Goal: Task Accomplishment & Management: Manage account settings

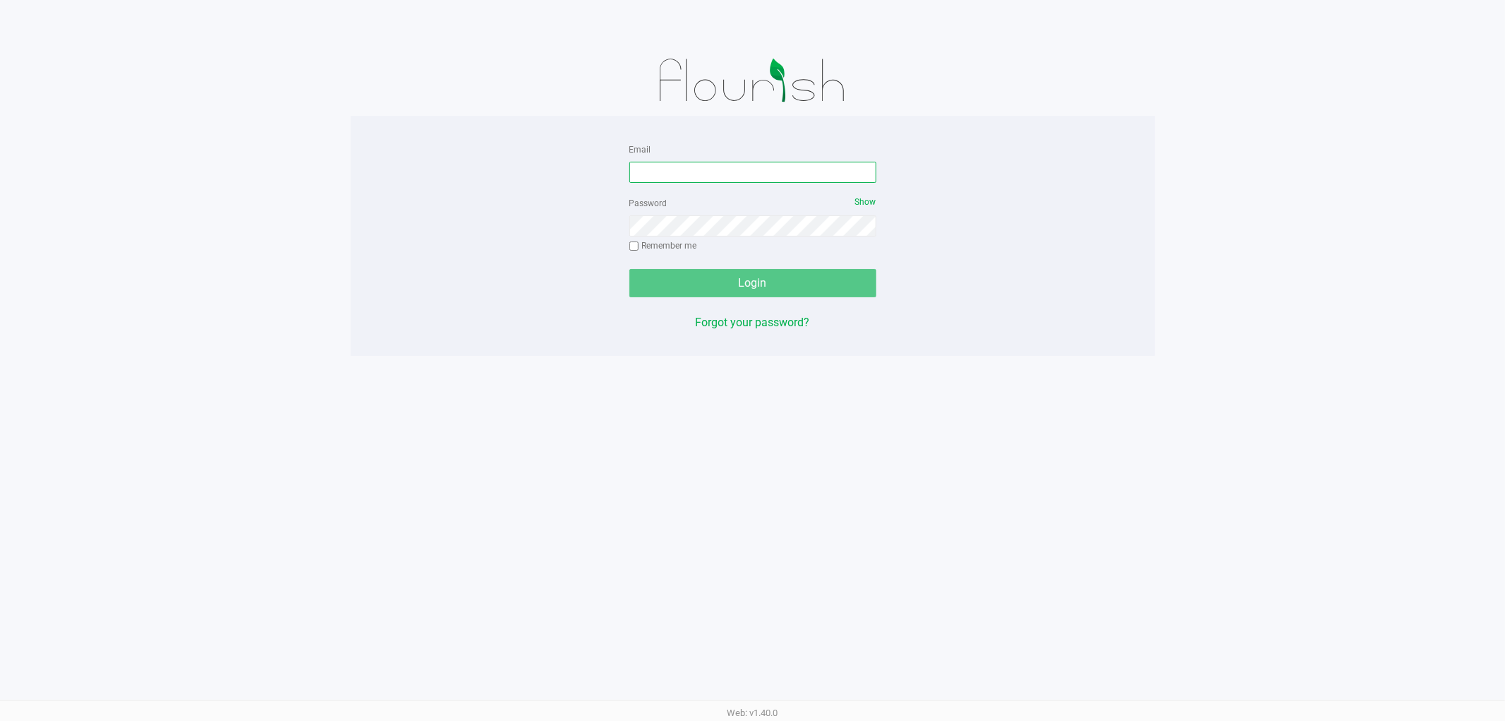
click at [703, 169] on input "Email" at bounding box center [753, 172] width 247 height 21
type input "[EMAIL_ADDRESS][DOMAIN_NAME]"
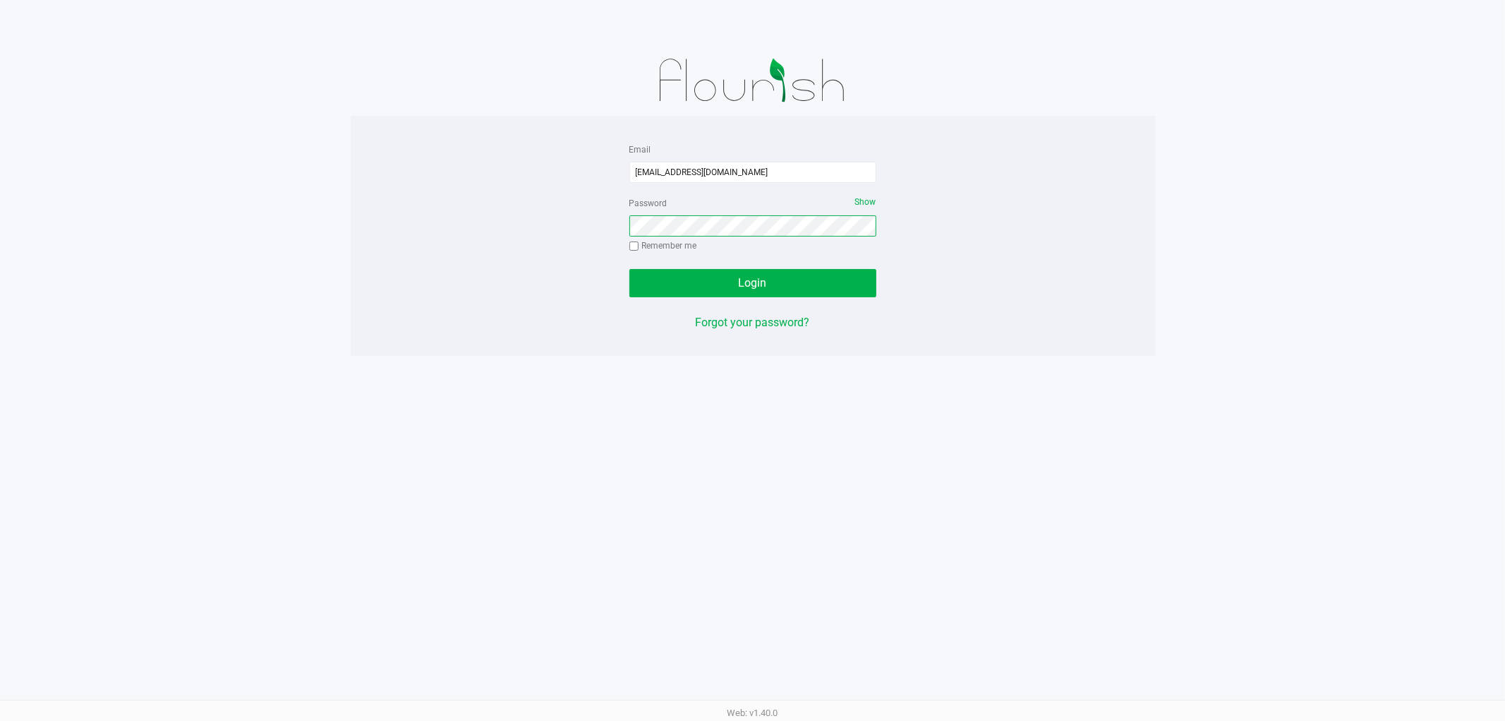
click at [630, 269] on button "Login" at bounding box center [753, 283] width 247 height 28
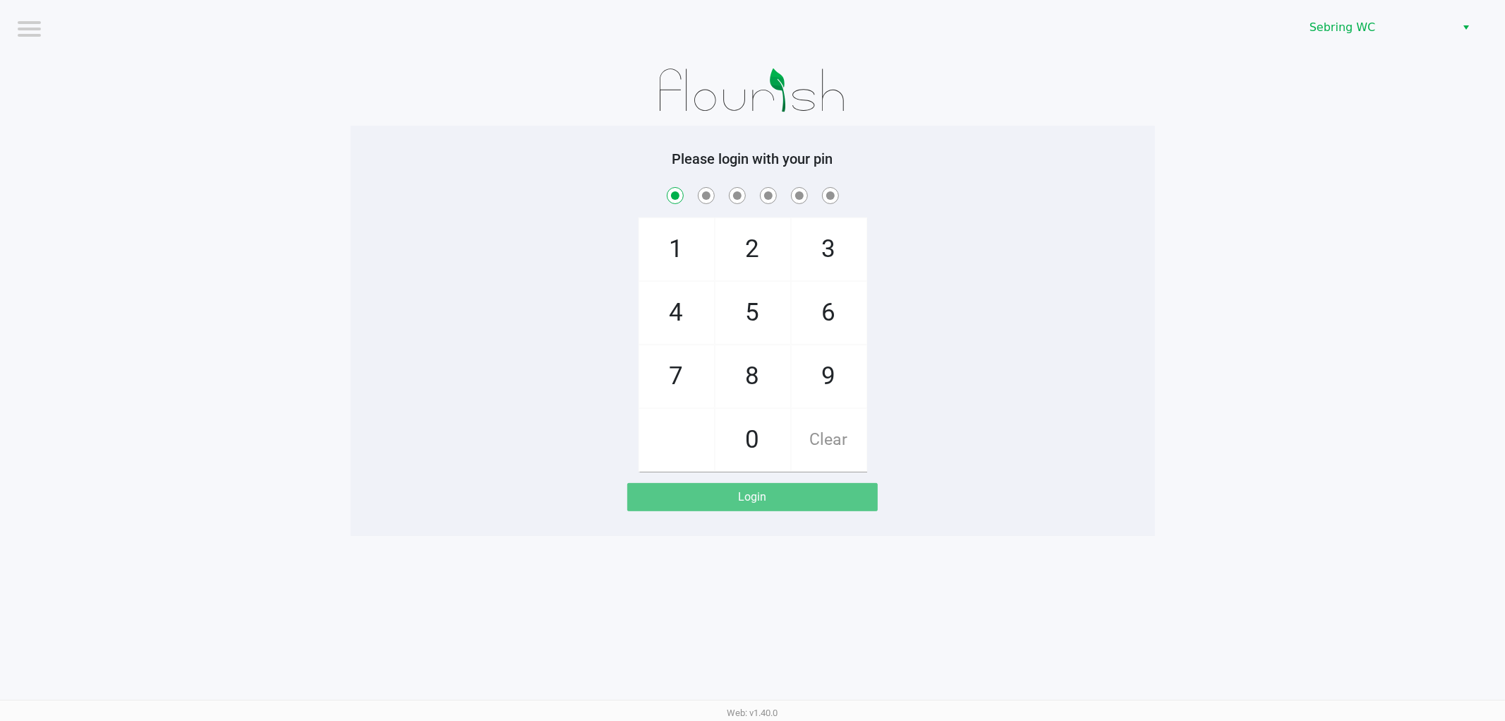
checkbox input "true"
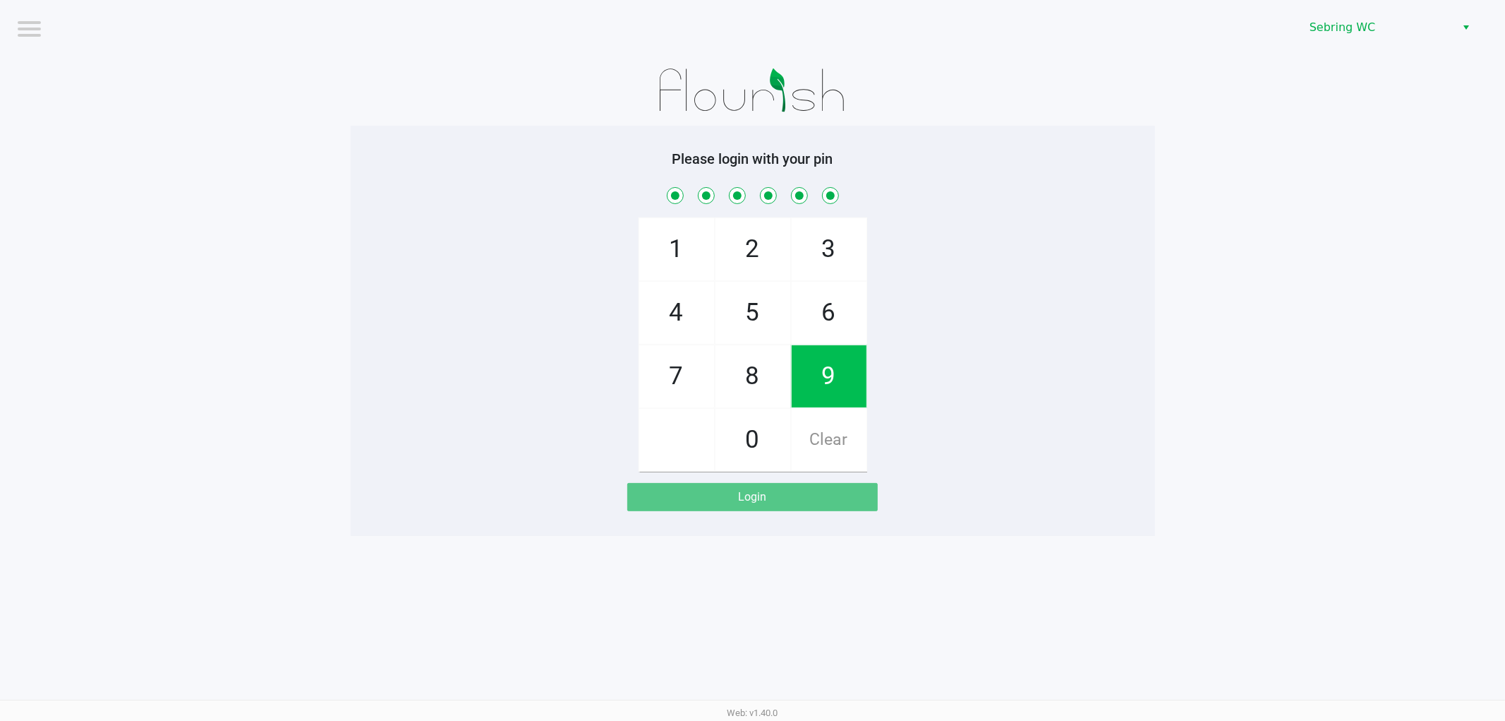
checkbox input "true"
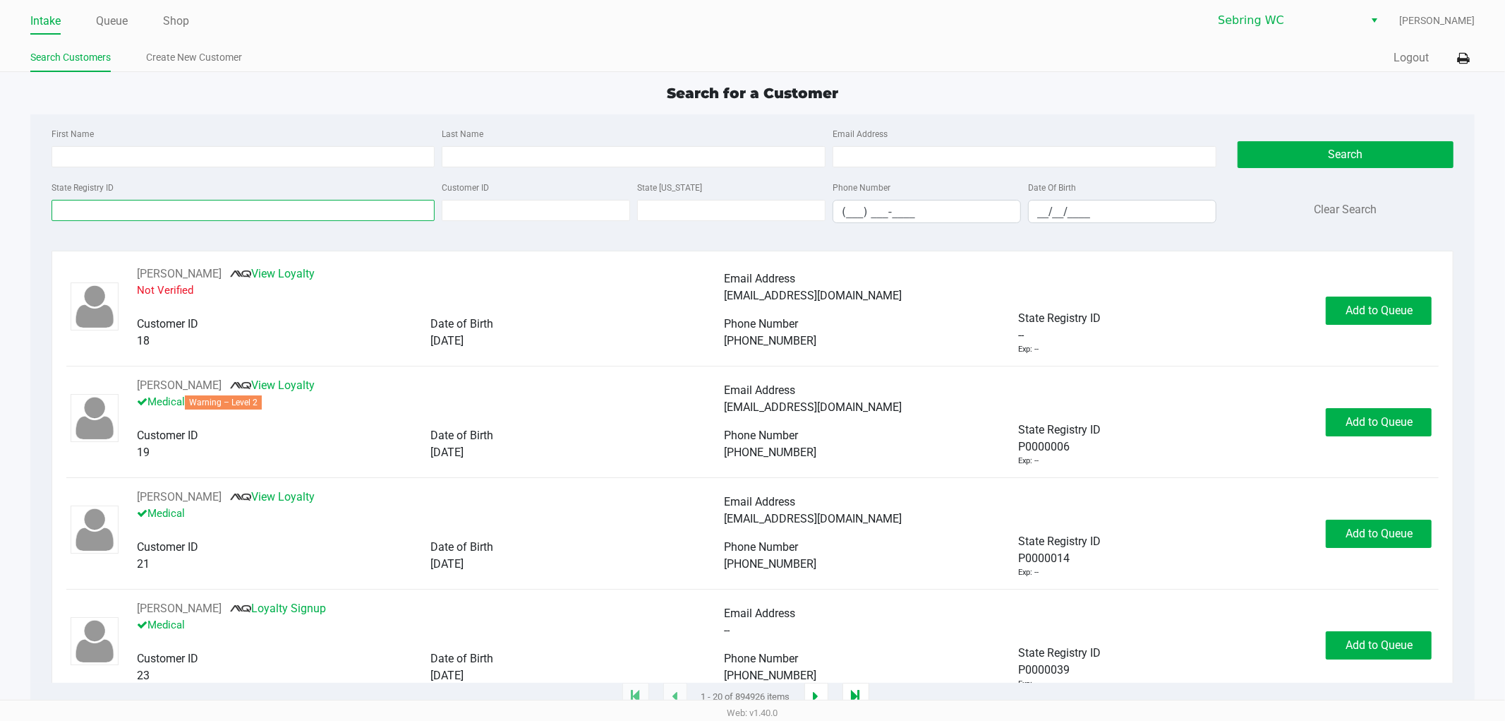
click at [121, 214] on input "State Registry ID" at bounding box center [244, 210] width 384 height 21
type input "5518"
click at [1042, 220] on input "__/__/____" at bounding box center [1122, 211] width 187 height 22
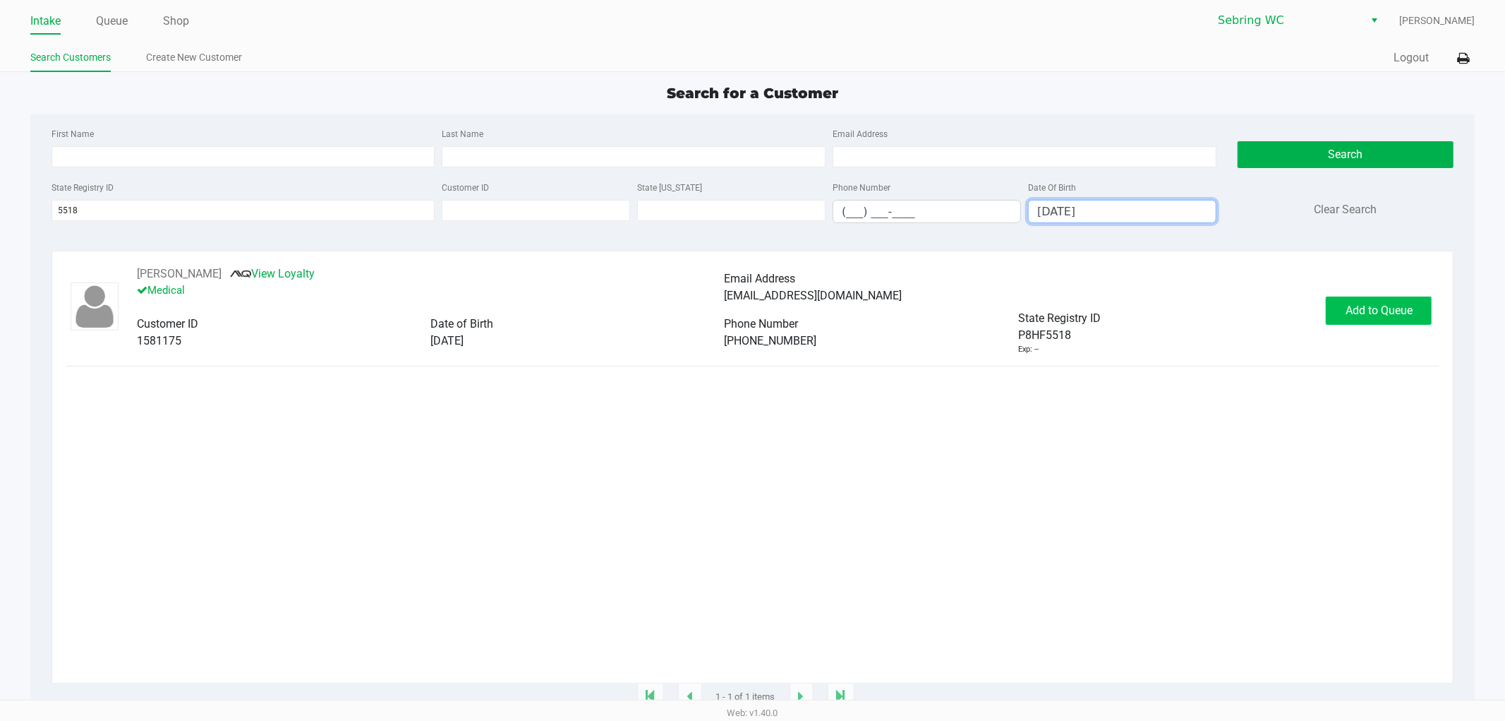
type input "07/02/1978"
click at [1353, 317] on span "Add to Queue" at bounding box center [1379, 309] width 67 height 13
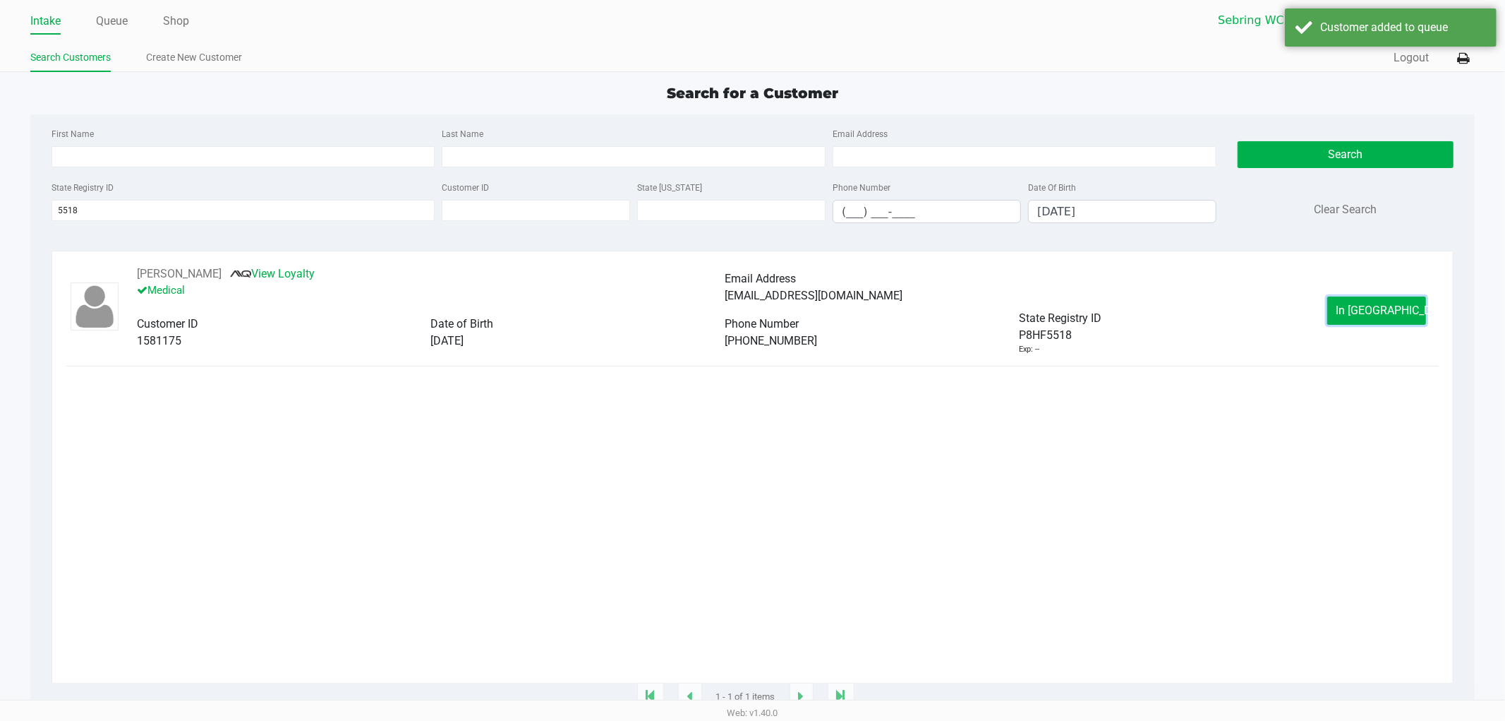
click at [1353, 318] on button "In Queue" at bounding box center [1377, 310] width 99 height 28
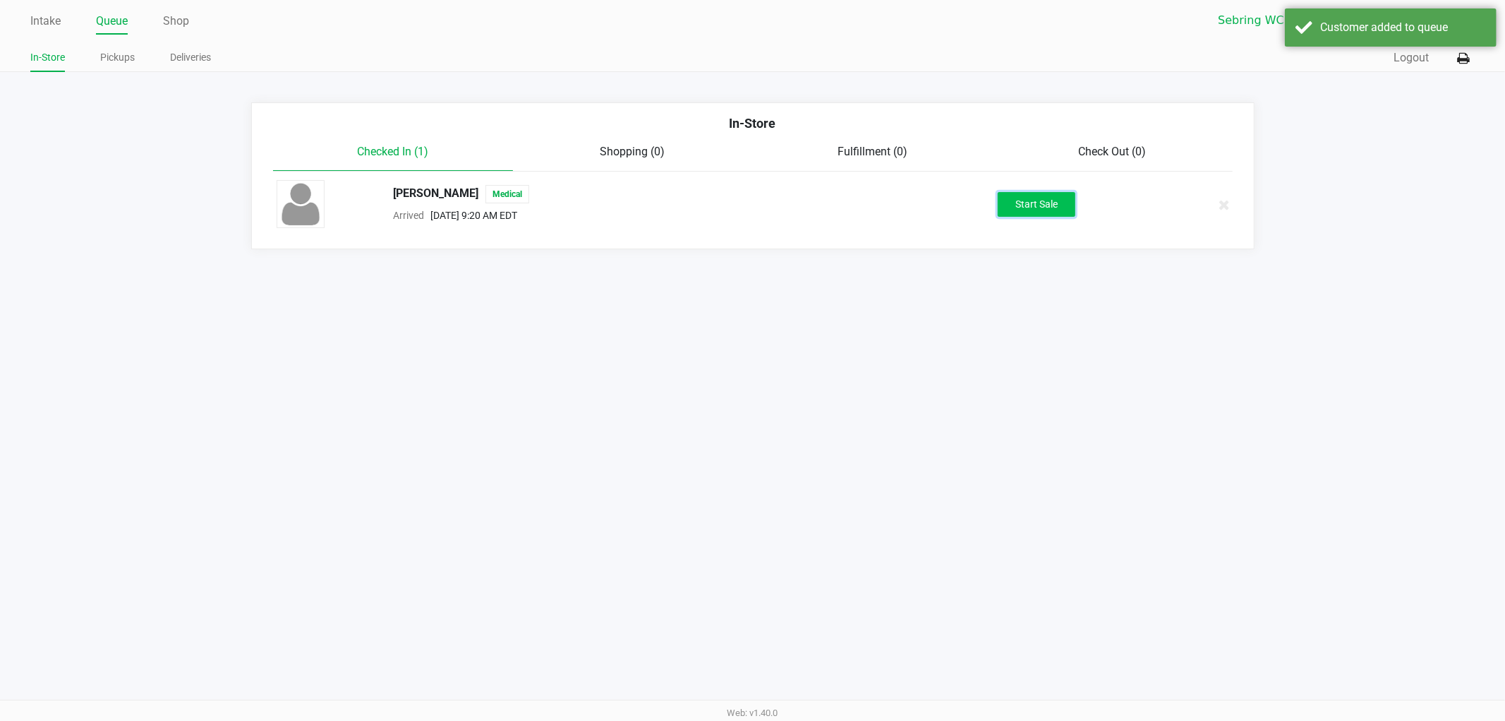
click at [1030, 210] on button "Start Sale" at bounding box center [1037, 204] width 78 height 25
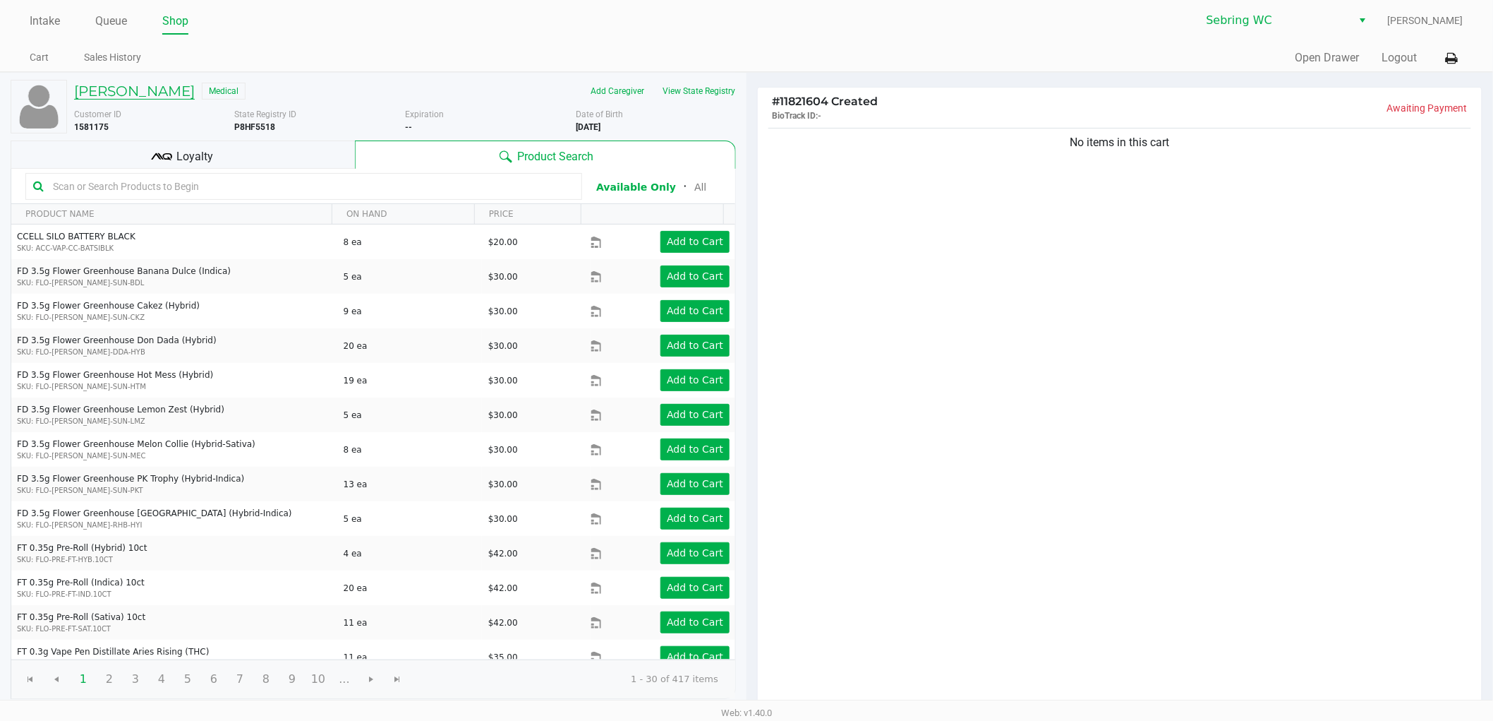
click at [177, 86] on h5 "JOHN FALANGO" at bounding box center [134, 91] width 121 height 17
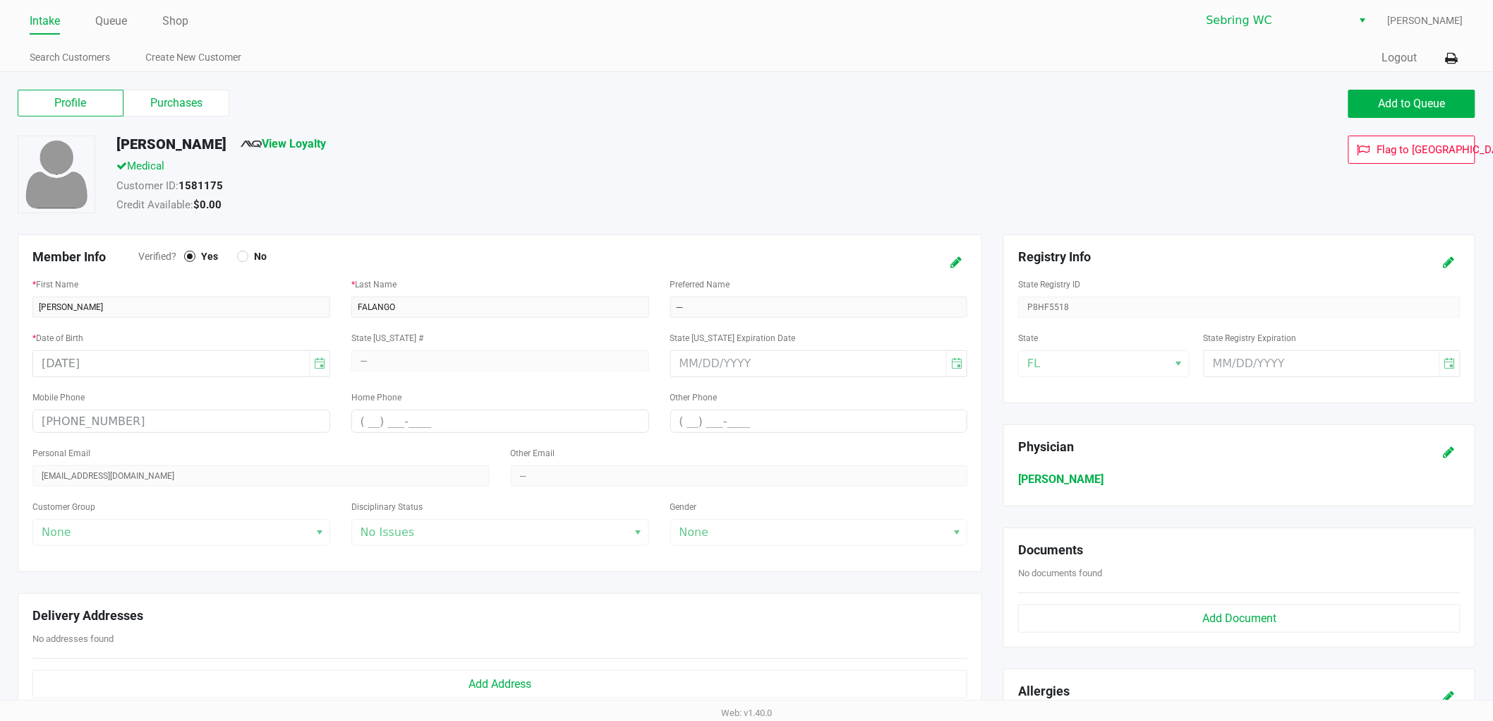
click at [93, 22] on ul "Intake Queue Shop" at bounding box center [388, 22] width 717 height 24
click at [110, 20] on link "Queue" at bounding box center [111, 21] width 32 height 20
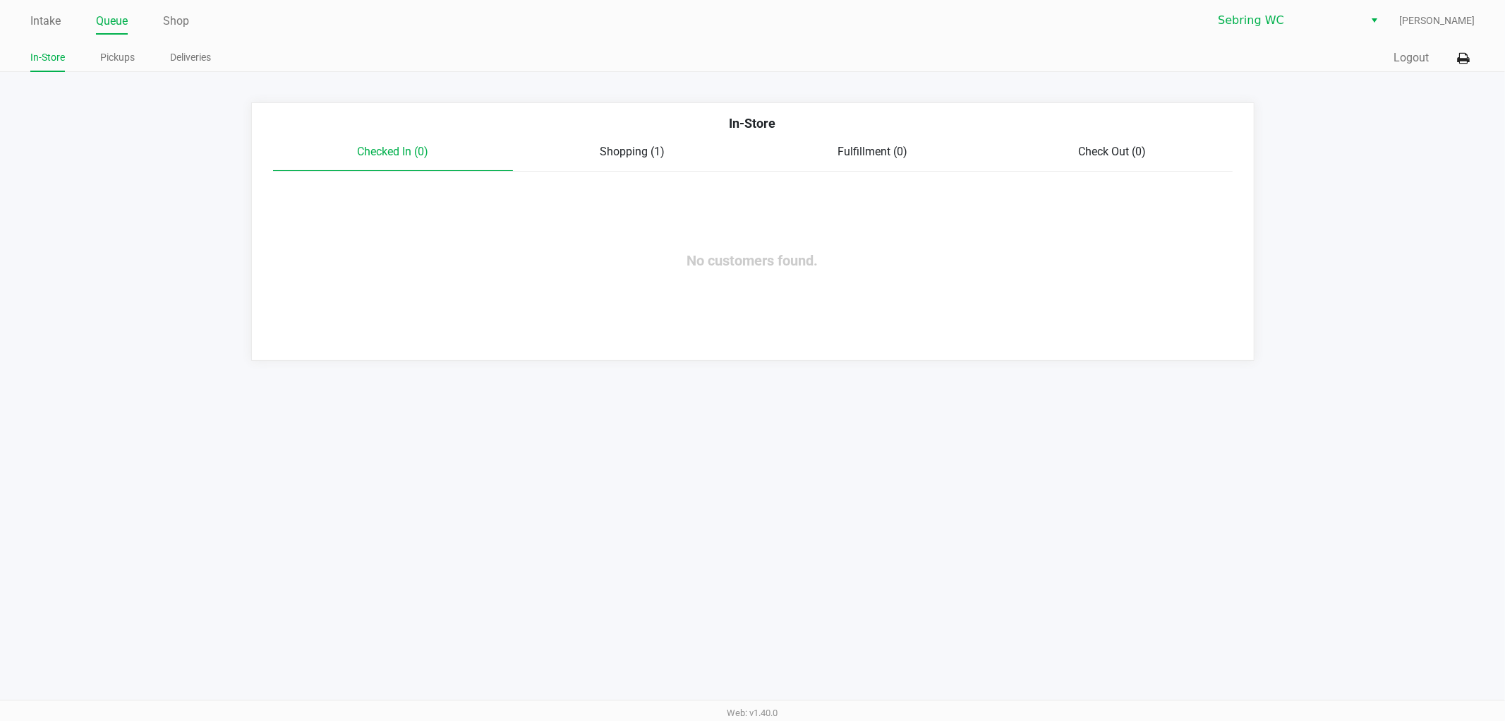
click at [606, 163] on div "Checked In (0) Shopping (1) Fulfillment (0) Check Out (0)" at bounding box center [753, 157] width 960 height 28
click at [623, 159] on div "Shopping (1)" at bounding box center [633, 151] width 240 height 17
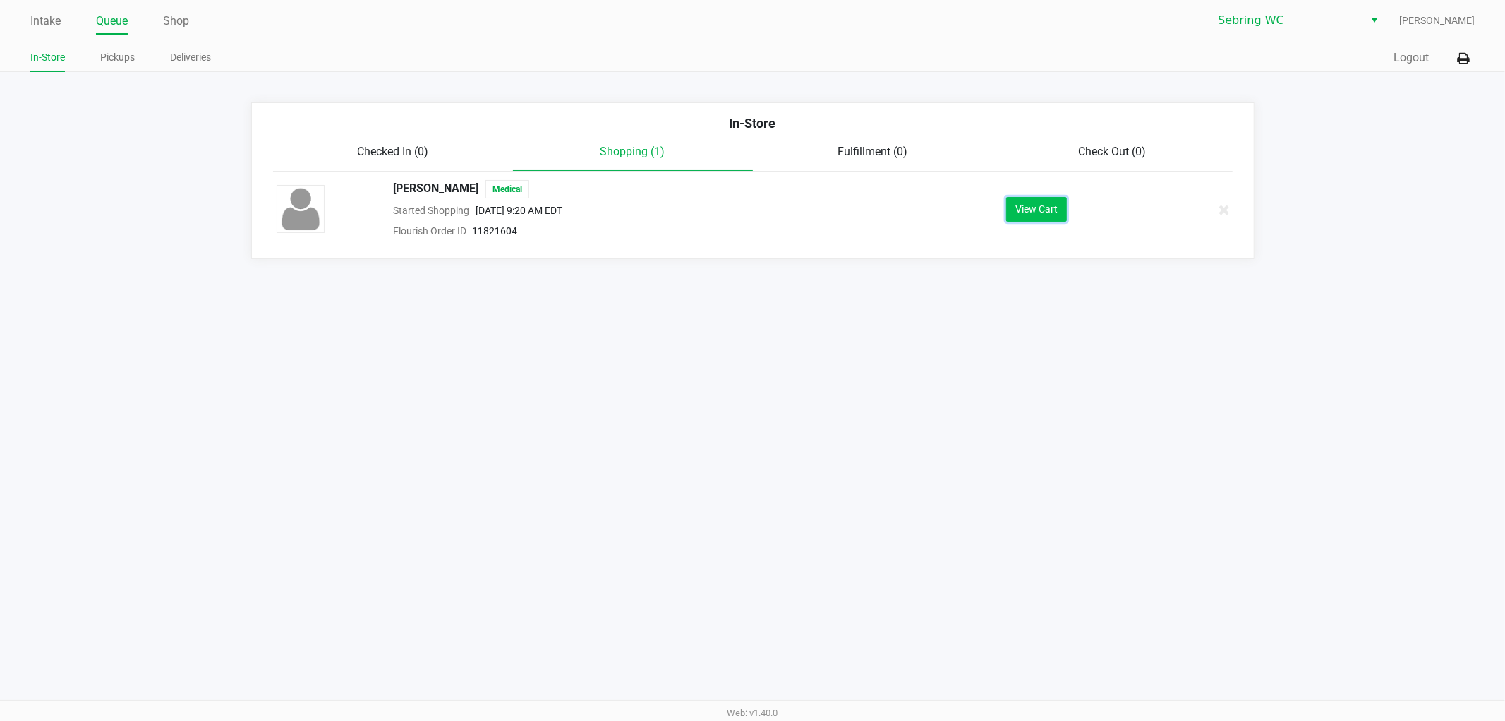
click at [1014, 213] on button "View Cart" at bounding box center [1036, 209] width 61 height 25
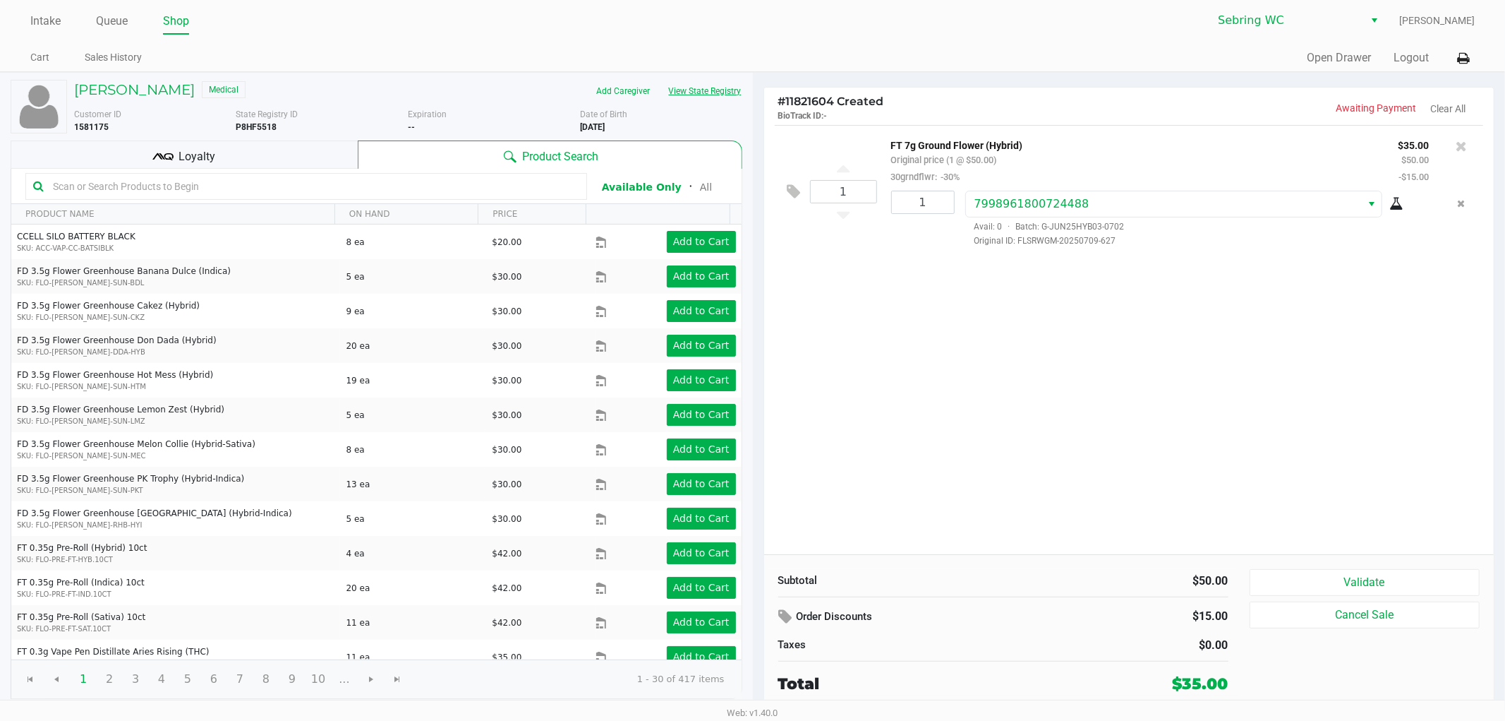
click at [687, 102] on button "View State Registry" at bounding box center [701, 91] width 83 height 23
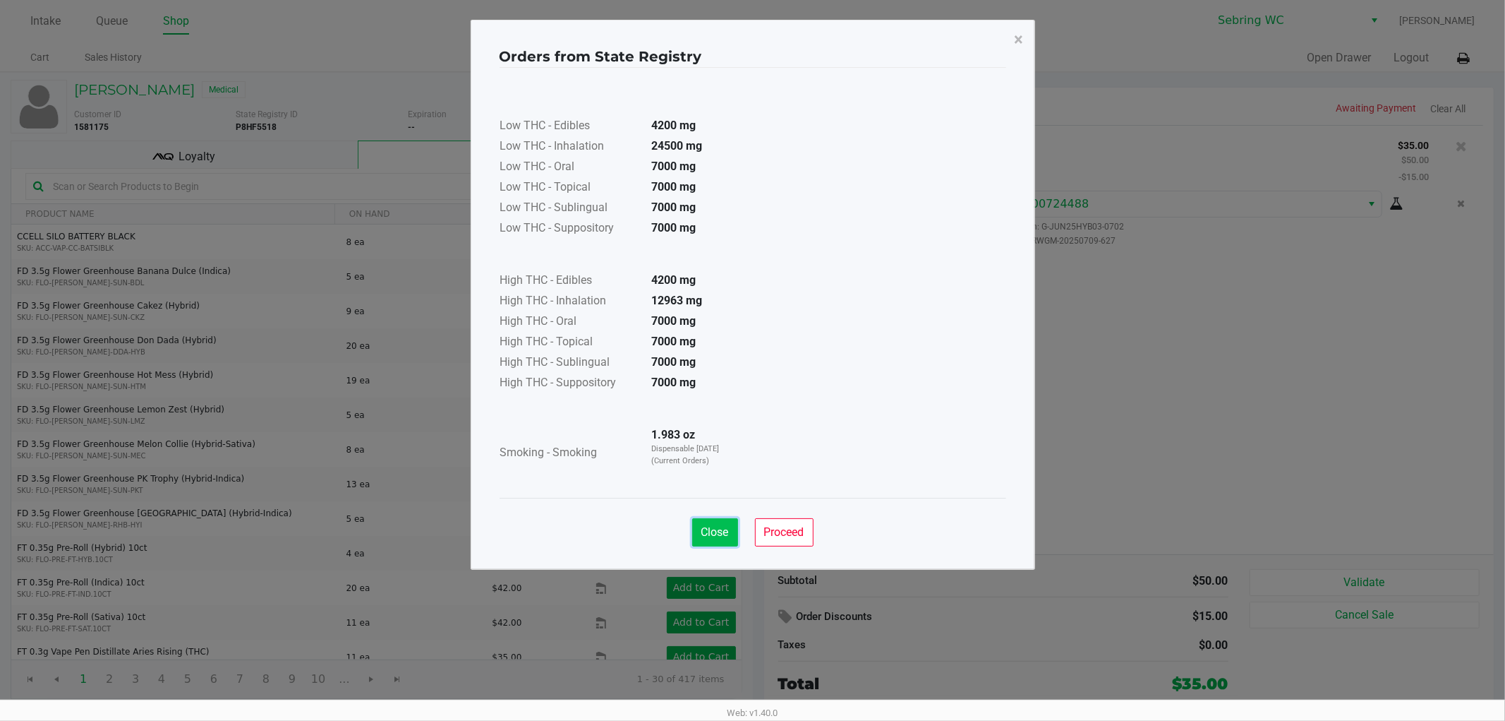
click at [724, 541] on button "Close" at bounding box center [715, 532] width 46 height 28
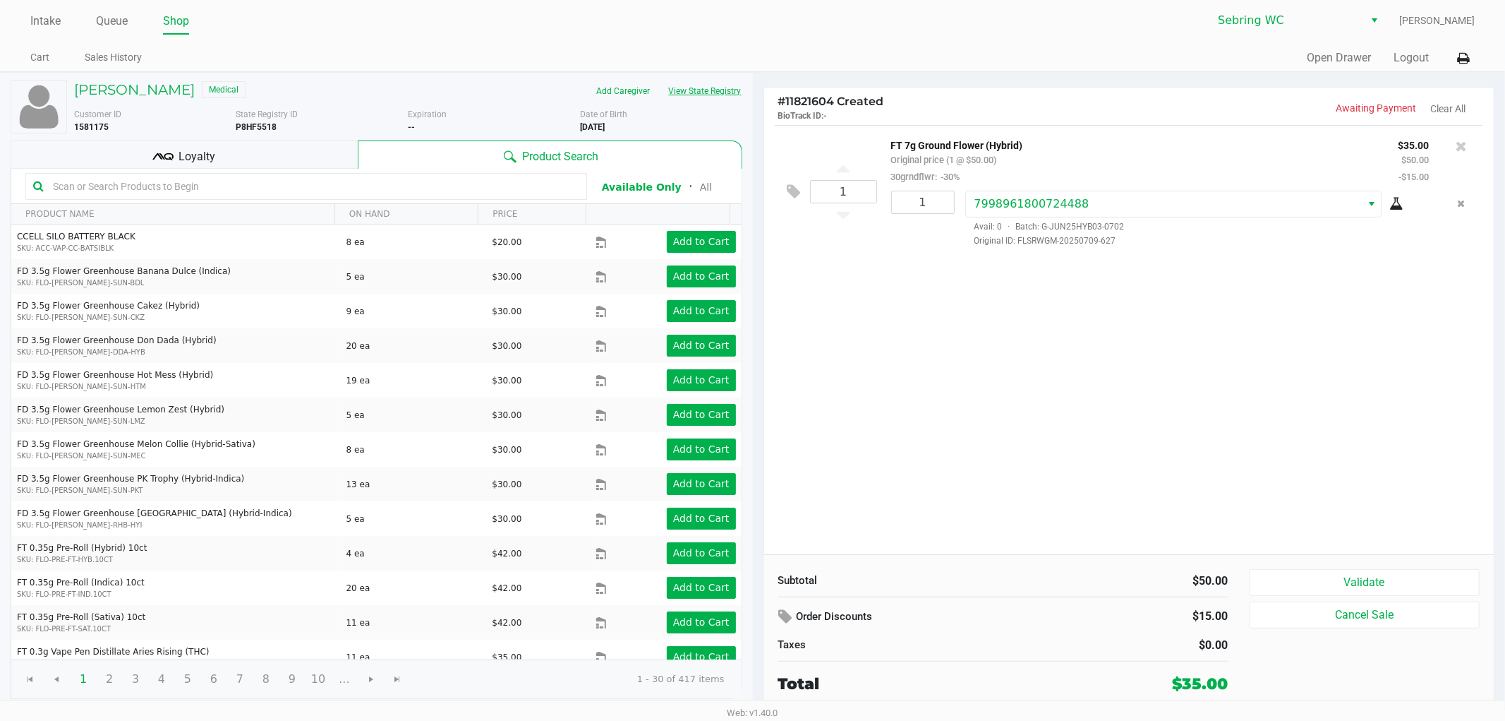
click at [695, 102] on button "View State Registry" at bounding box center [701, 91] width 83 height 23
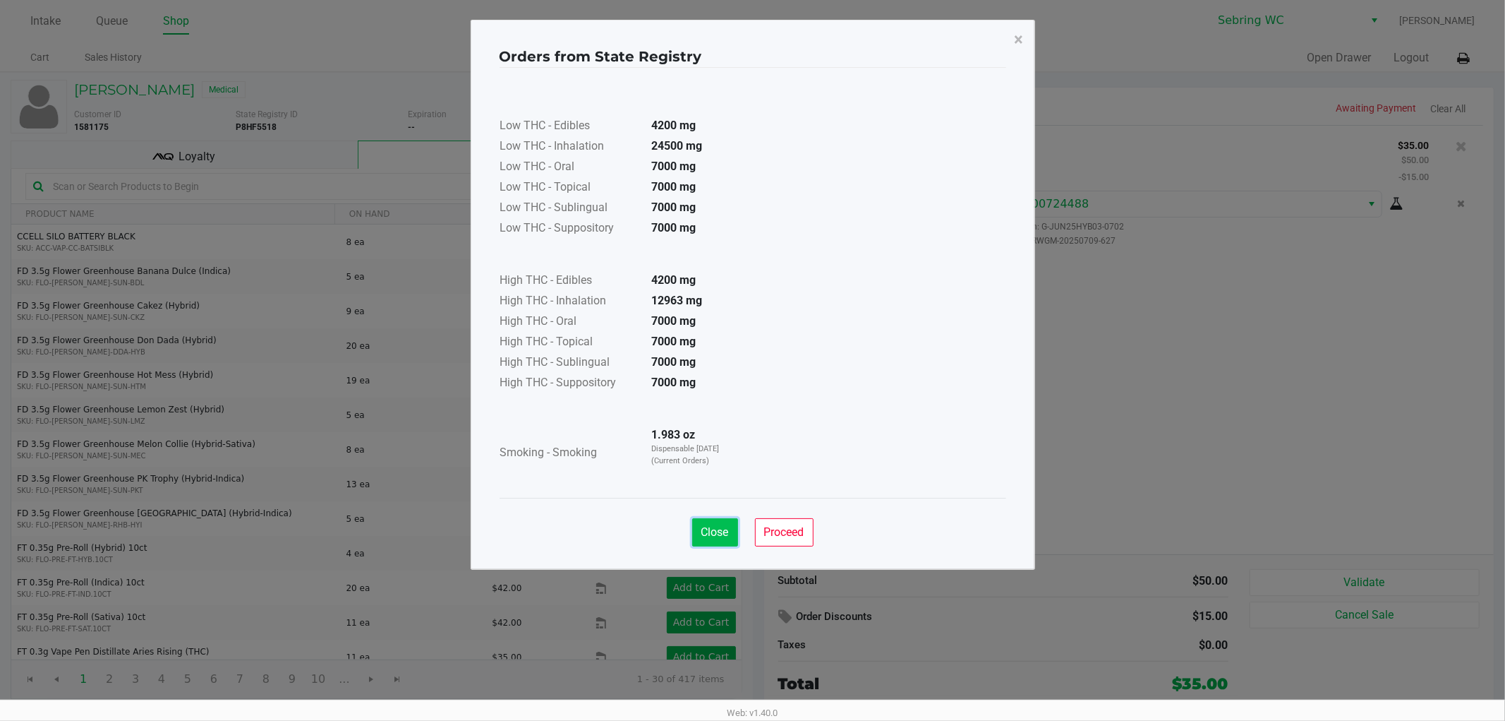
click at [693, 531] on button "Close" at bounding box center [715, 532] width 46 height 28
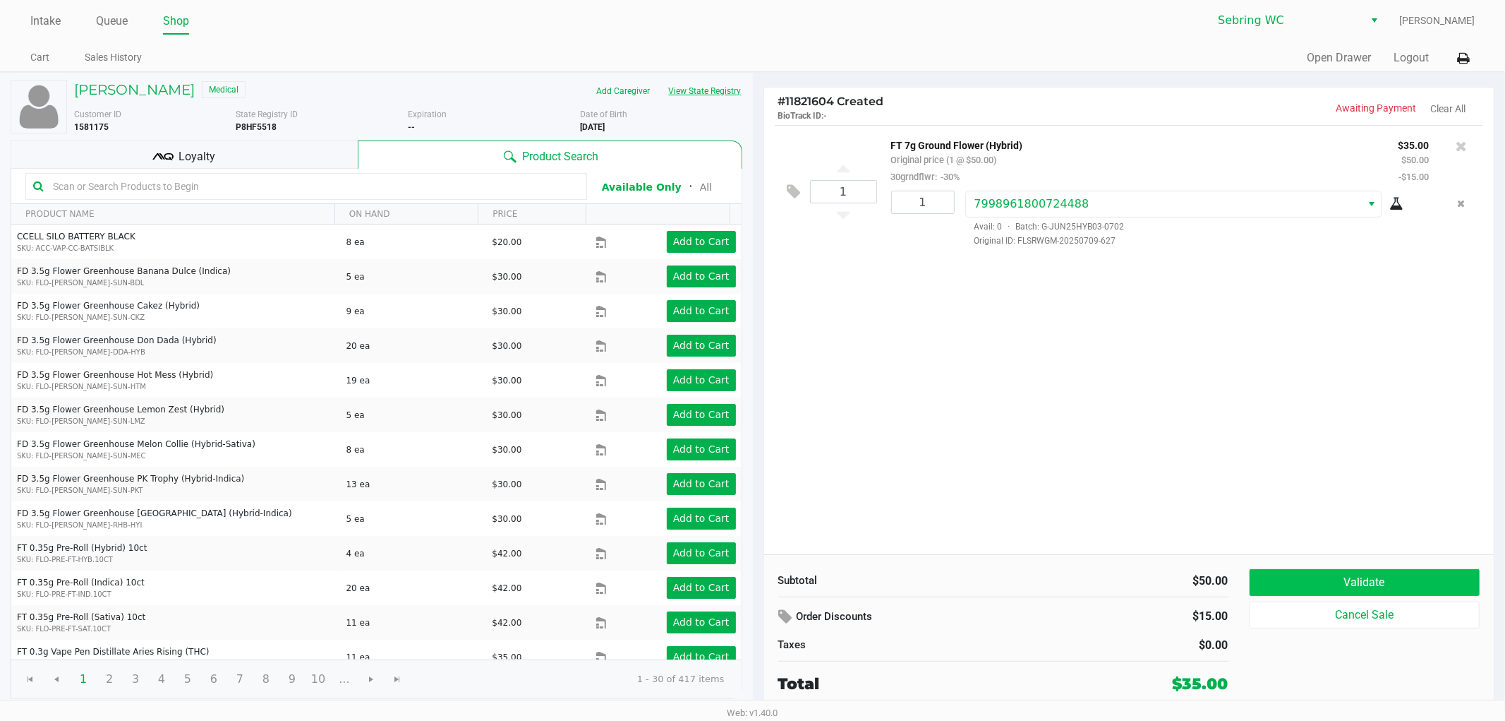
click at [1388, 573] on button "Validate" at bounding box center [1365, 582] width 231 height 27
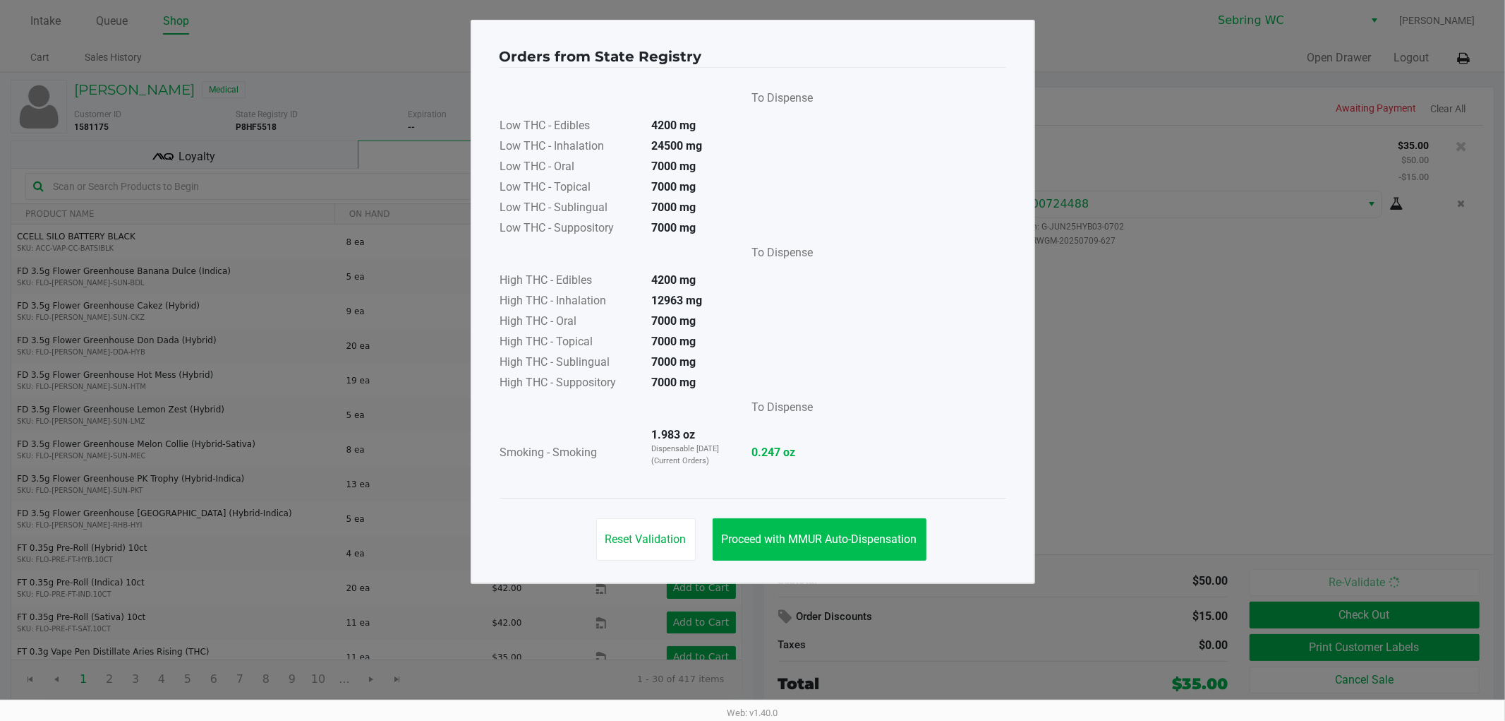
click at [827, 520] on button "Proceed with MMUR Auto-Dispensation" at bounding box center [820, 539] width 214 height 42
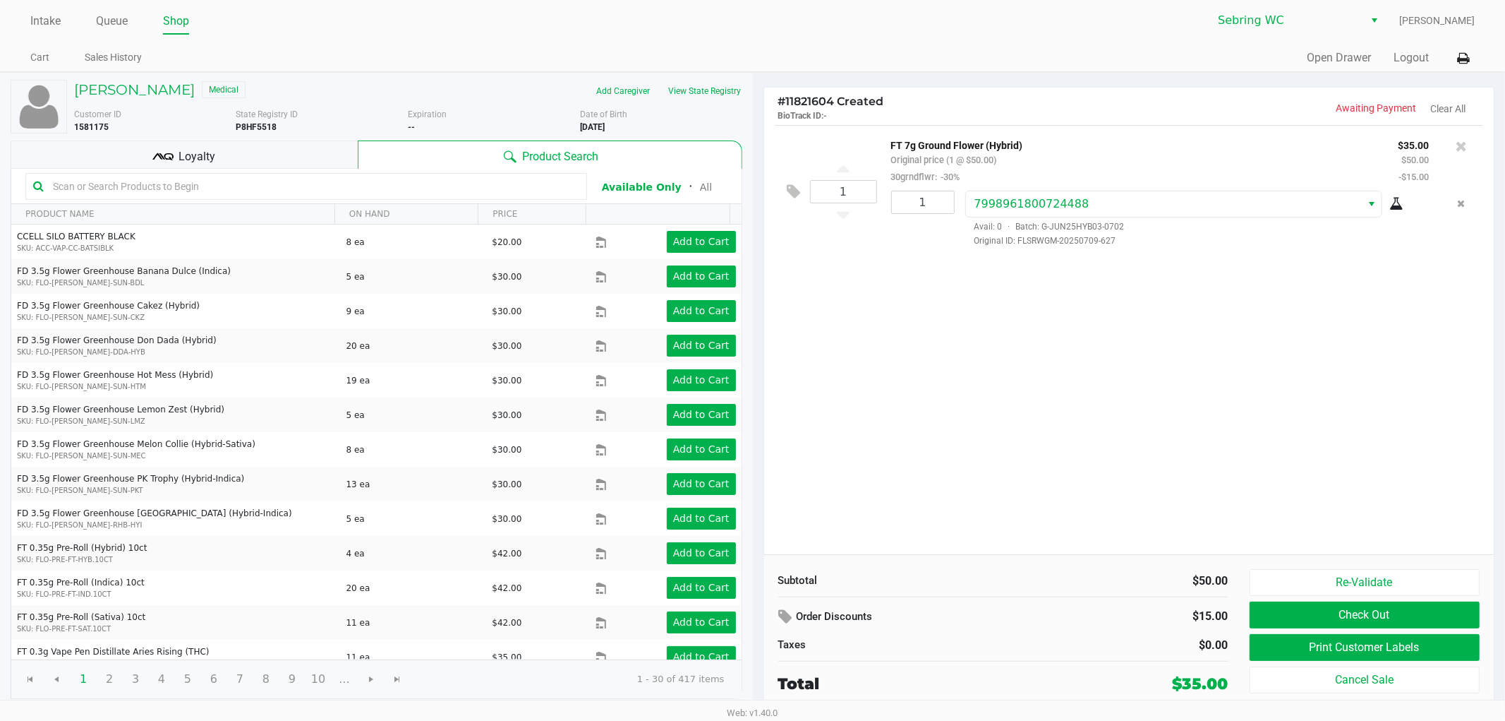
click at [215, 167] on div "Loyalty" at bounding box center [184, 154] width 347 height 28
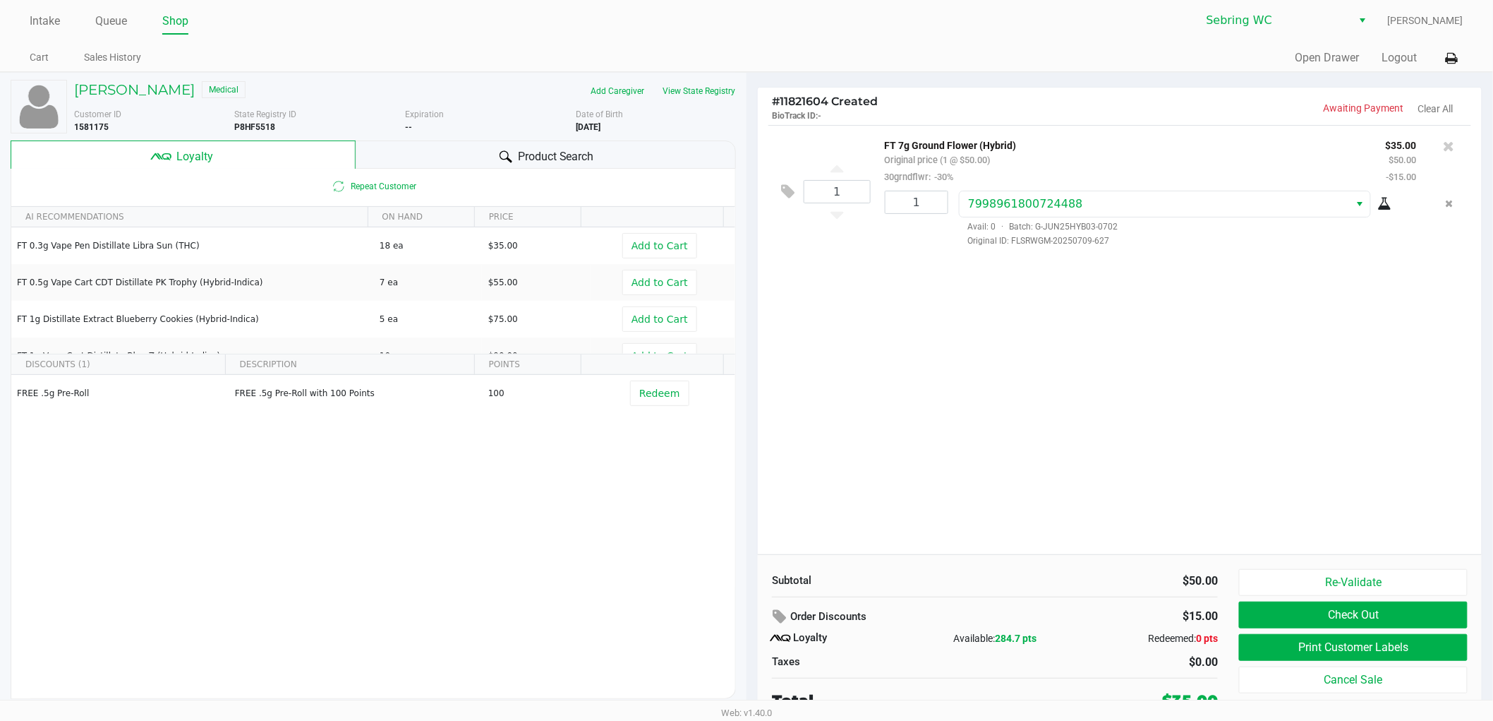
scroll to position [7, 0]
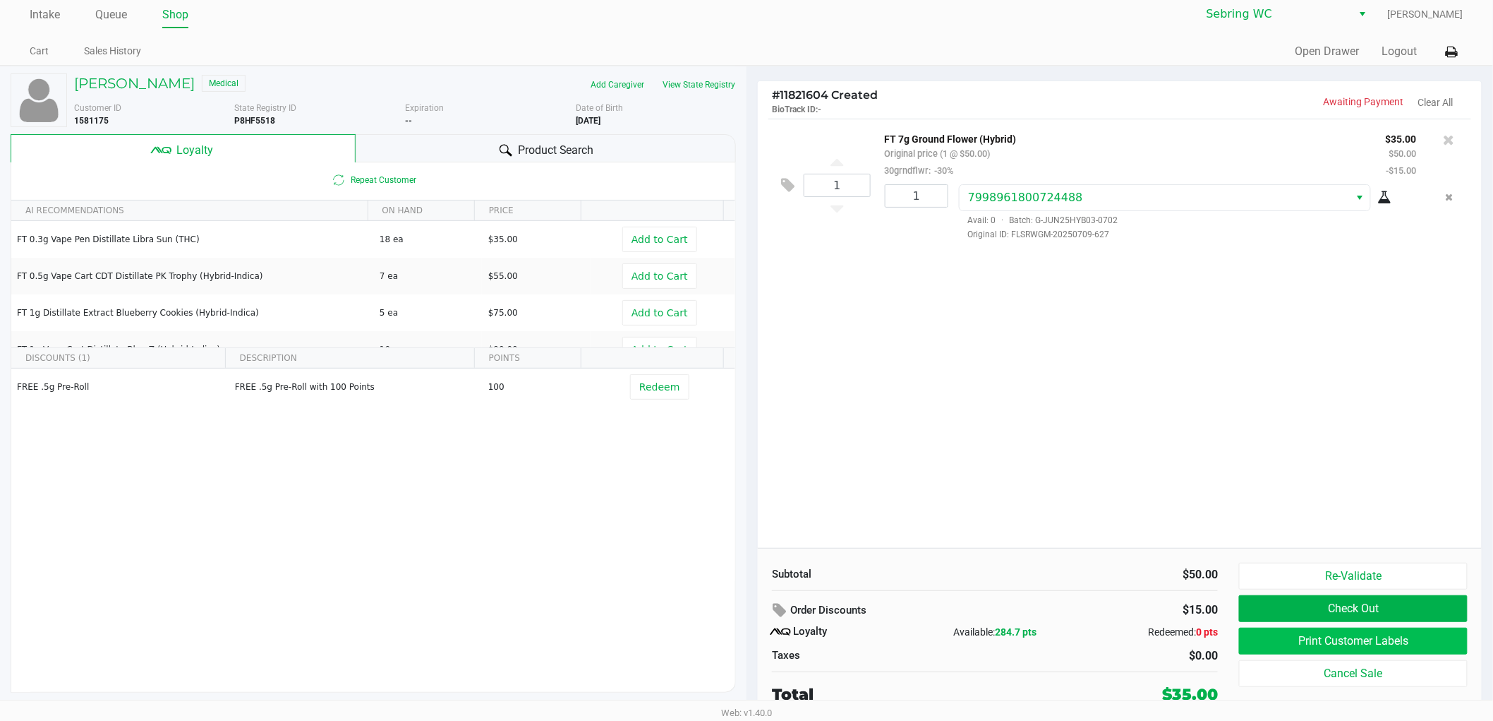
click at [1290, 644] on button "Print Customer Labels" at bounding box center [1353, 640] width 229 height 27
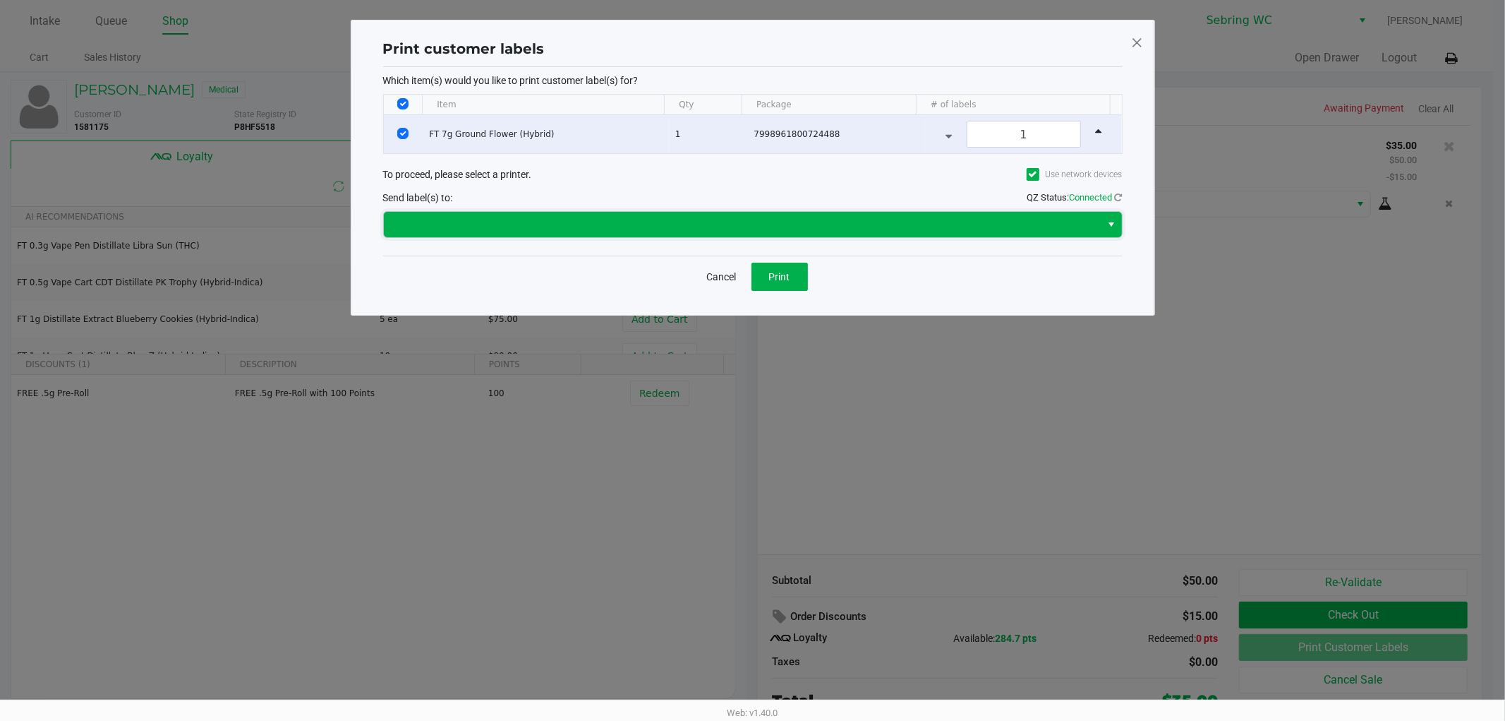
click at [595, 216] on span at bounding box center [742, 224] width 701 height 17
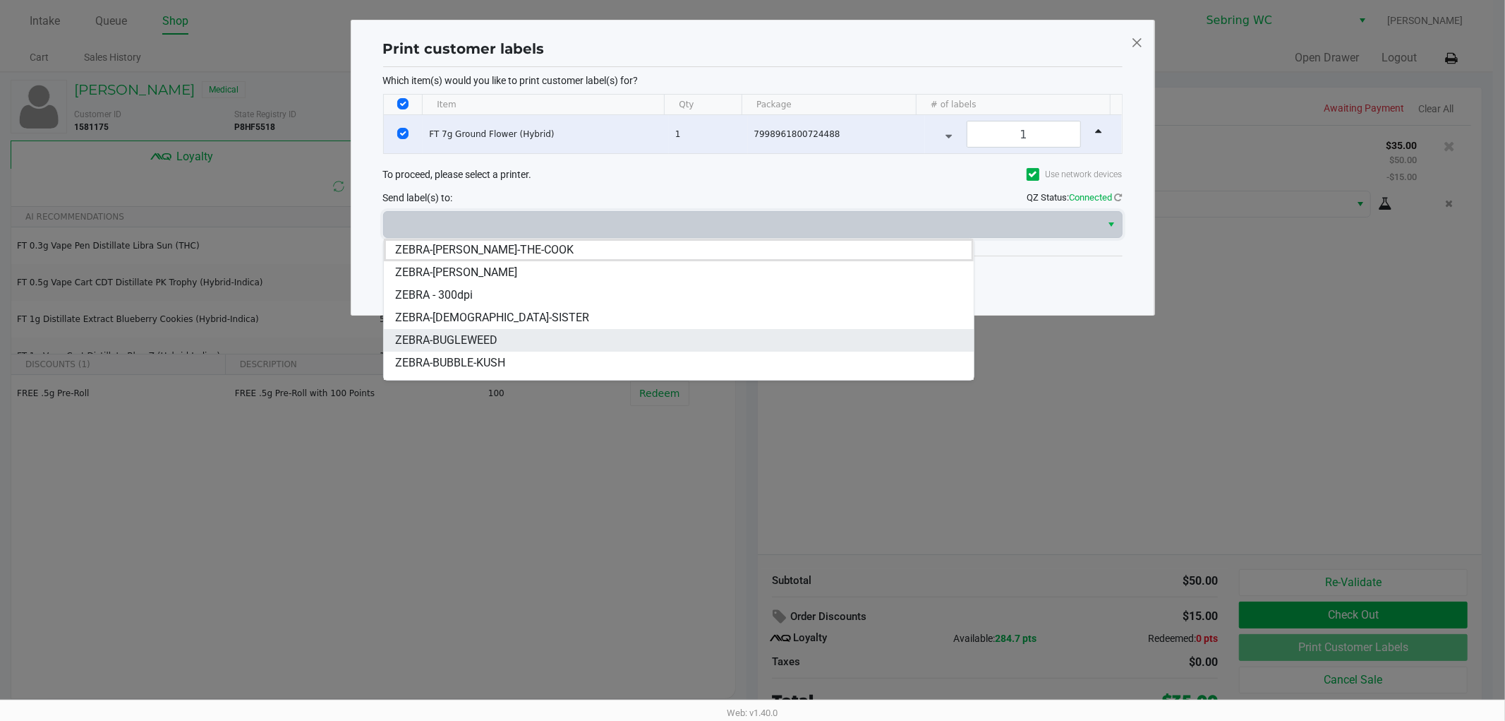
click at [511, 337] on li "ZEBRA-BUGLEWEED" at bounding box center [679, 340] width 590 height 23
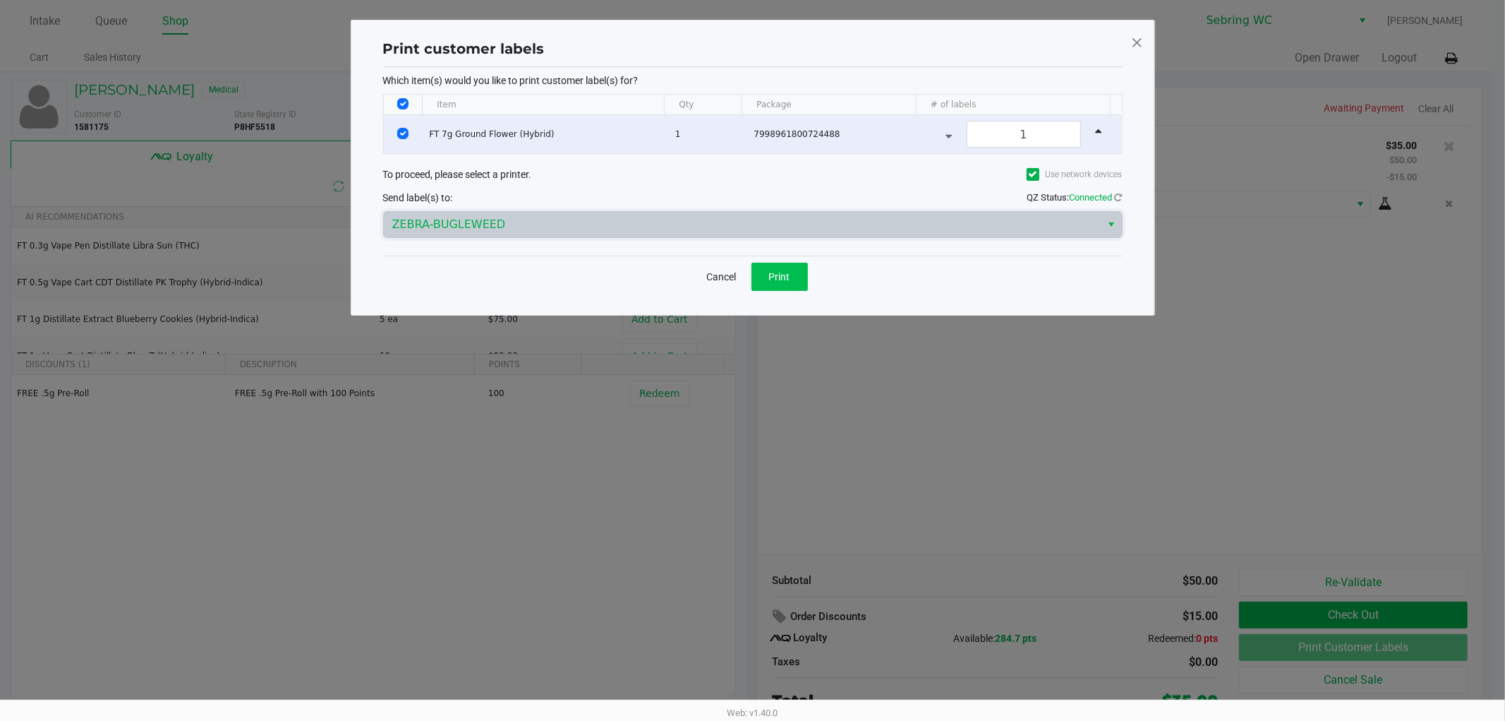
click at [761, 284] on button "Print" at bounding box center [780, 277] width 56 height 28
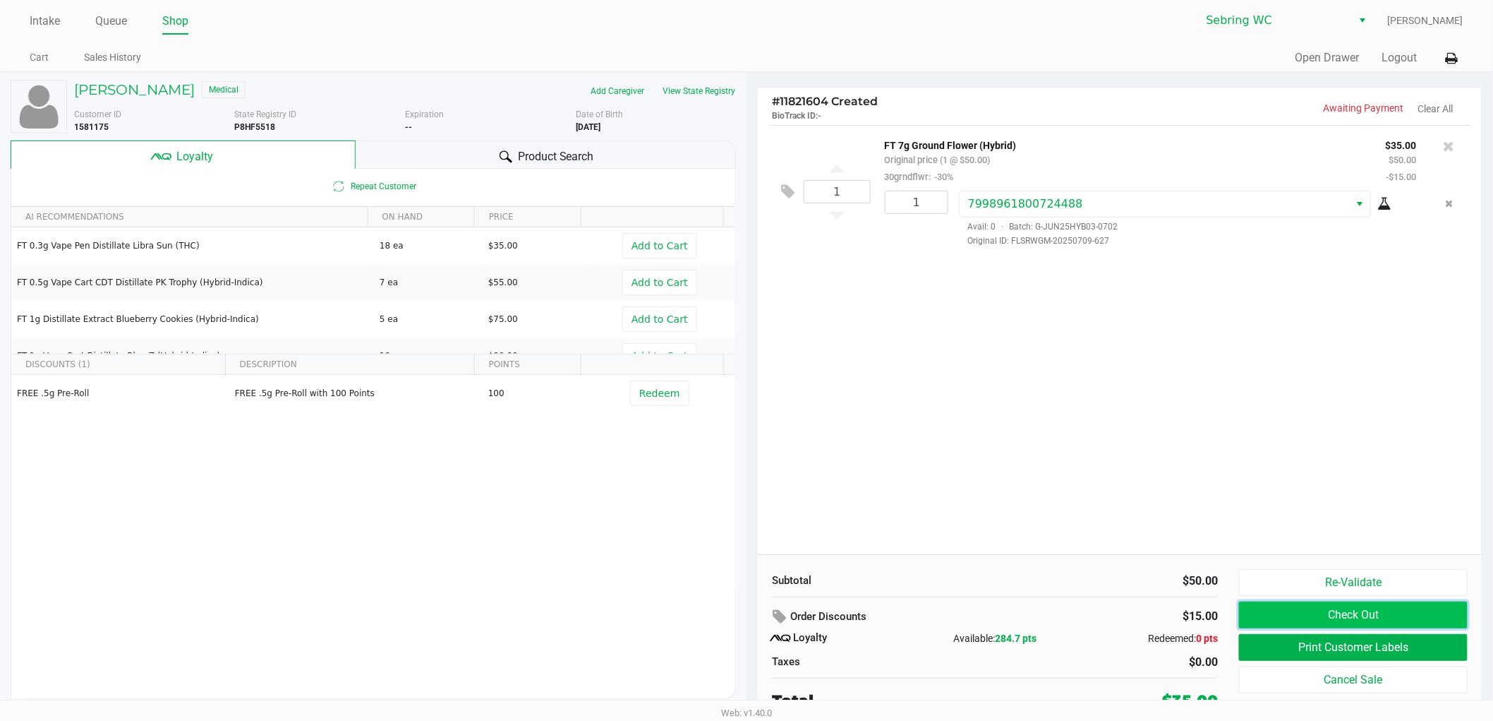
click at [1357, 616] on button "Check Out" at bounding box center [1353, 614] width 229 height 27
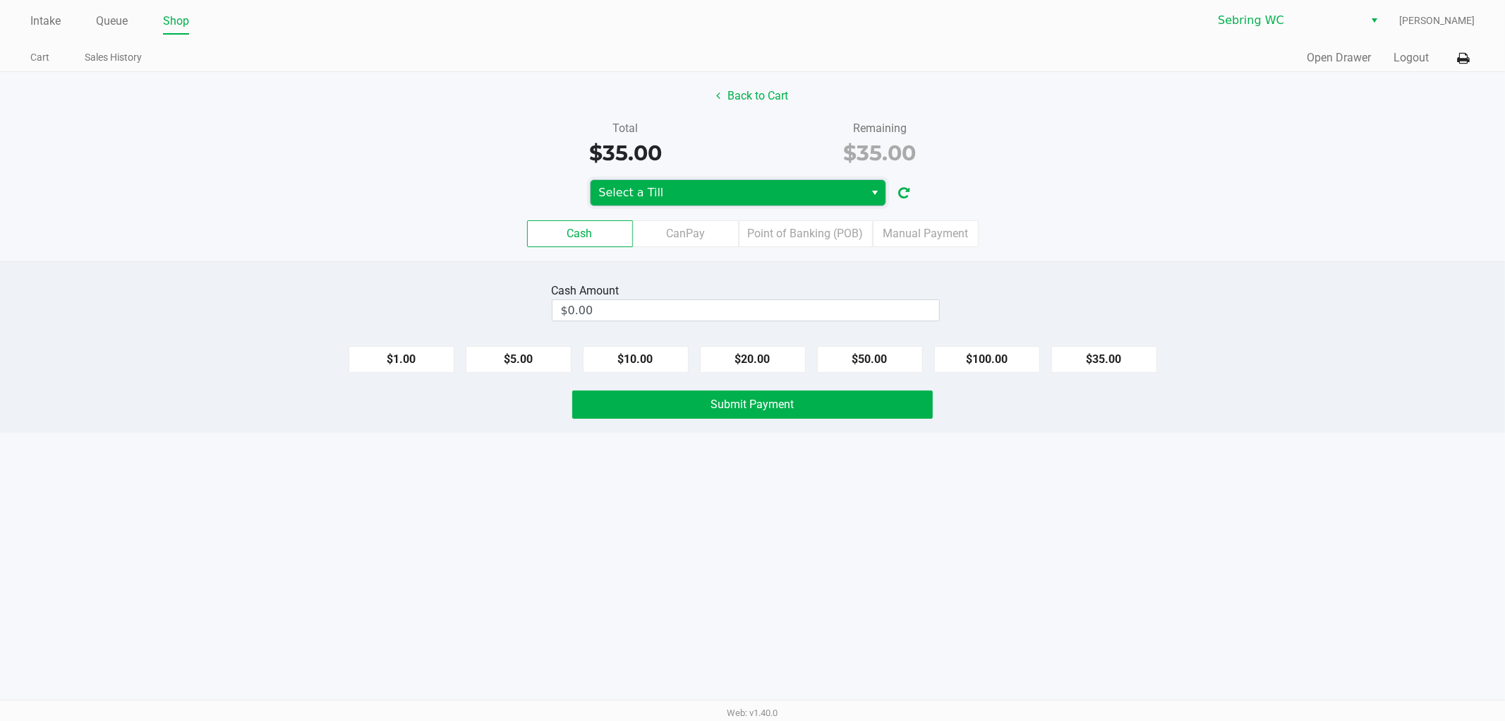
click at [791, 180] on span "Select a Till" at bounding box center [728, 192] width 275 height 25
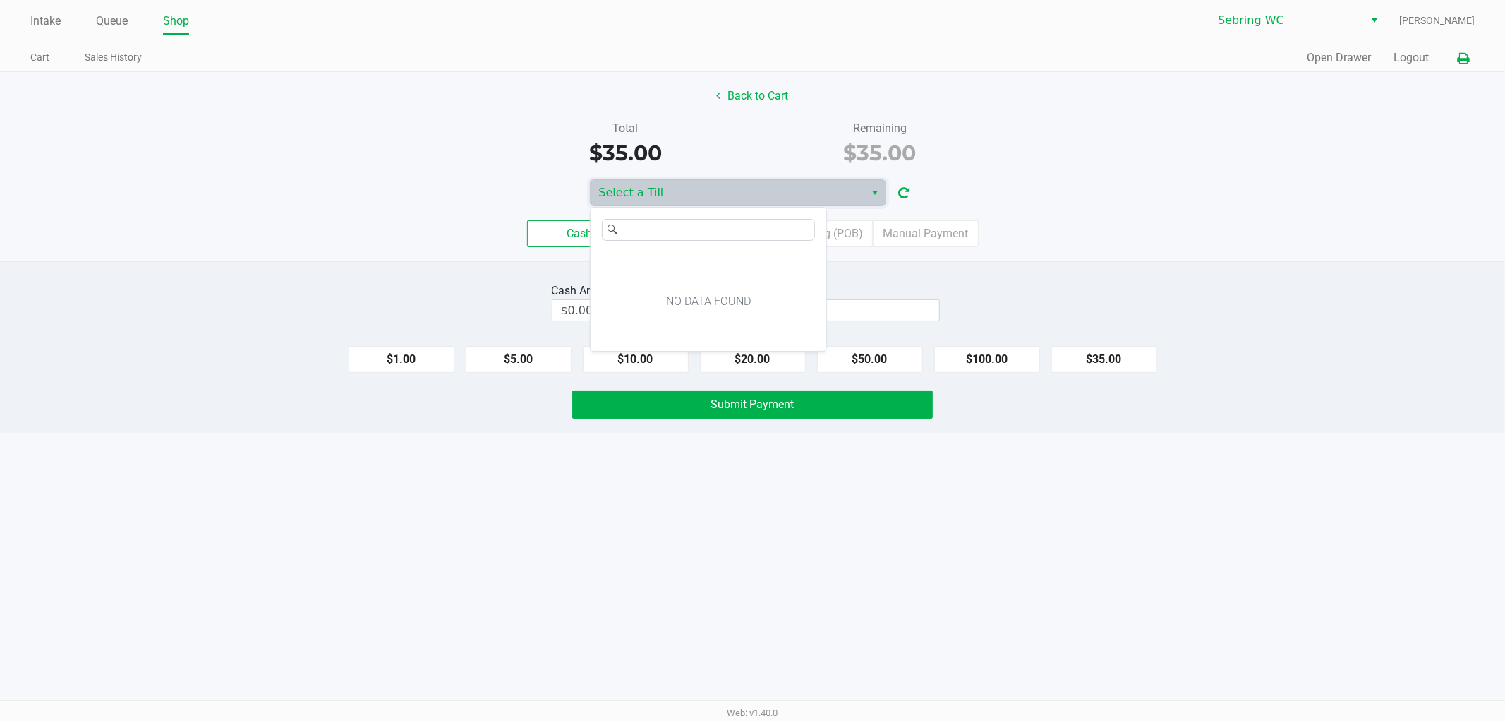
click at [1455, 57] on button at bounding box center [1463, 58] width 23 height 26
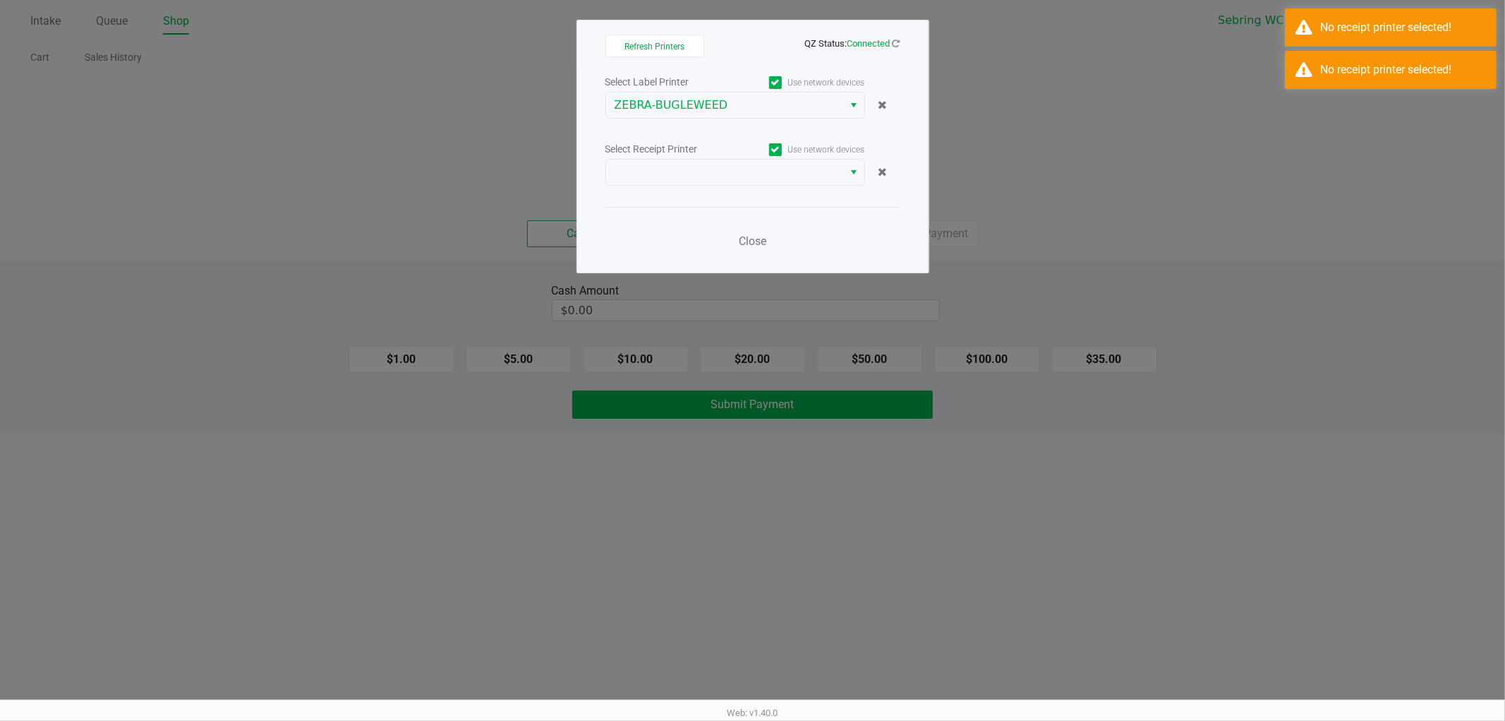
click at [693, 140] on div "Select Receipt Printer Use network devices" at bounding box center [753, 149] width 295 height 19
click at [689, 153] on div "Select Receipt Printer" at bounding box center [671, 149] width 130 height 15
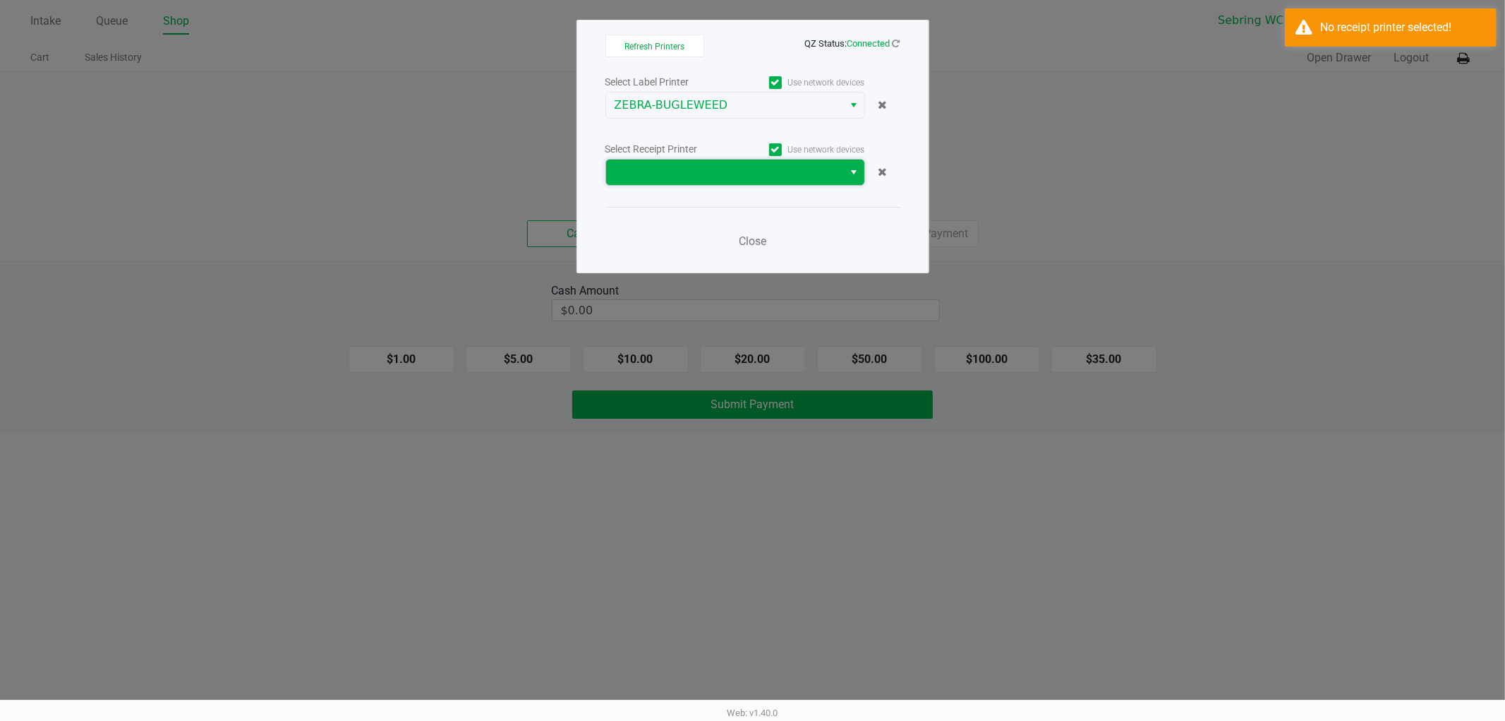
click at [687, 181] on span at bounding box center [725, 172] width 238 height 25
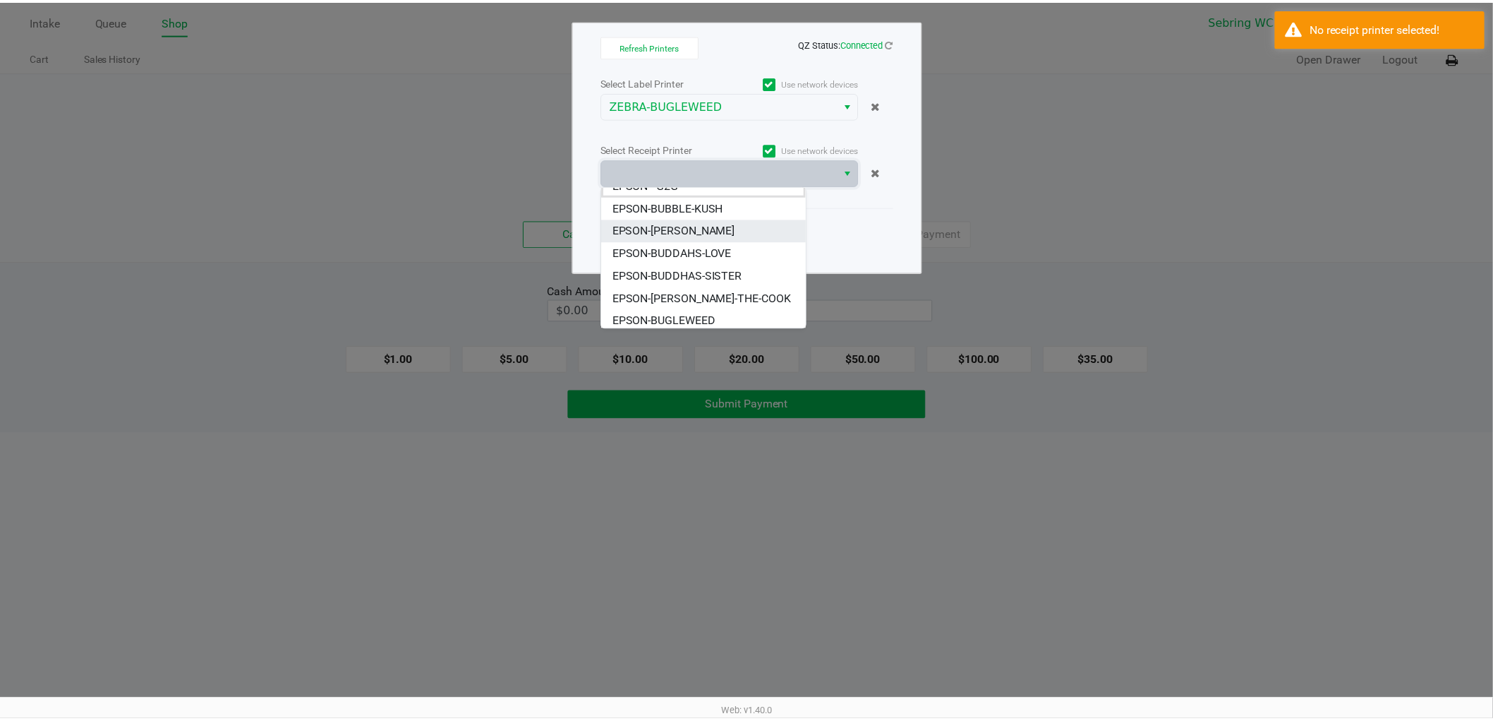
scroll to position [17, 0]
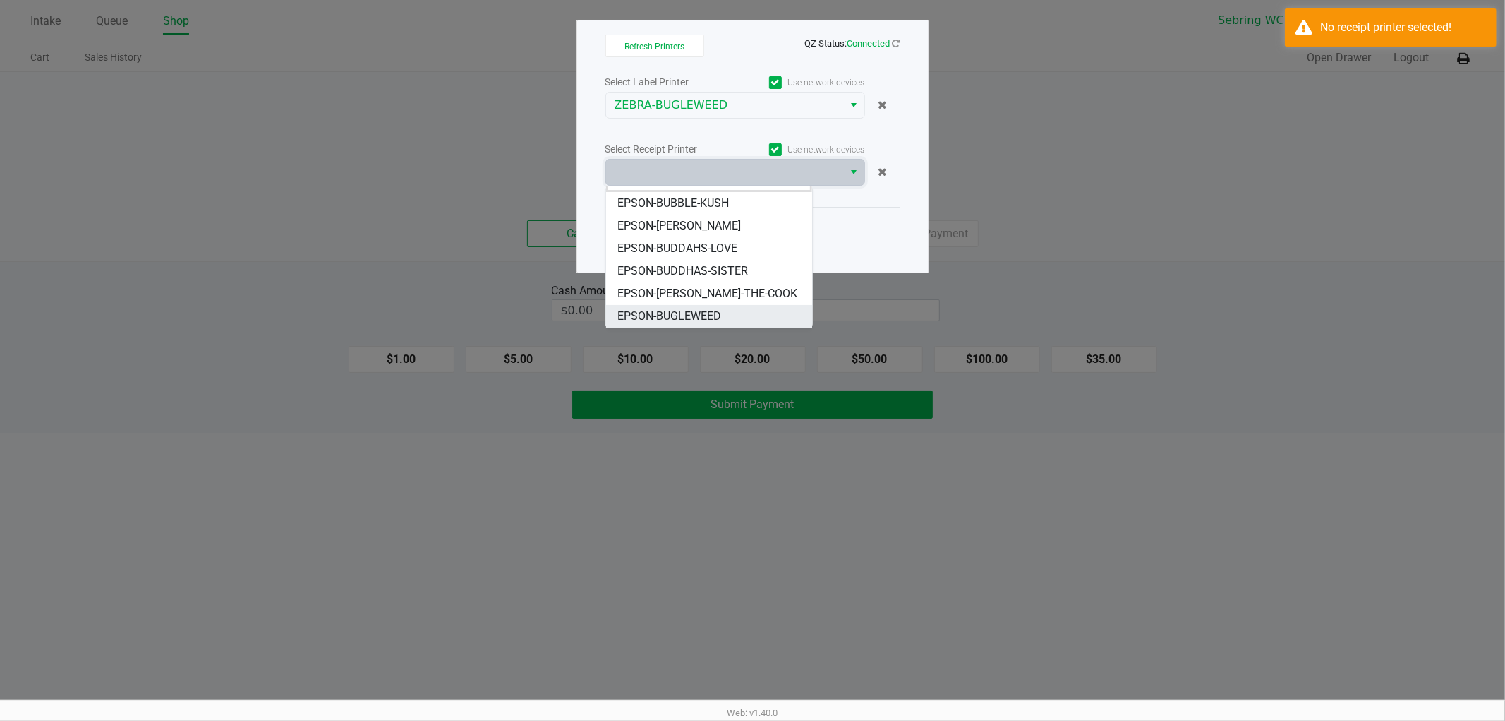
drag, startPoint x: 694, startPoint y: 323, endPoint x: 630, endPoint y: 221, distance: 119.9
click at [692, 321] on span "EPSON-BUGLEWEED" at bounding box center [670, 316] width 104 height 17
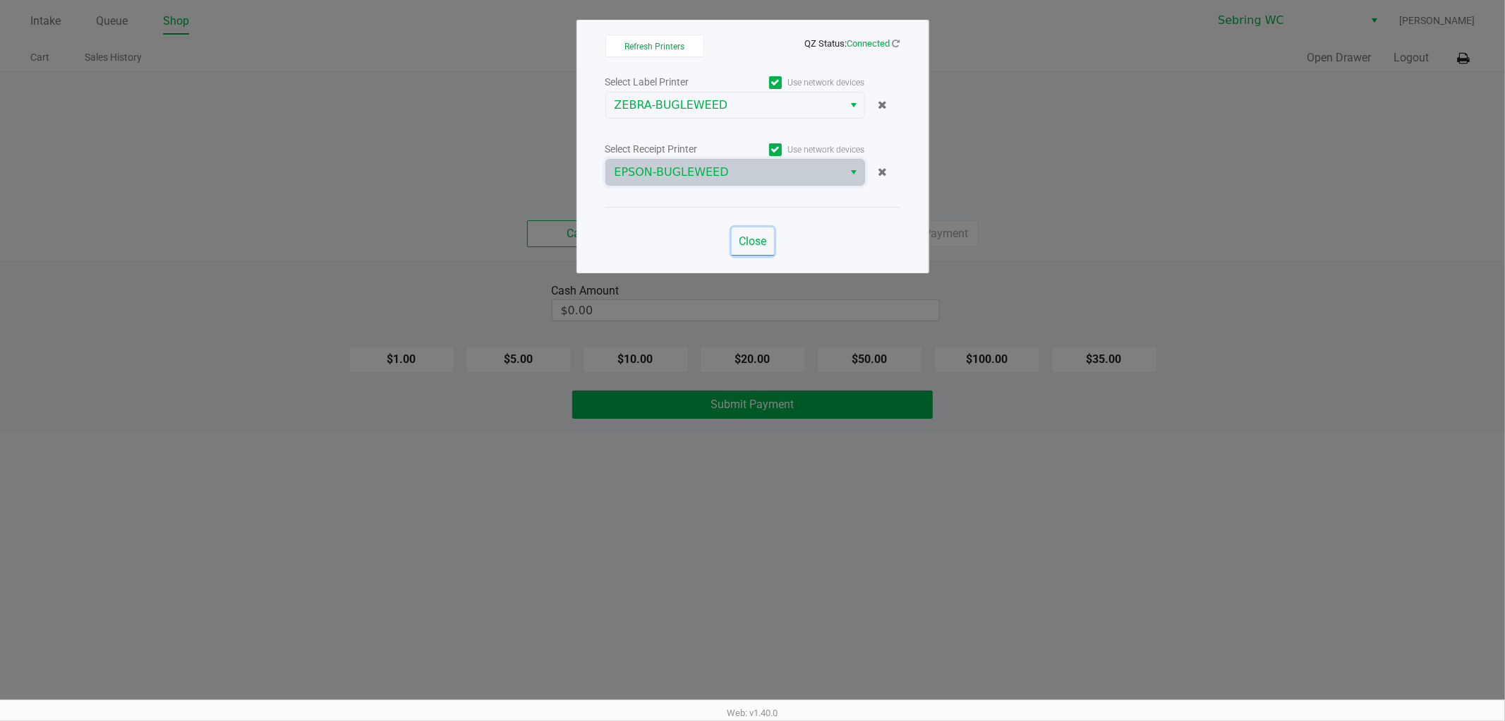
click at [745, 247] on span "Close" at bounding box center [753, 240] width 28 height 13
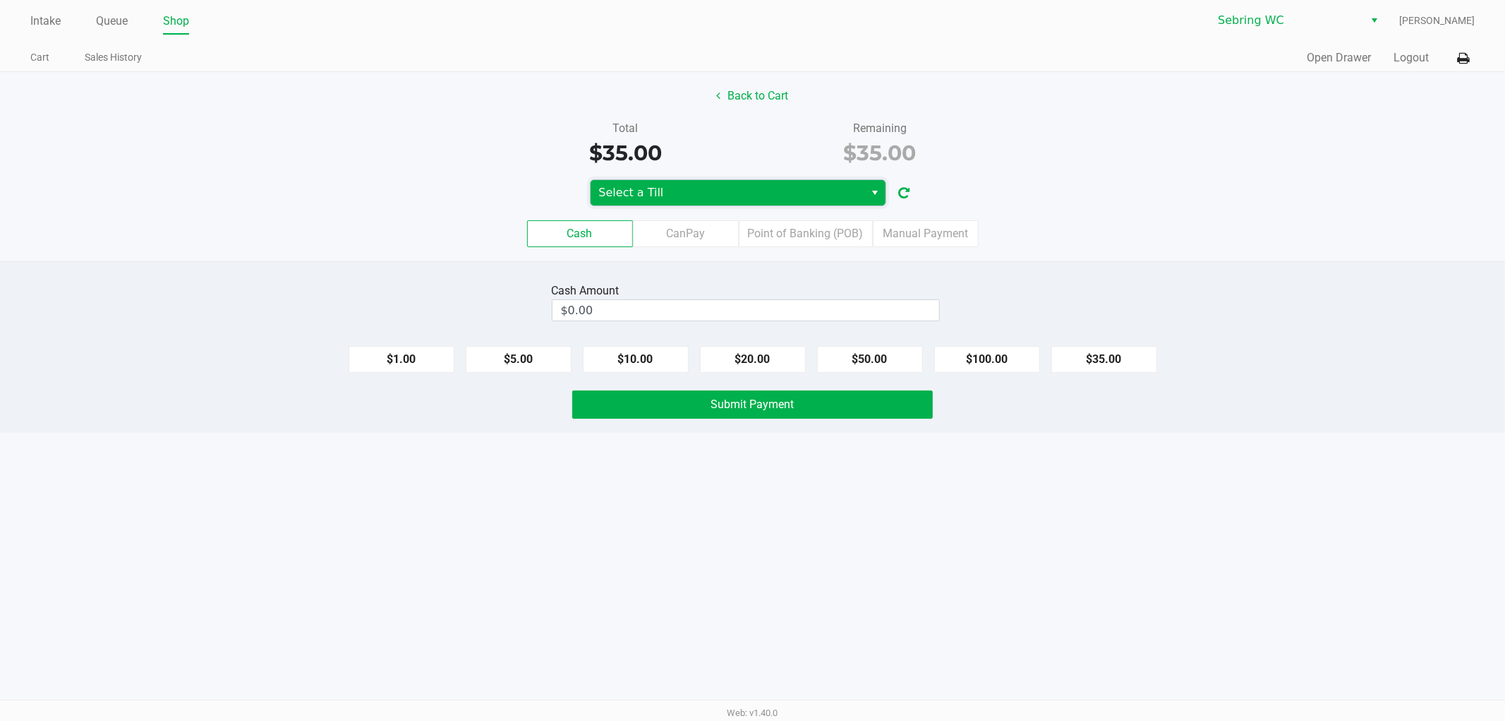
click at [740, 180] on span "Select a Till" at bounding box center [728, 192] width 275 height 25
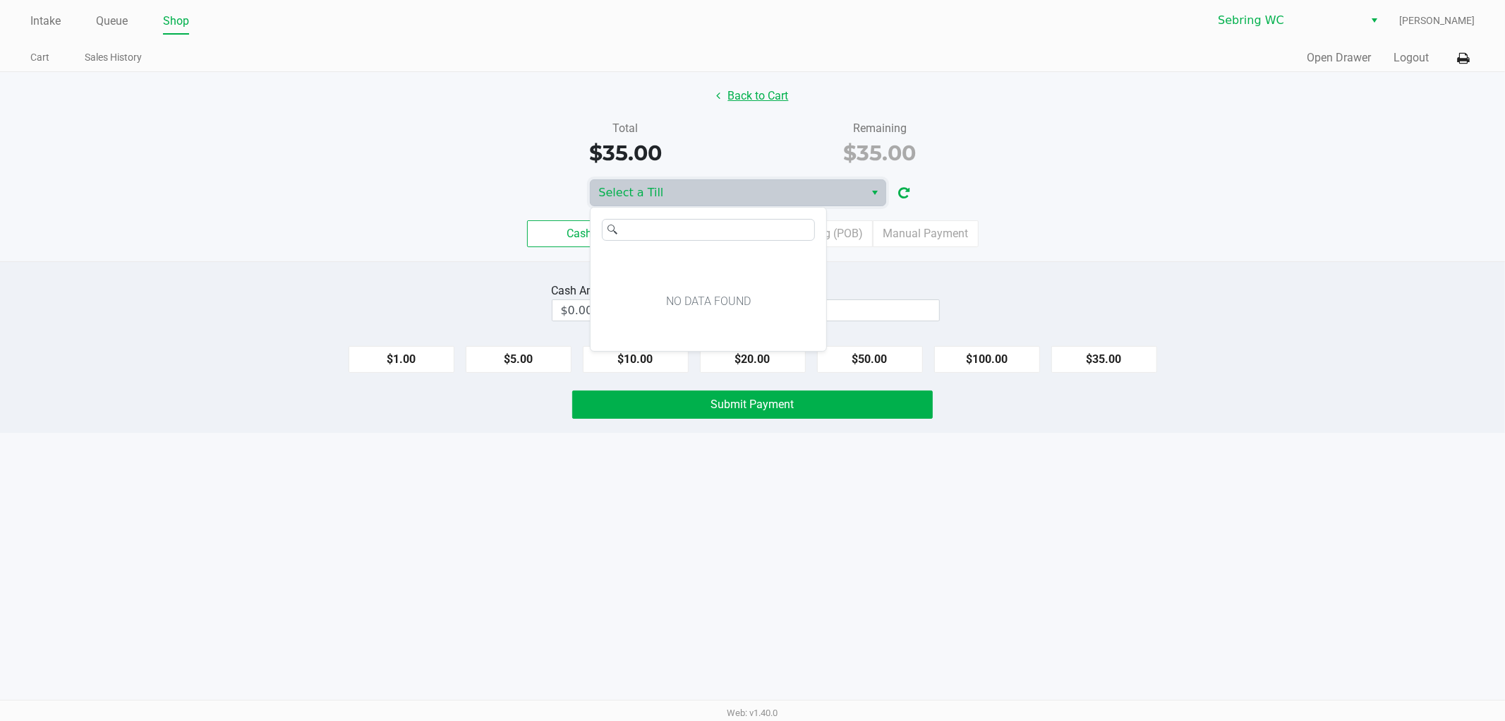
click at [737, 97] on button "Back to Cart" at bounding box center [753, 96] width 90 height 27
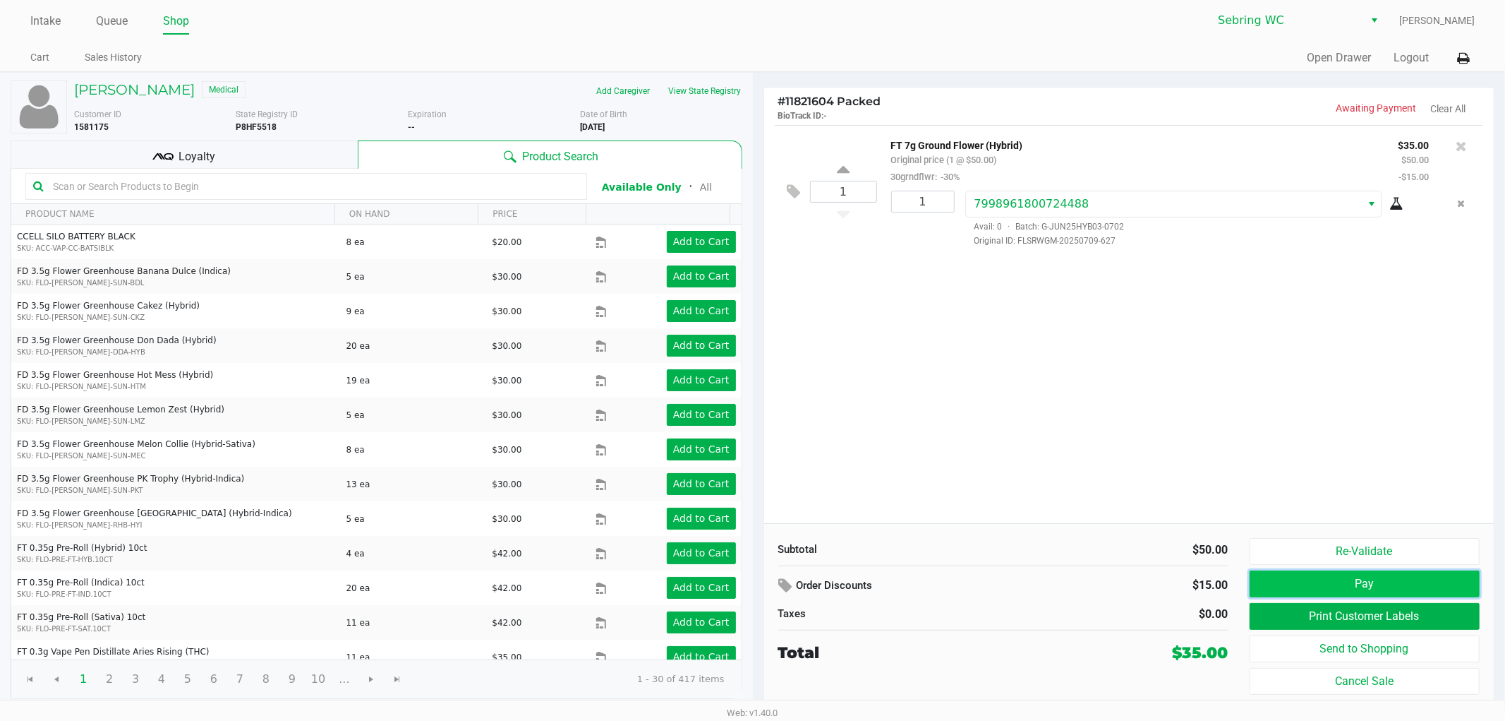
click at [1400, 587] on button "Pay" at bounding box center [1365, 583] width 231 height 27
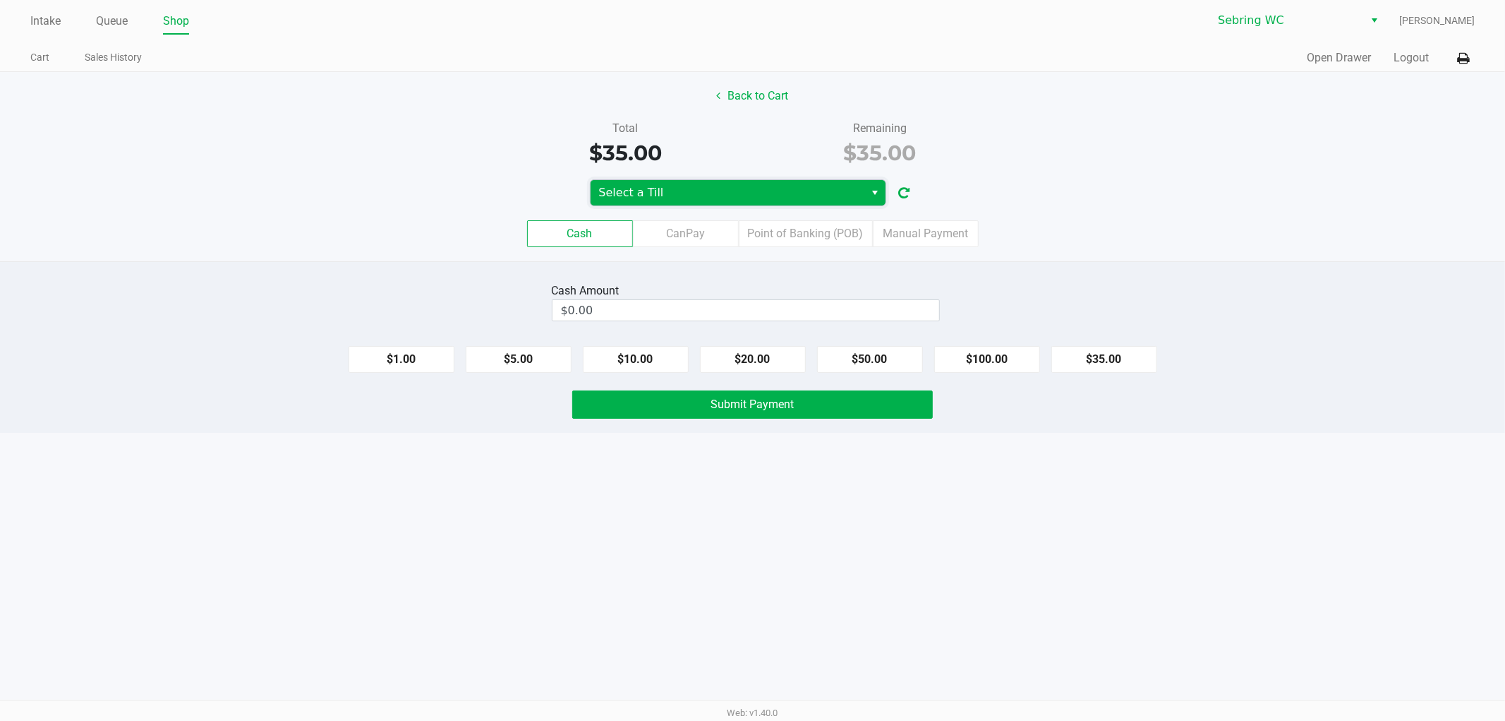
click at [752, 182] on span "Select a Till" at bounding box center [728, 192] width 275 height 25
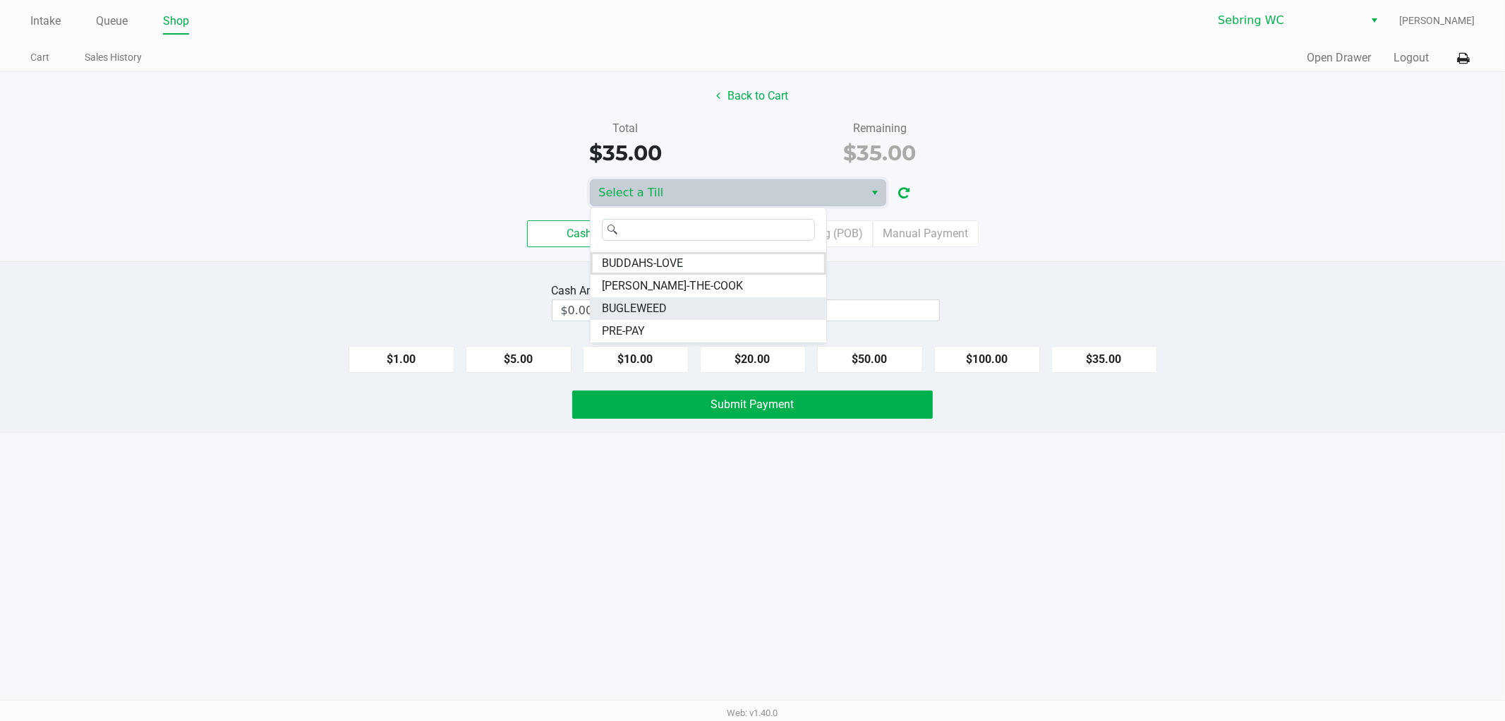
click at [731, 313] on li "BUGLEWEED" at bounding box center [709, 308] width 236 height 23
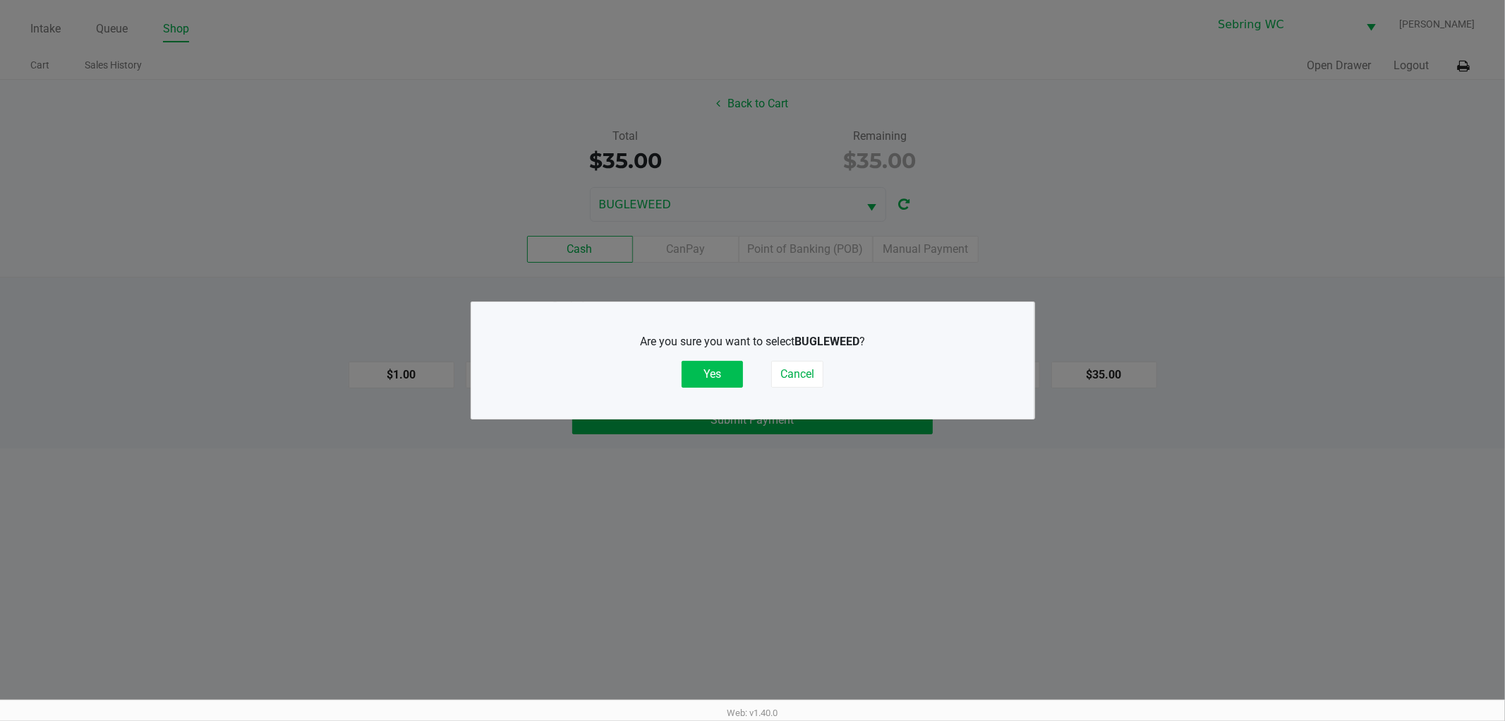
click at [702, 373] on button "Yes" at bounding box center [712, 374] width 61 height 27
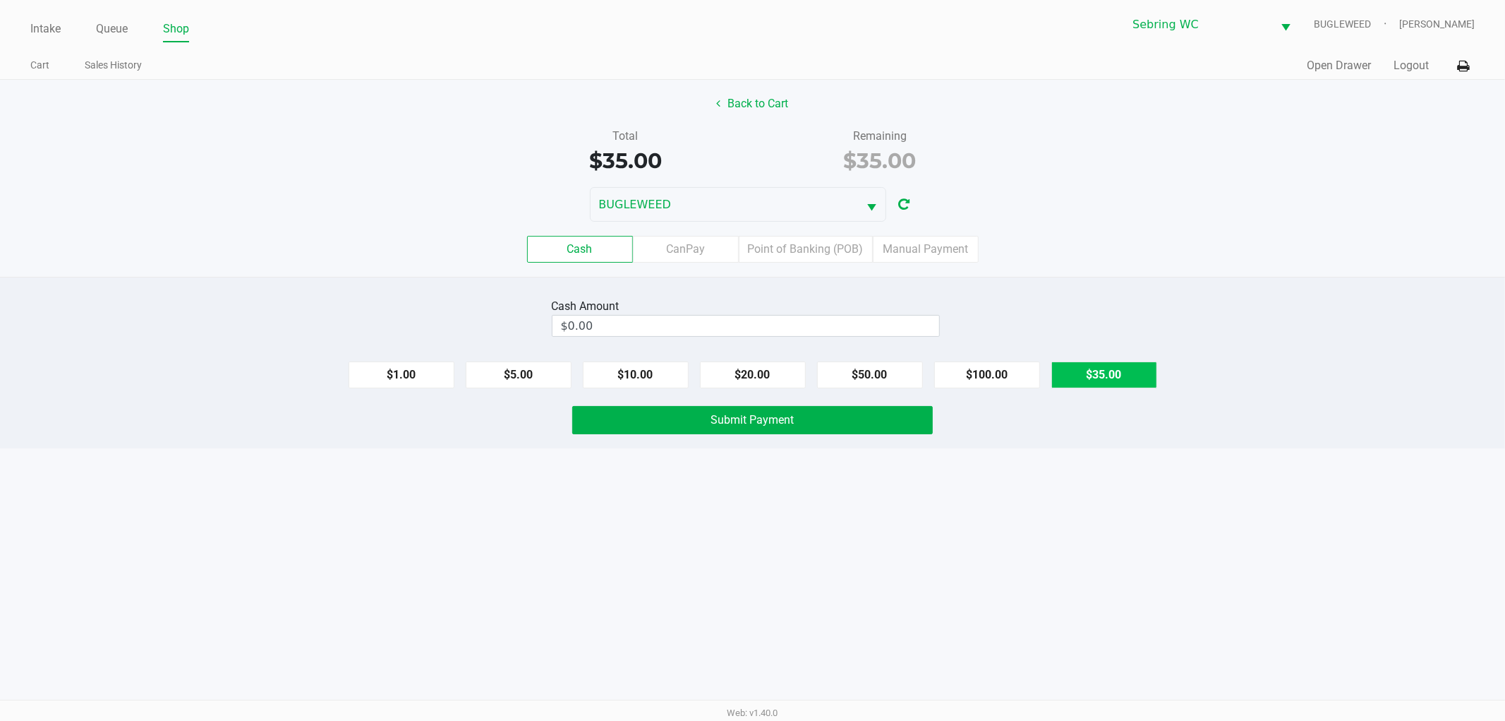
click at [1110, 385] on button "$35.00" at bounding box center [1105, 374] width 106 height 27
type input "$35.00"
click at [690, 416] on button "Submit Payment" at bounding box center [752, 420] width 361 height 28
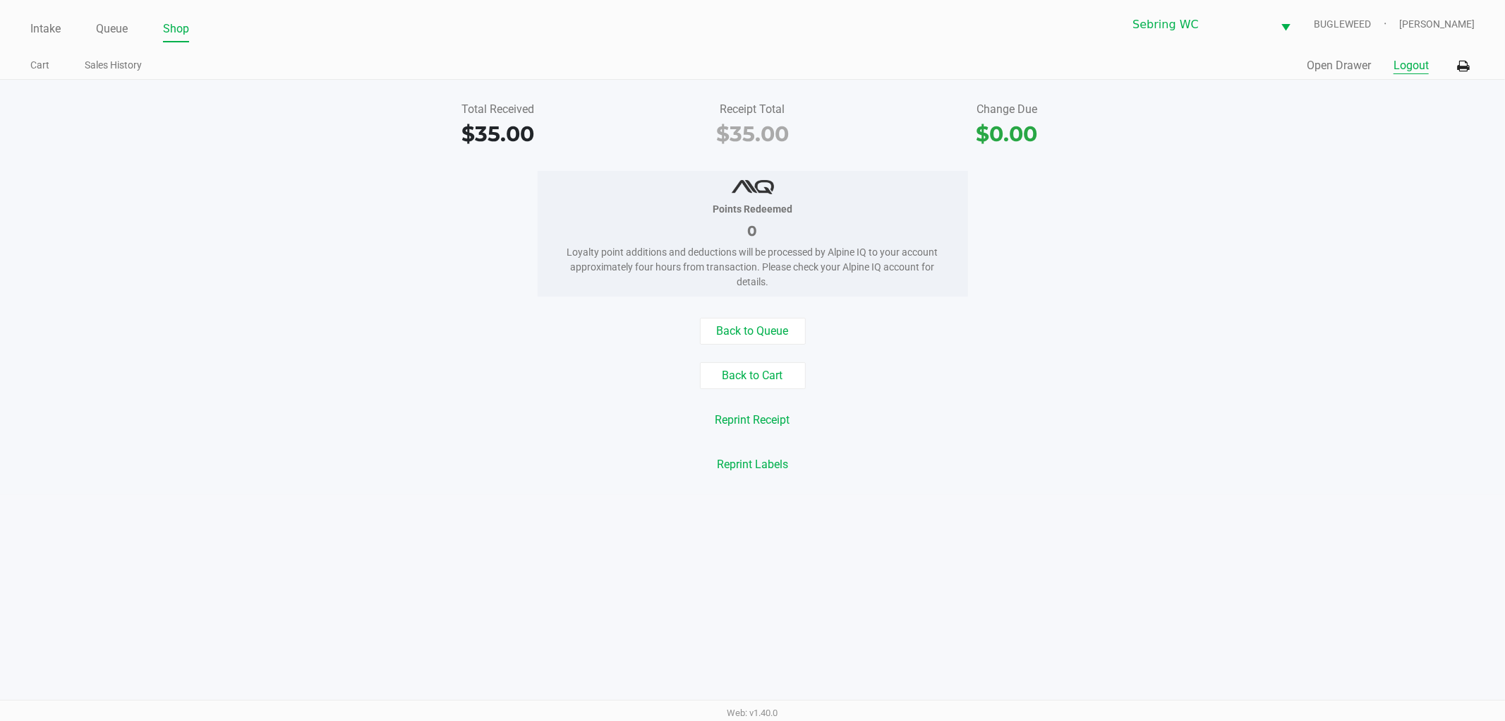
click at [1401, 59] on button "Logout" at bounding box center [1411, 65] width 35 height 17
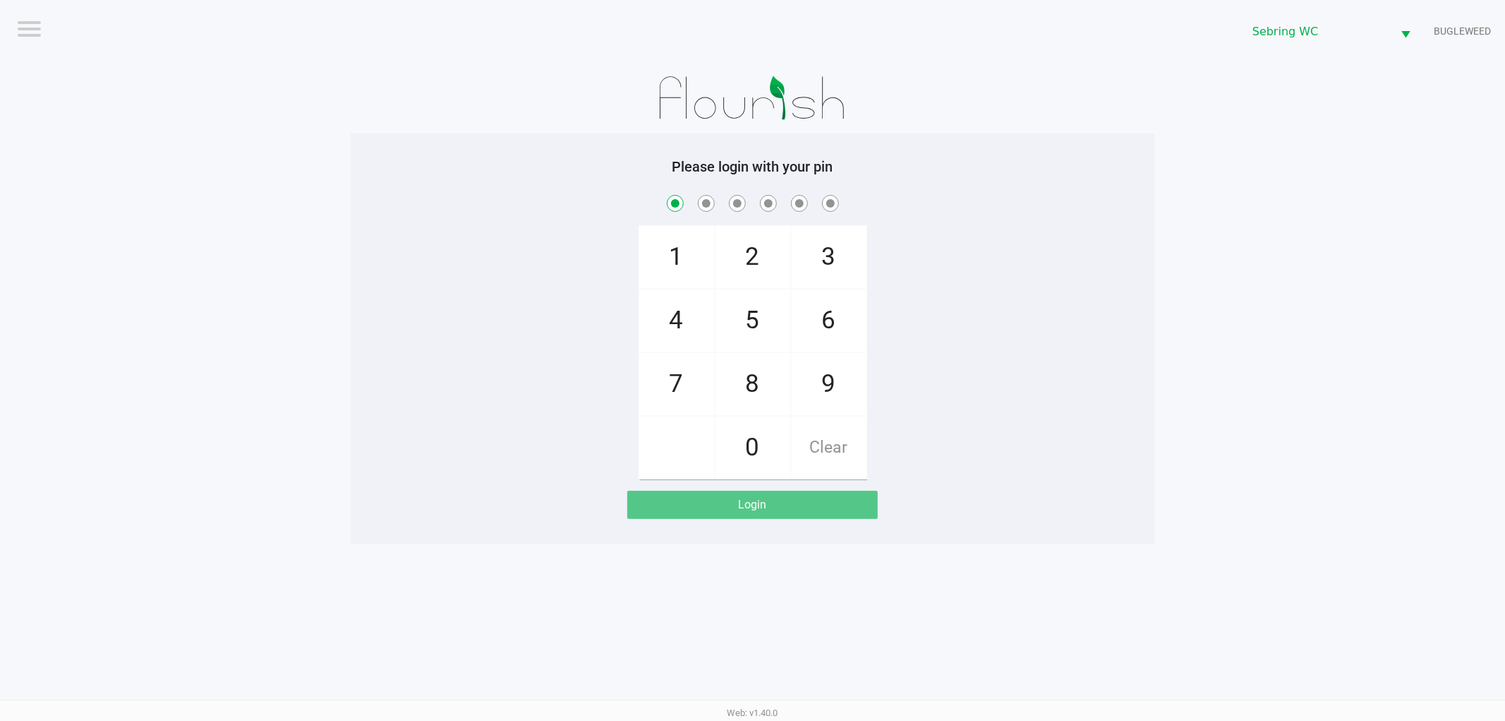
checkbox input "true"
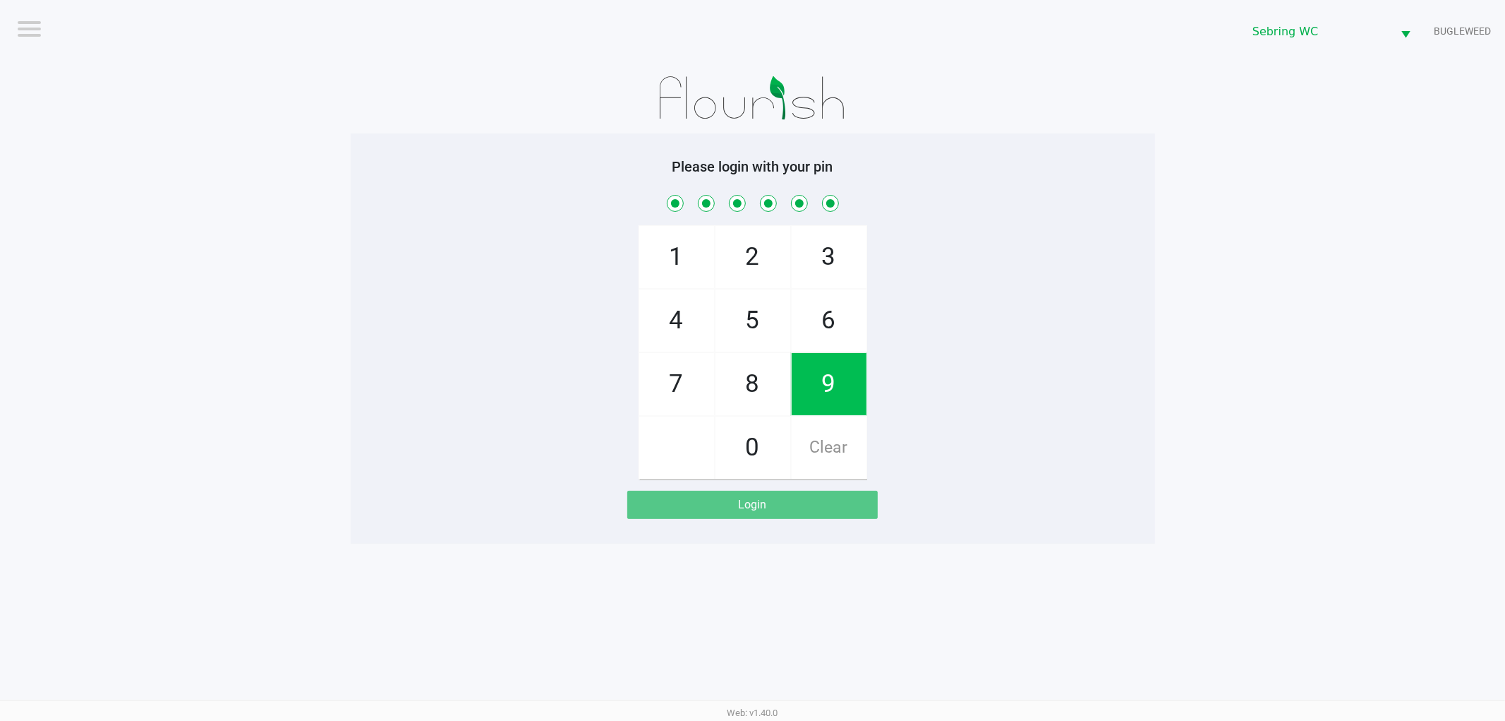
checkbox input "true"
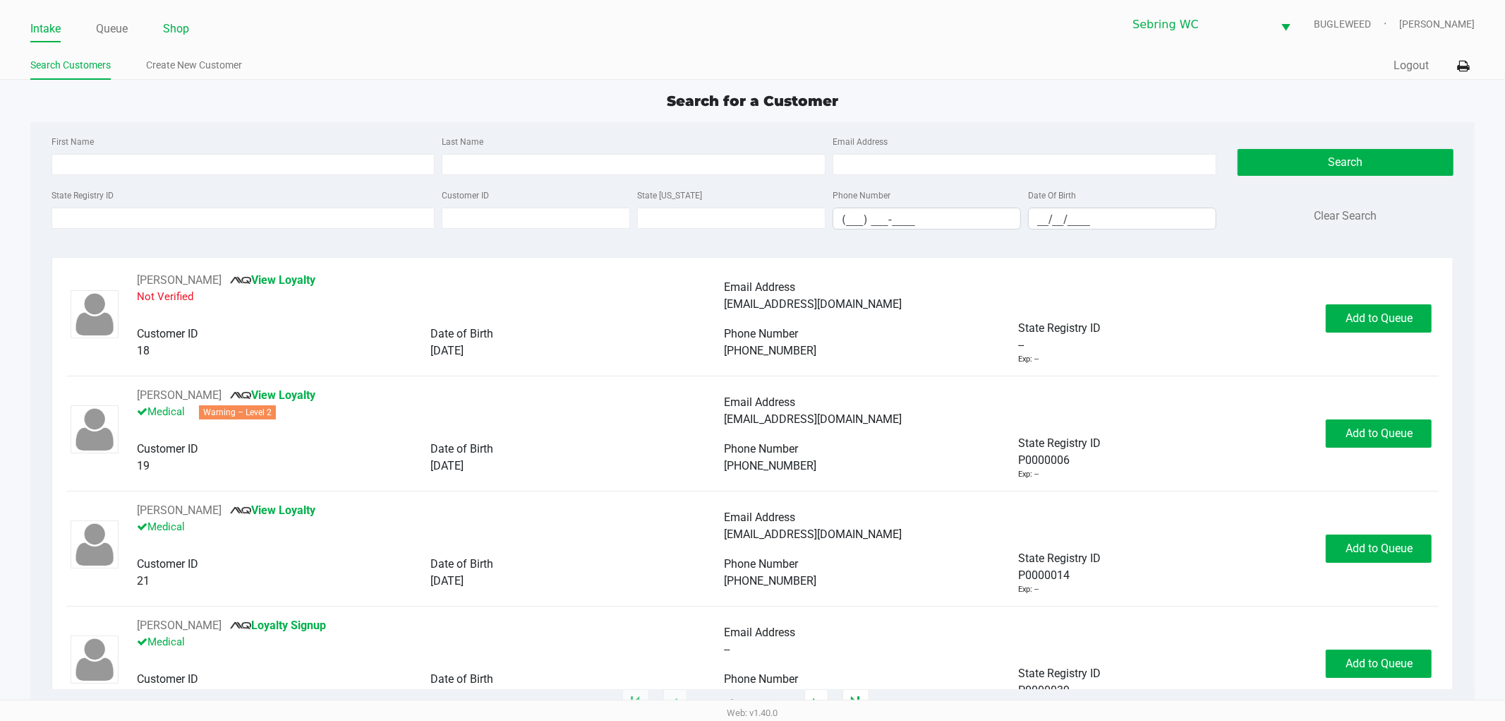
drag, startPoint x: 119, startPoint y: 30, endPoint x: 179, endPoint y: 24, distance: 61.0
click at [118, 29] on link "Queue" at bounding box center [112, 29] width 32 height 20
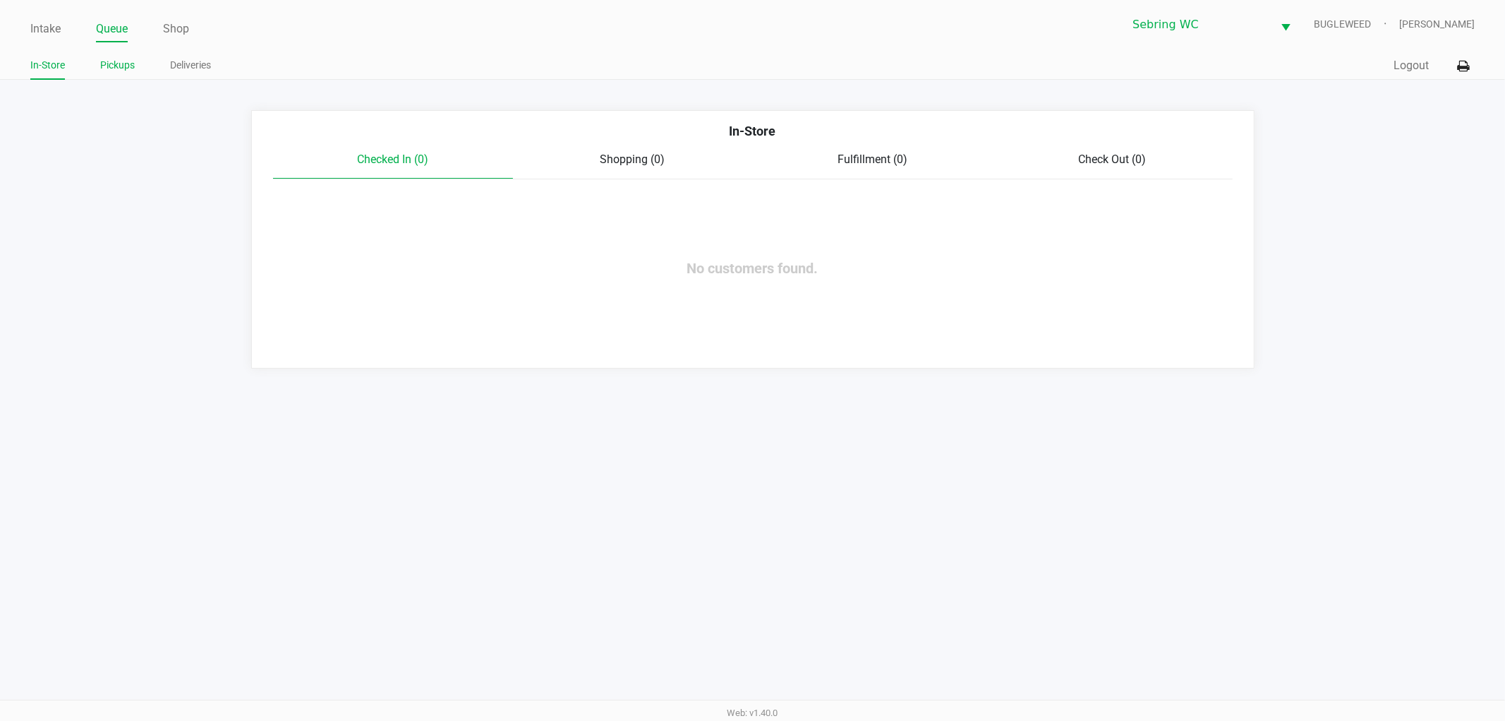
drag, startPoint x: 124, startPoint y: 53, endPoint x: 124, endPoint y: 71, distance: 18.4
click at [122, 55] on div "In-Store Pickups Deliveries" at bounding box center [391, 66] width 723 height 26
click at [126, 72] on link "Pickups" at bounding box center [117, 65] width 35 height 18
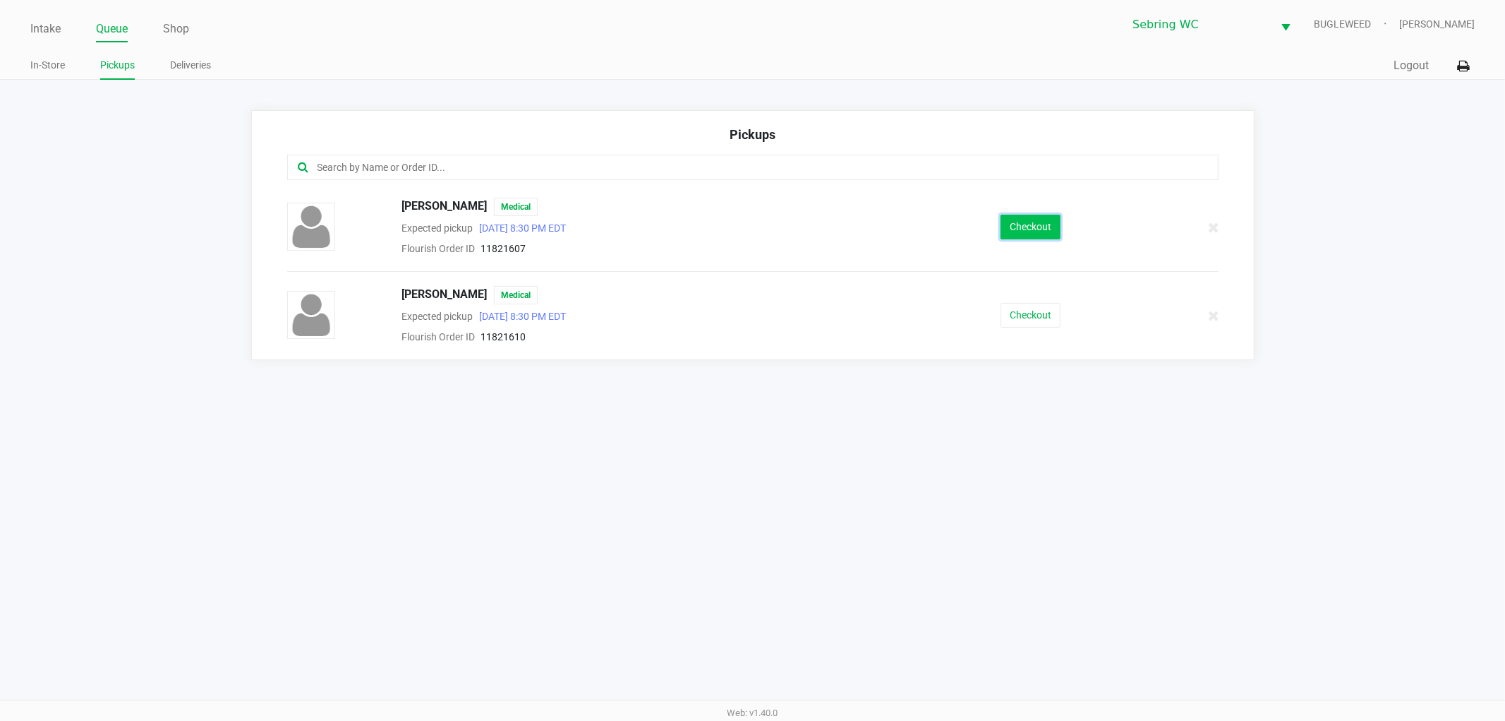
click at [1023, 226] on button "Checkout" at bounding box center [1031, 227] width 60 height 25
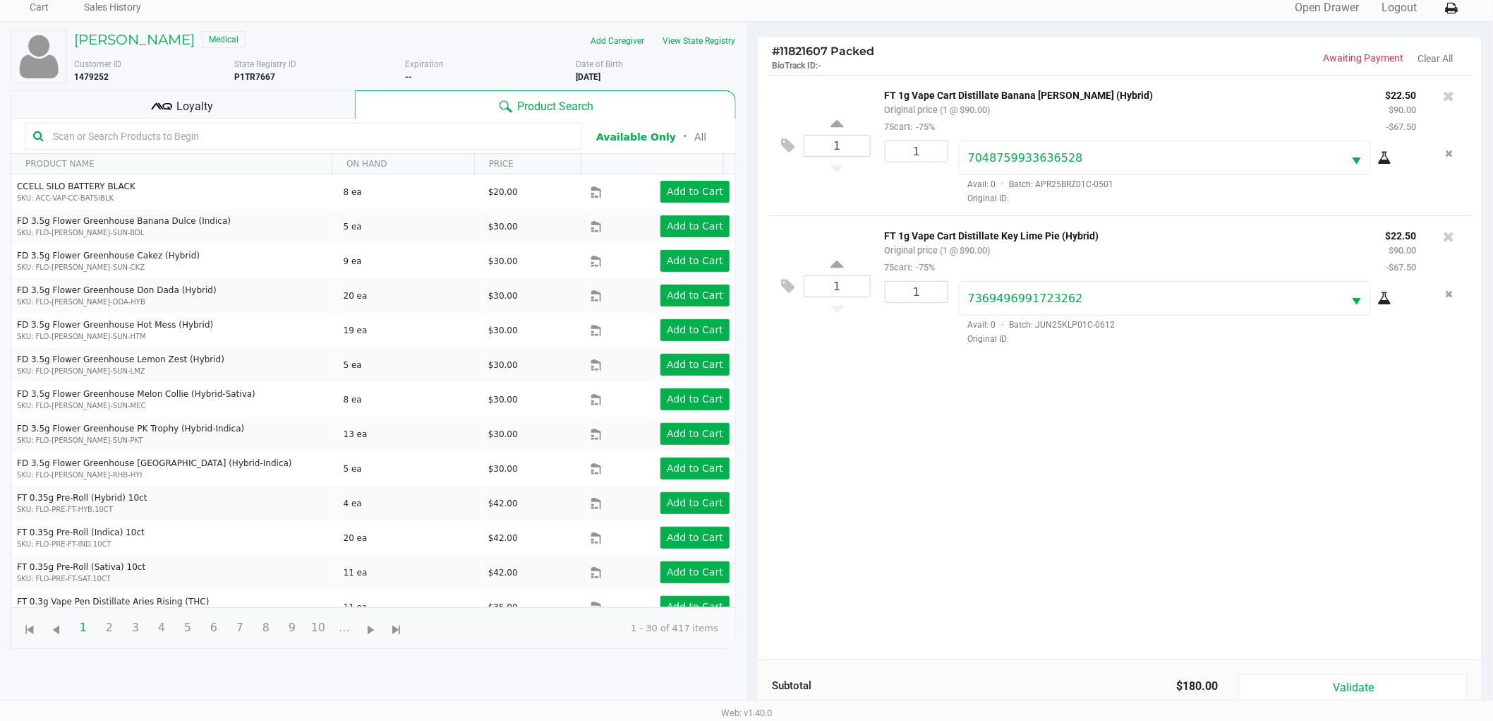
scroll to position [153, 0]
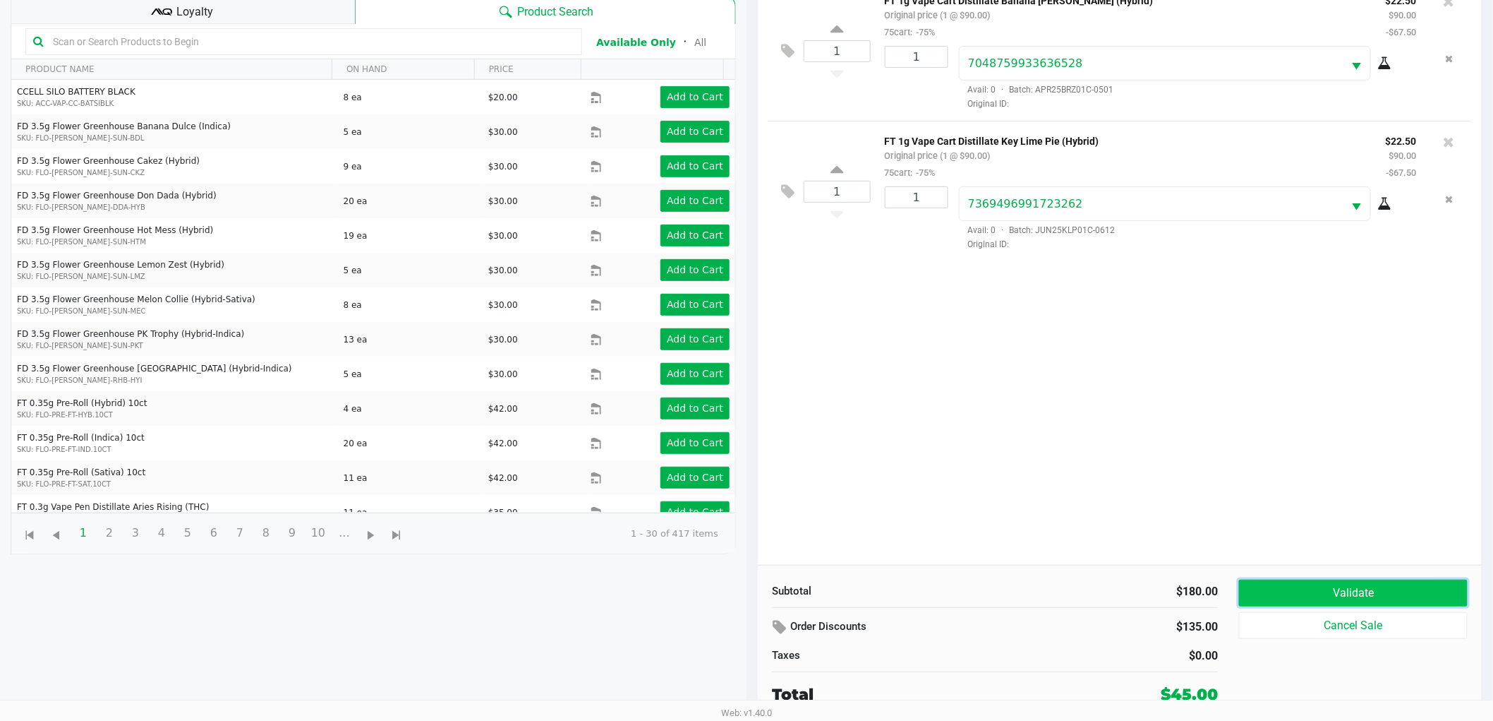
click at [1268, 584] on button "Validate" at bounding box center [1353, 592] width 229 height 27
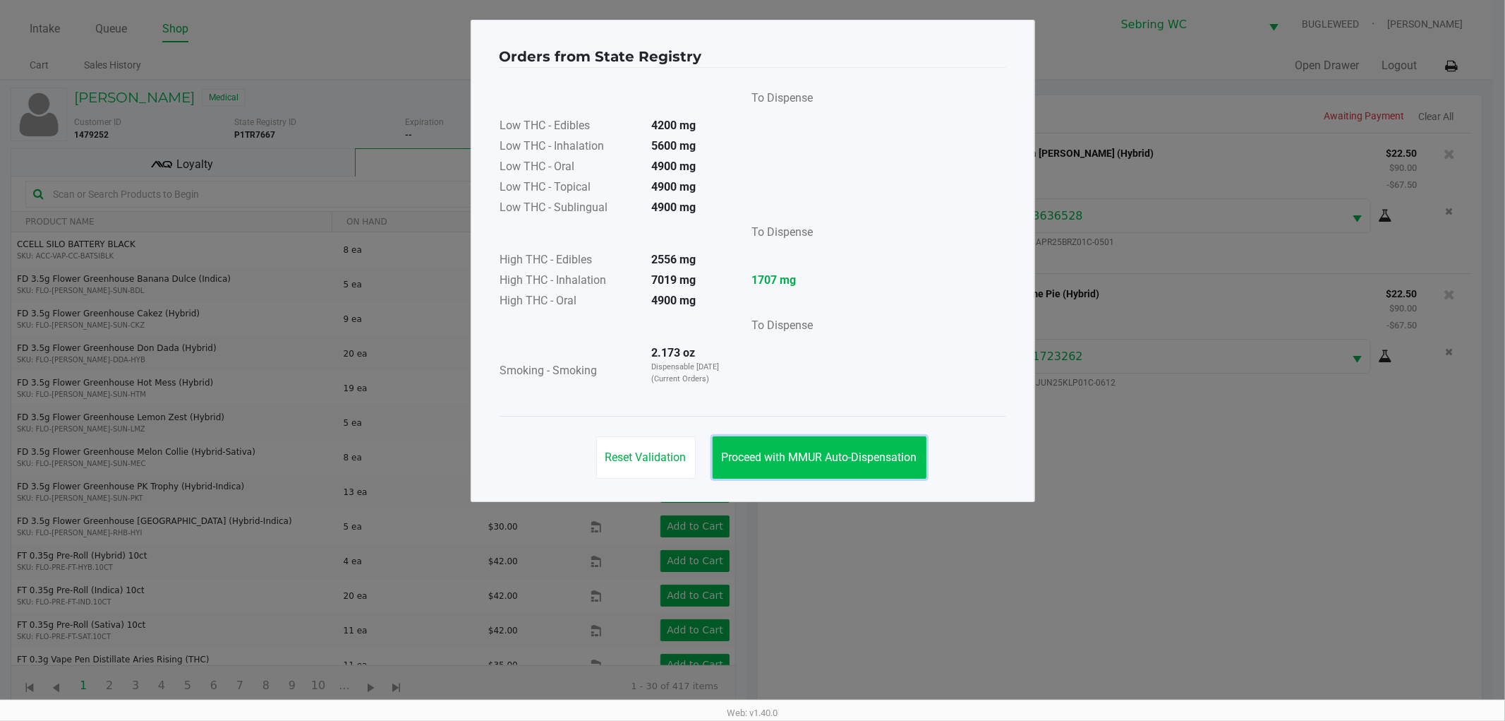
drag, startPoint x: 838, startPoint y: 463, endPoint x: 841, endPoint y: 442, distance: 21.4
click at [841, 454] on span "Proceed with MMUR Auto-Dispensation" at bounding box center [820, 456] width 196 height 13
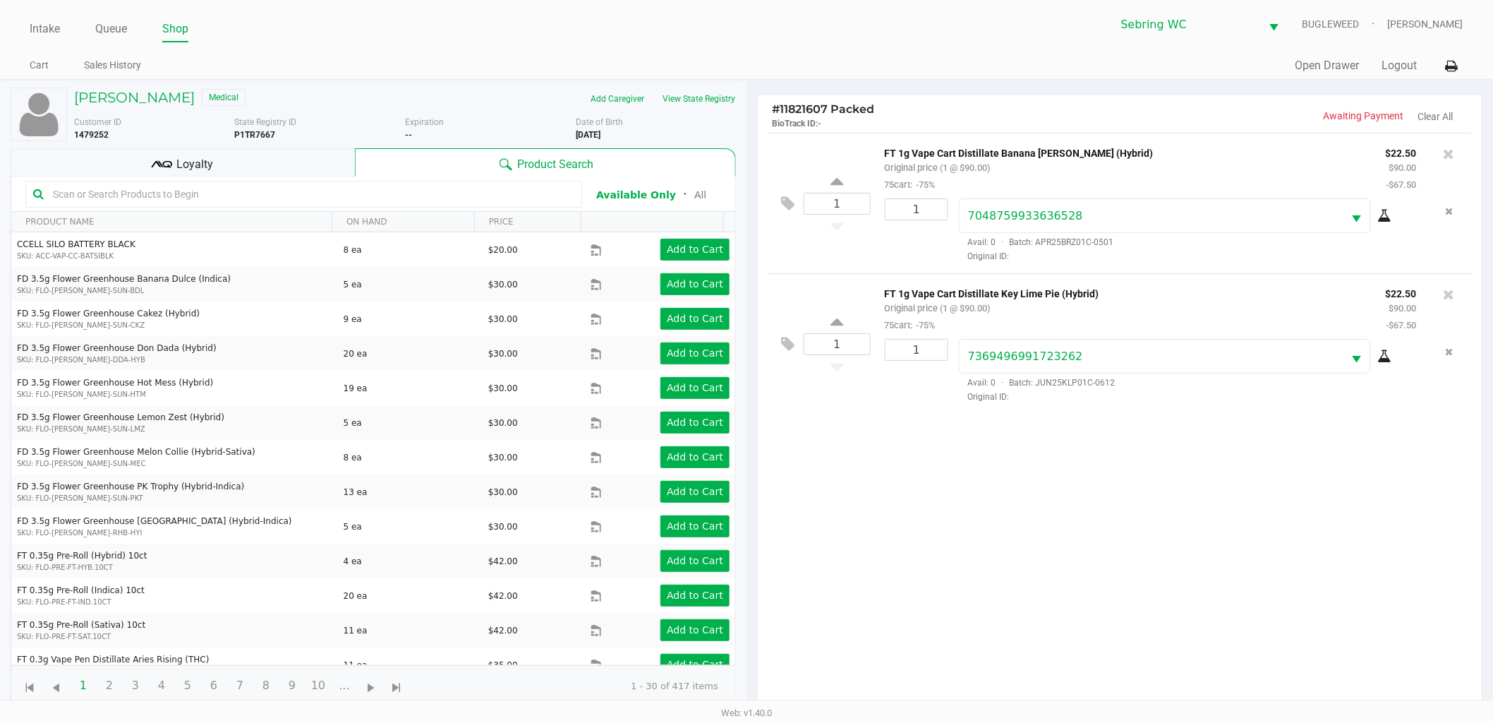
scroll to position [153, 0]
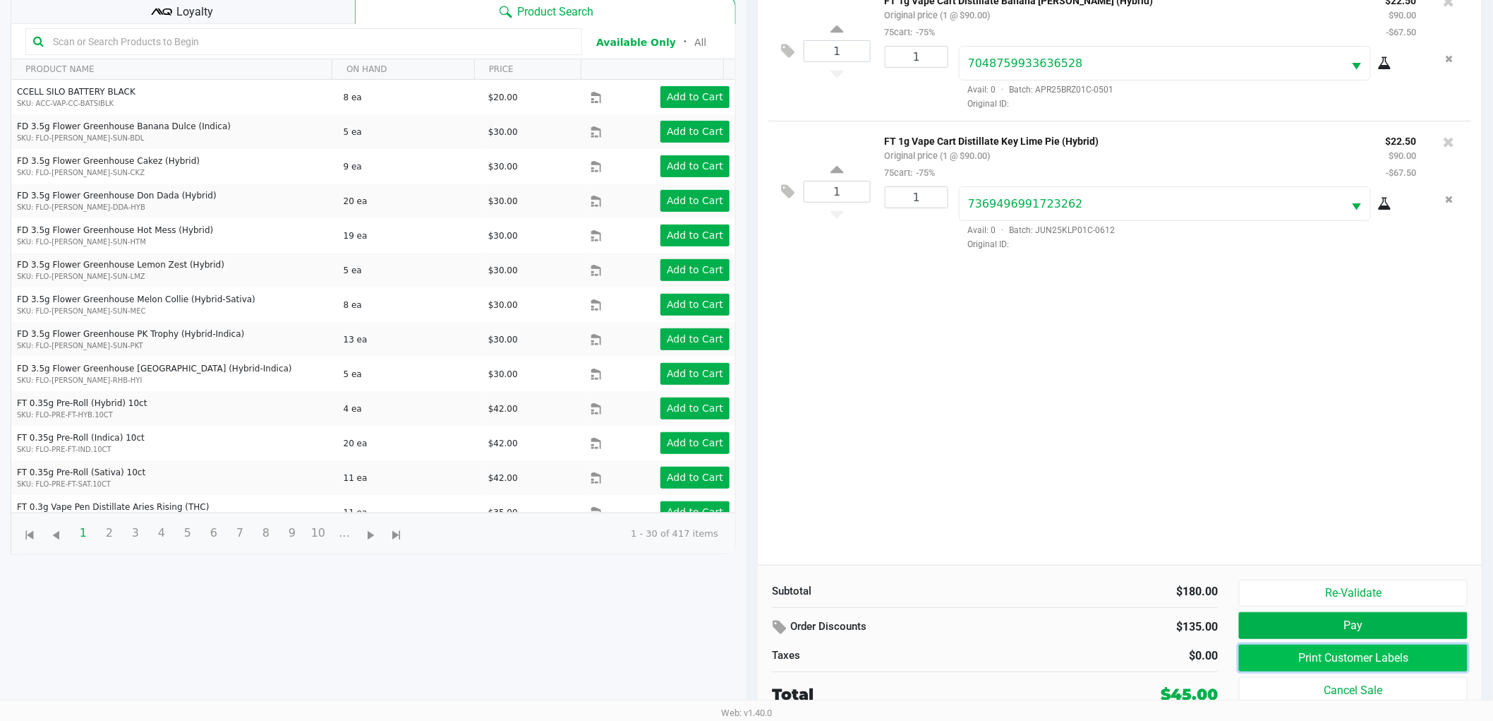
click at [1318, 648] on button "Print Customer Labels" at bounding box center [1353, 657] width 229 height 27
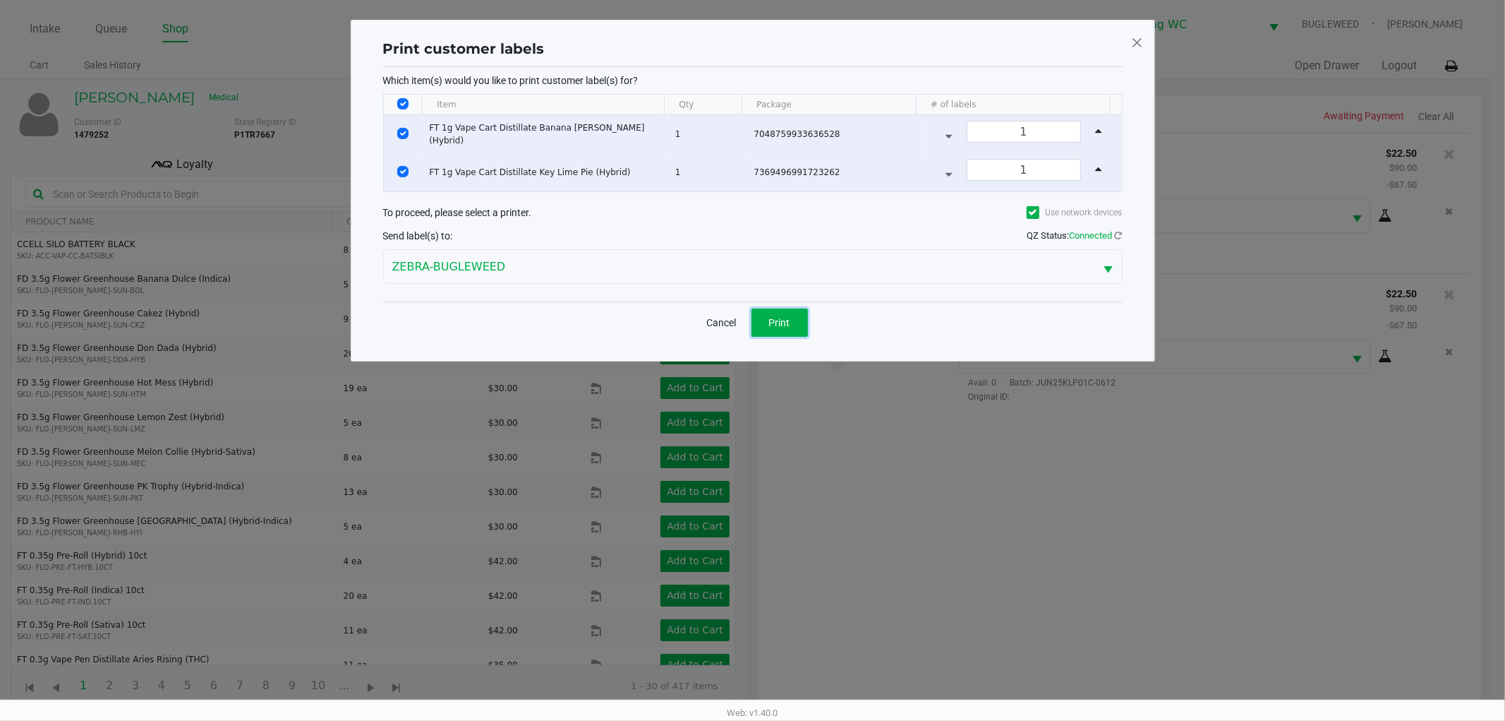
click at [775, 327] on span "Print" at bounding box center [779, 322] width 21 height 11
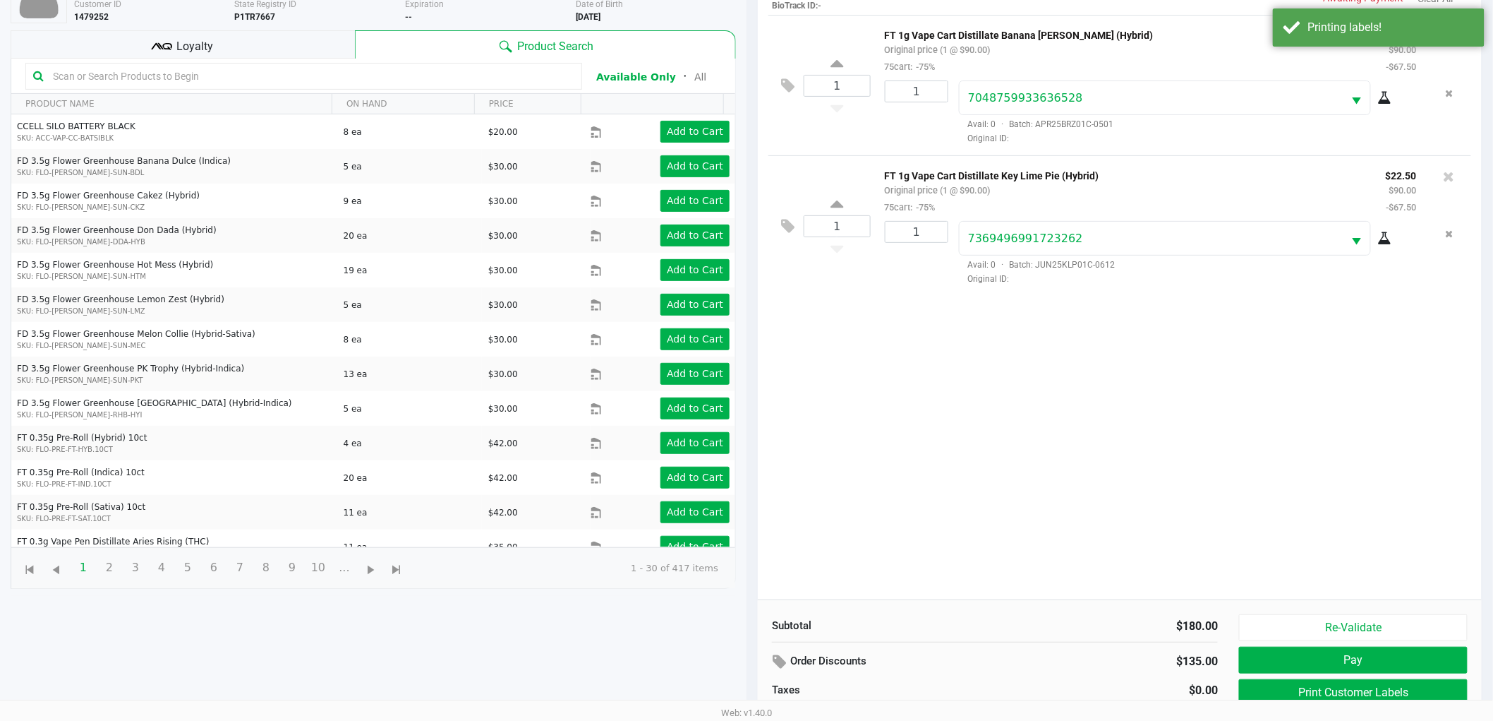
scroll to position [153, 0]
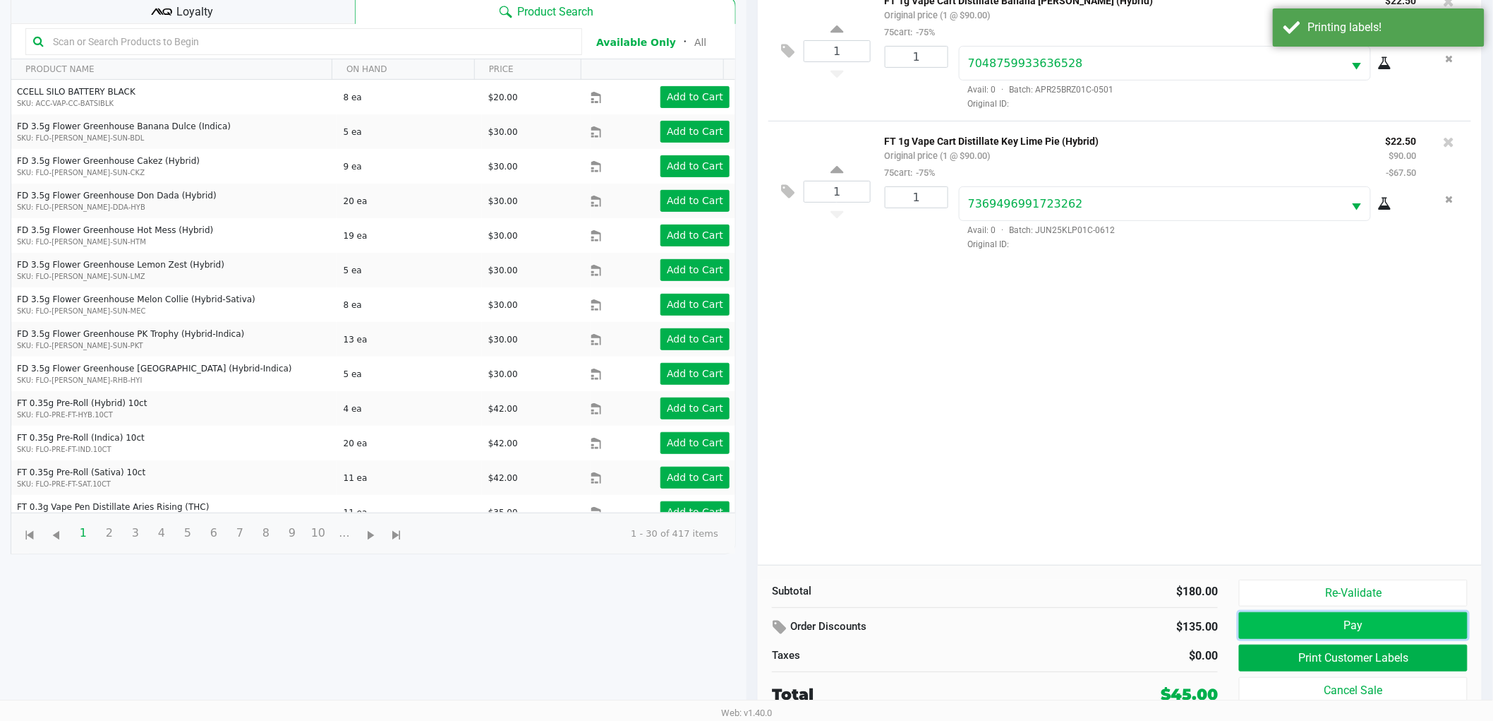
click at [1342, 622] on button "Pay" at bounding box center [1353, 625] width 229 height 27
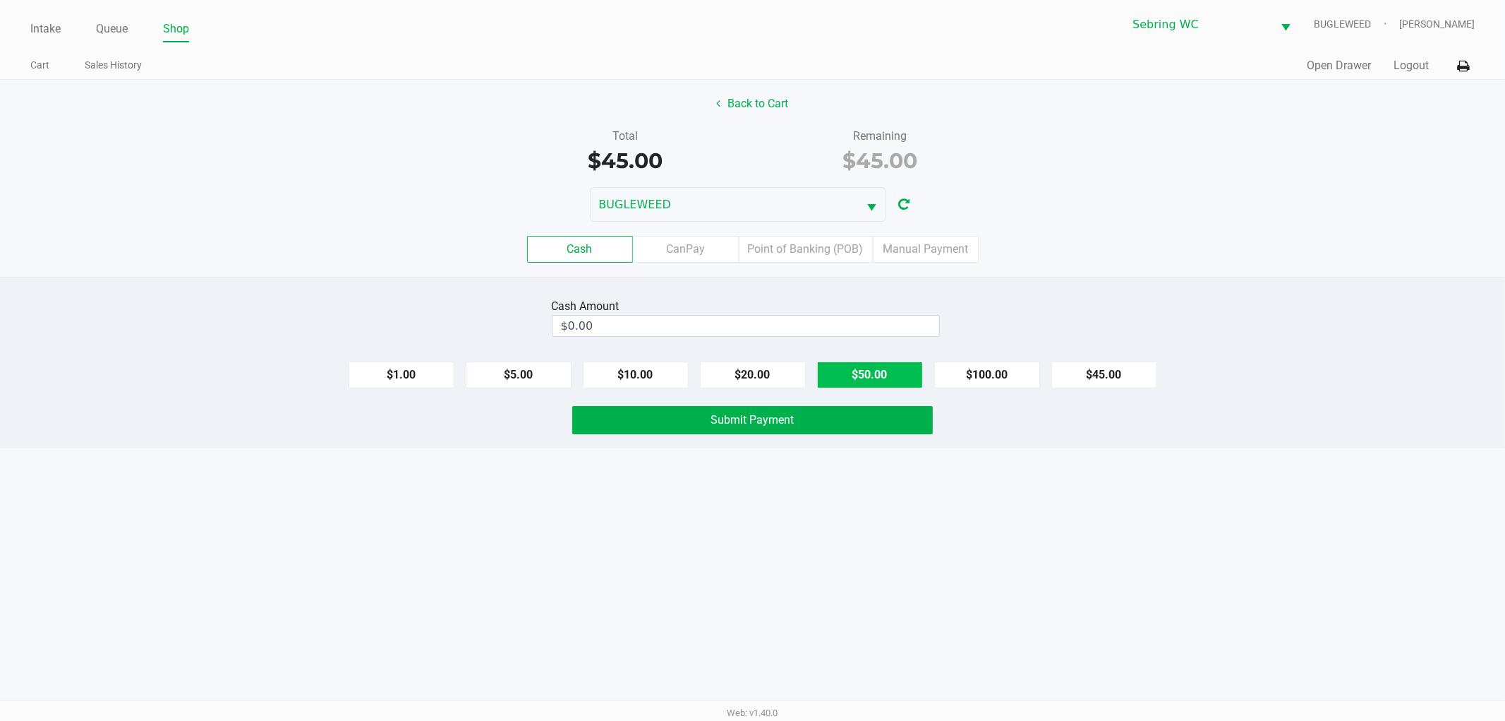
click at [893, 377] on button "$50.00" at bounding box center [870, 374] width 106 height 27
type input "$50.00"
click at [732, 417] on span "Submit Payment" at bounding box center [752, 419] width 83 height 13
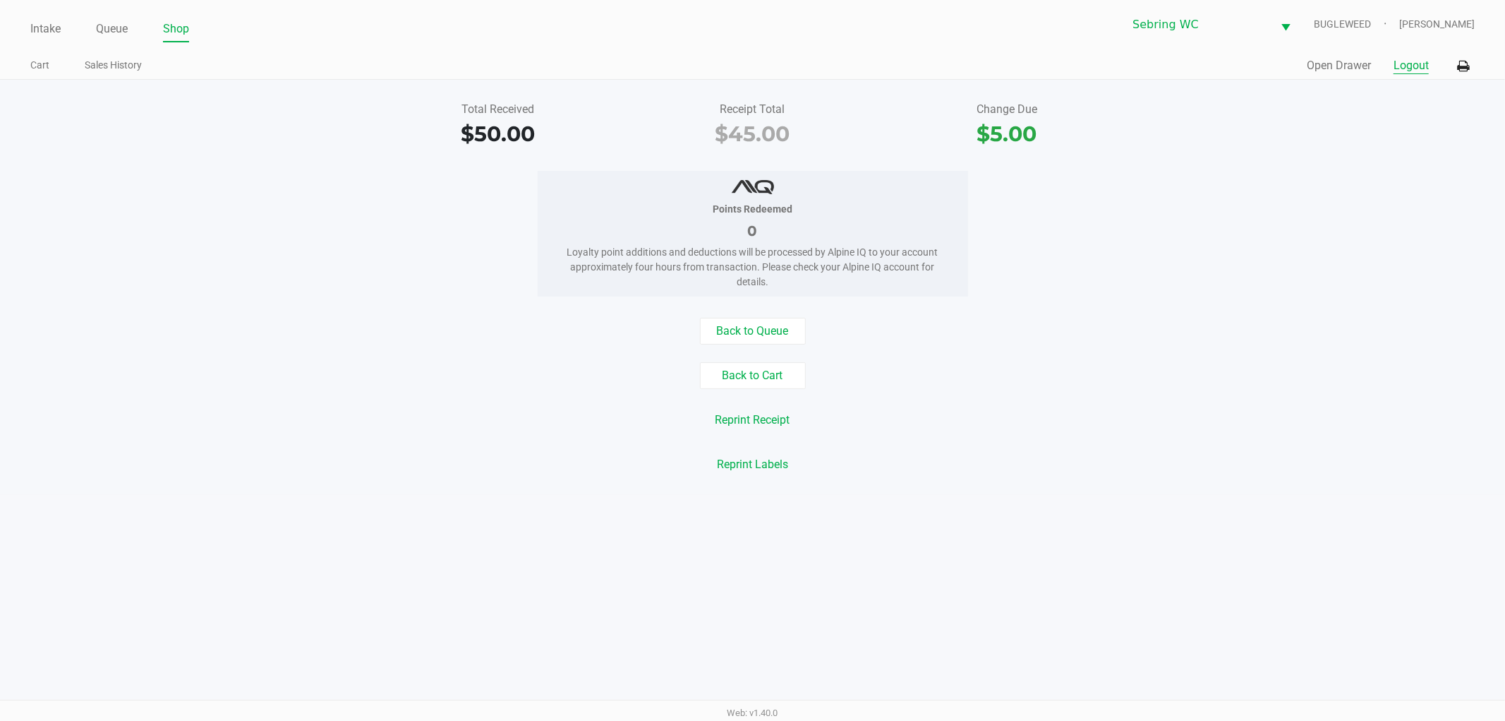
click at [1410, 71] on button "Logout" at bounding box center [1411, 65] width 35 height 17
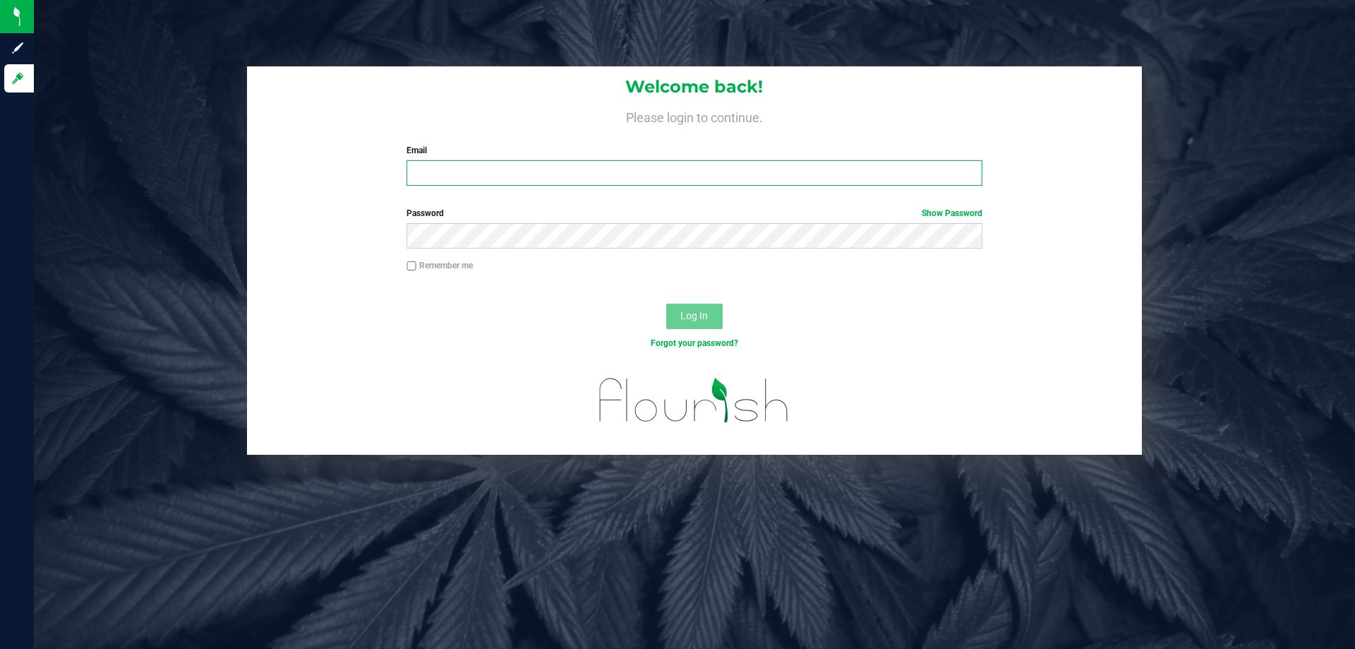
click at [560, 171] on input "Email" at bounding box center [694, 172] width 575 height 25
type input "[EMAIL_ADDRESS][DOMAIN_NAME]"
click at [666, 303] on button "Log In" at bounding box center [694, 315] width 56 height 25
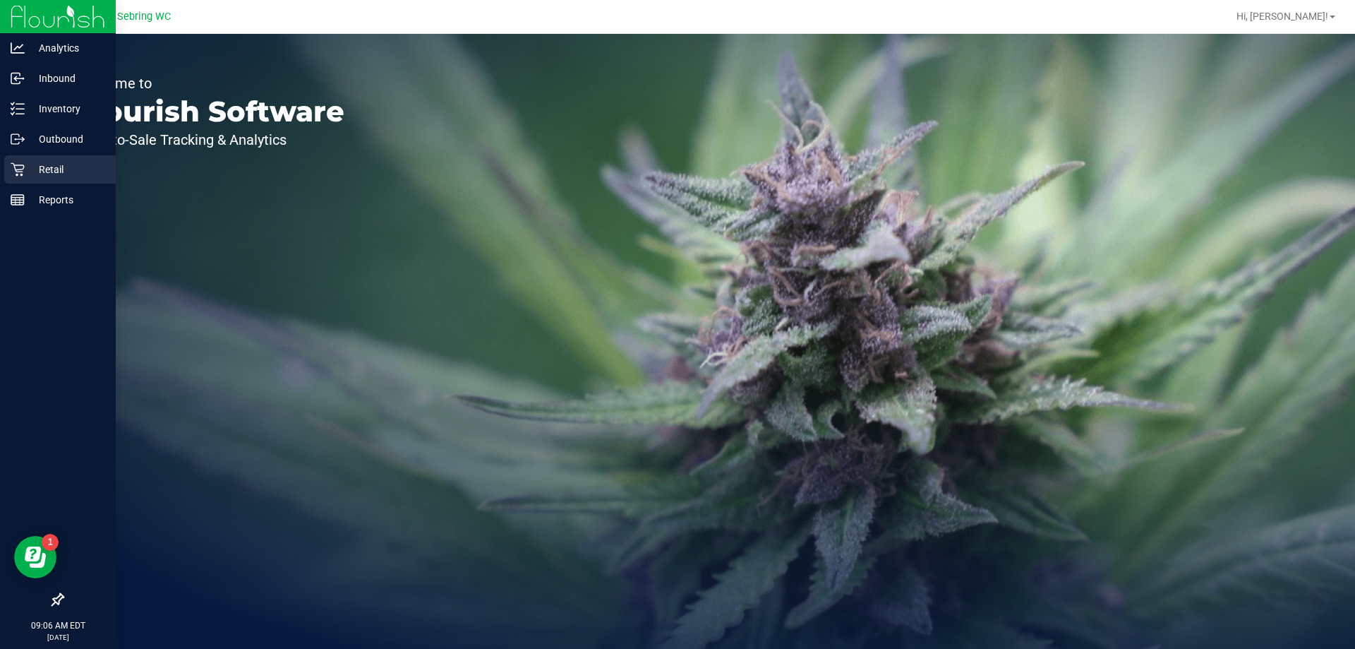
click at [35, 174] on p "Retail" at bounding box center [67, 169] width 85 height 17
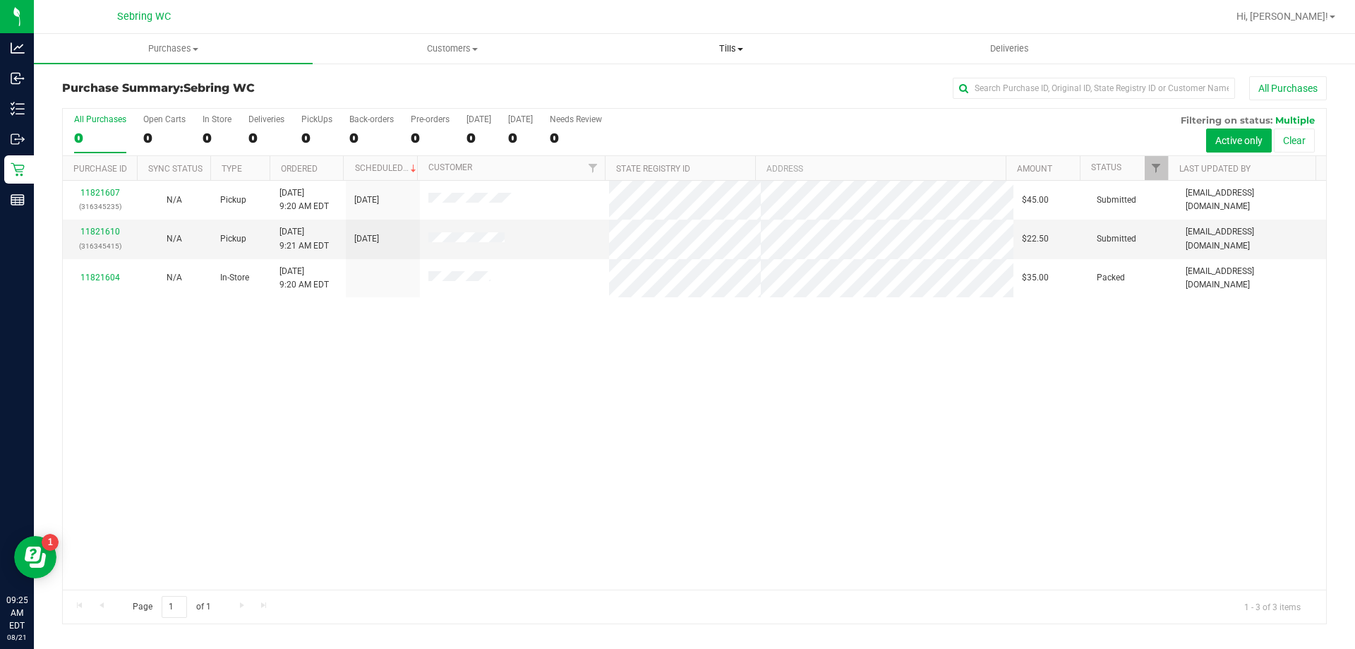
click at [731, 54] on span "Tills" at bounding box center [730, 48] width 277 height 13
click at [683, 89] on span "Manage tills" at bounding box center [638, 85] width 95 height 12
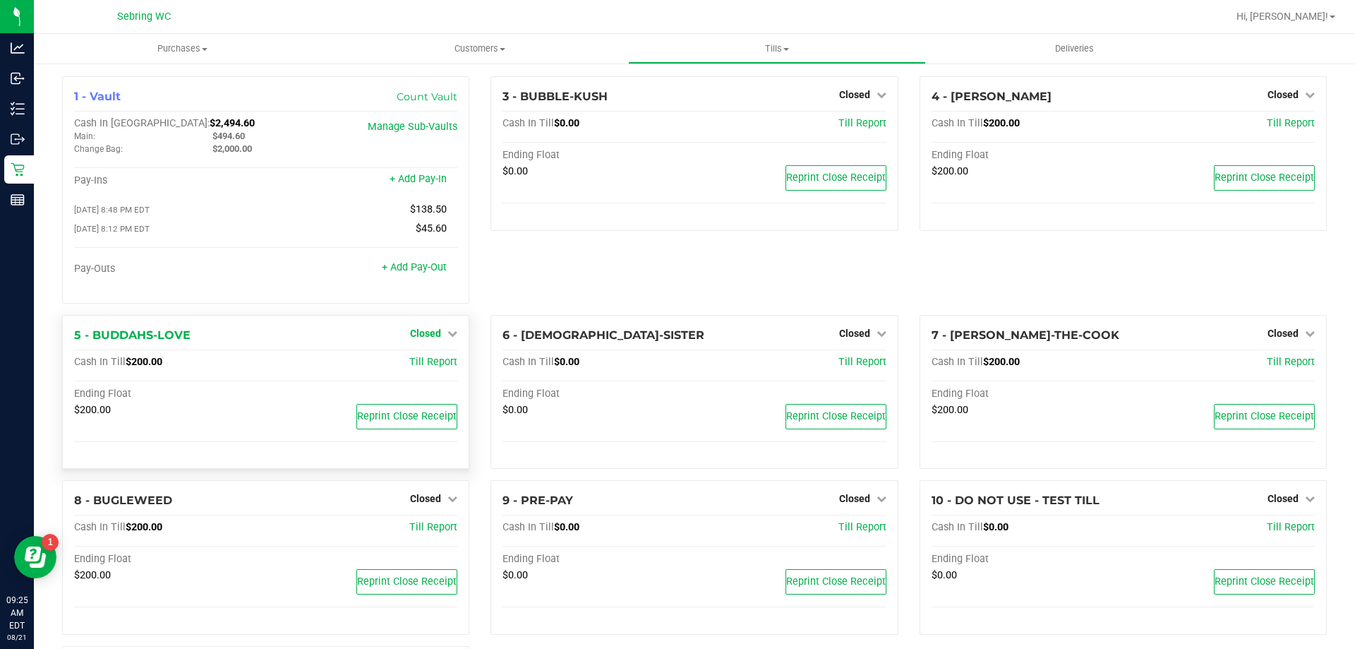
click at [419, 339] on span "Closed" at bounding box center [425, 332] width 31 height 11
click at [421, 366] on link "Open Till" at bounding box center [425, 361] width 37 height 11
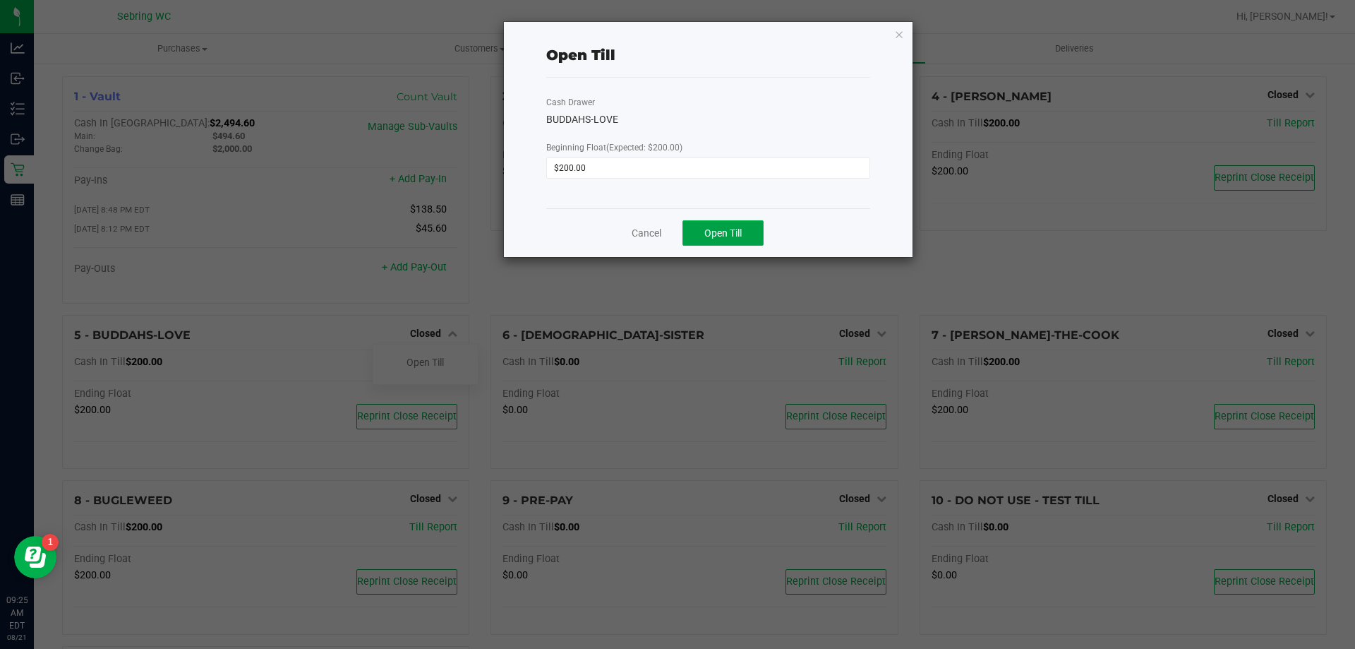
click at [712, 234] on span "Open Till" at bounding box center [722, 232] width 37 height 11
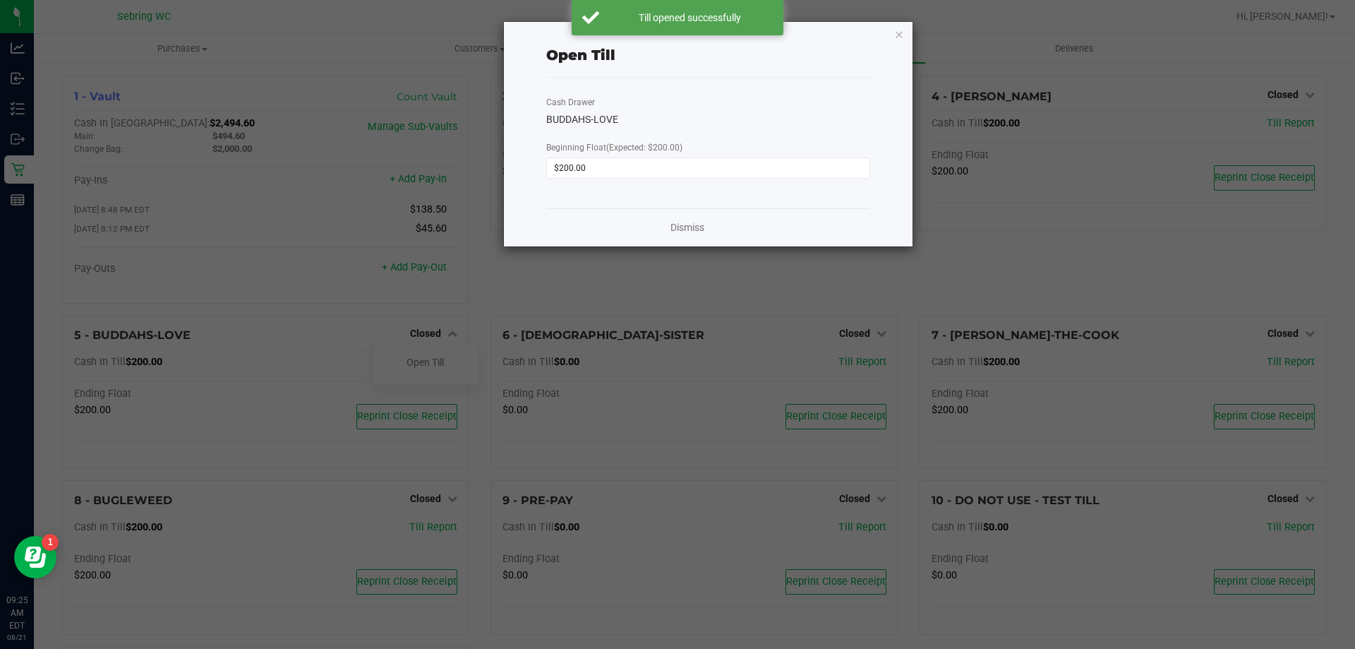
click at [899, 31] on icon "button" at bounding box center [899, 33] width 10 height 17
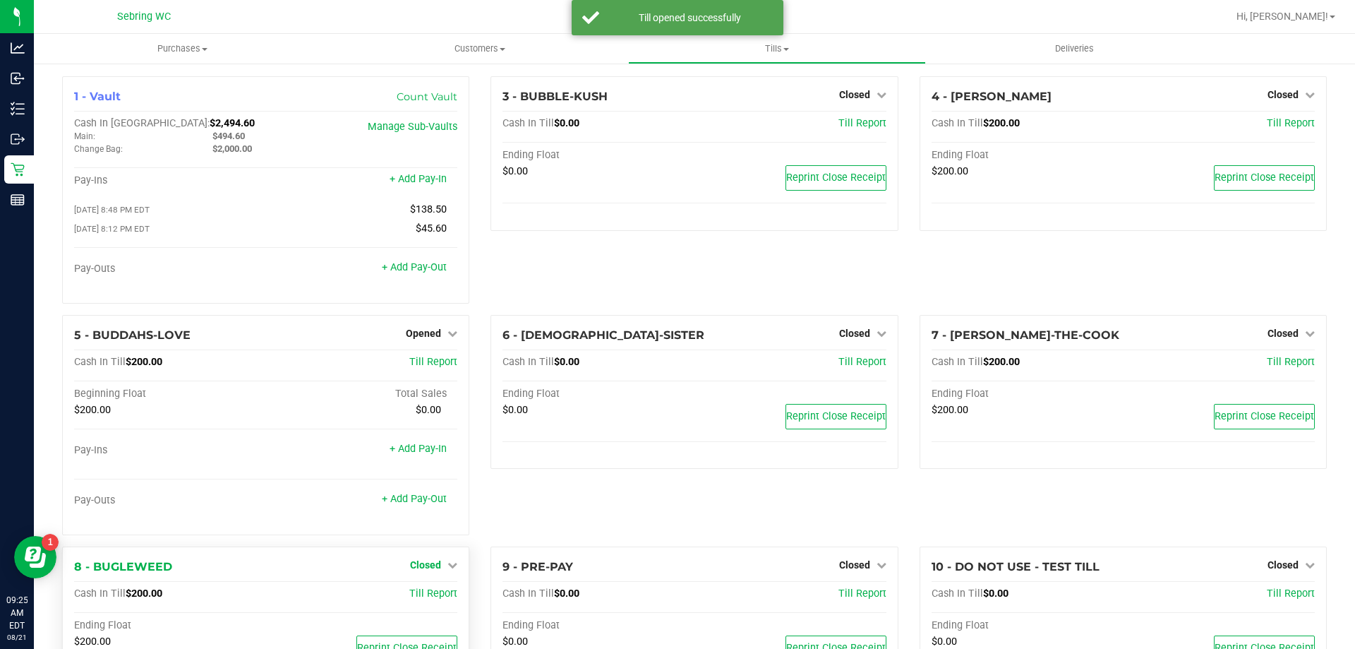
click at [434, 567] on span "Closed" at bounding box center [425, 564] width 31 height 11
drag, startPoint x: 419, startPoint y: 608, endPoint x: 426, endPoint y: 597, distance: 12.3
click at [421, 603] on div "Open Till" at bounding box center [426, 596] width 106 height 42
click at [426, 597] on link "Open Till" at bounding box center [425, 593] width 37 height 11
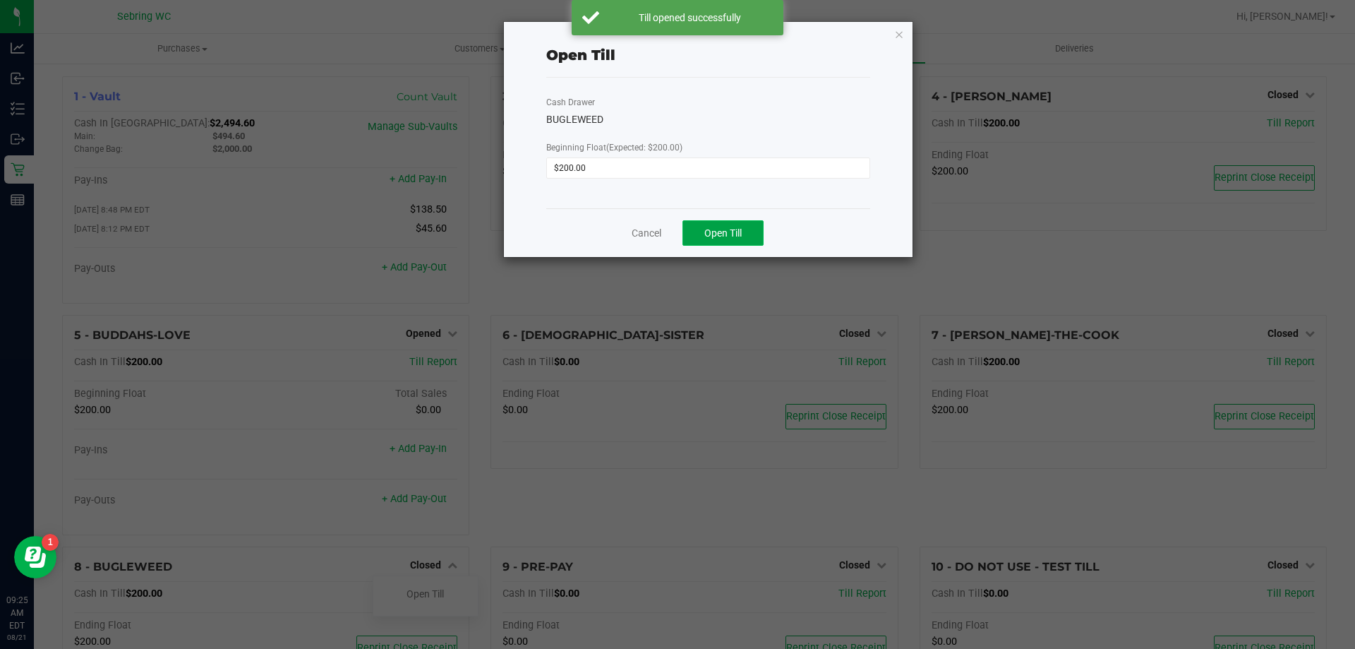
click at [704, 226] on button "Open Till" at bounding box center [723, 232] width 81 height 25
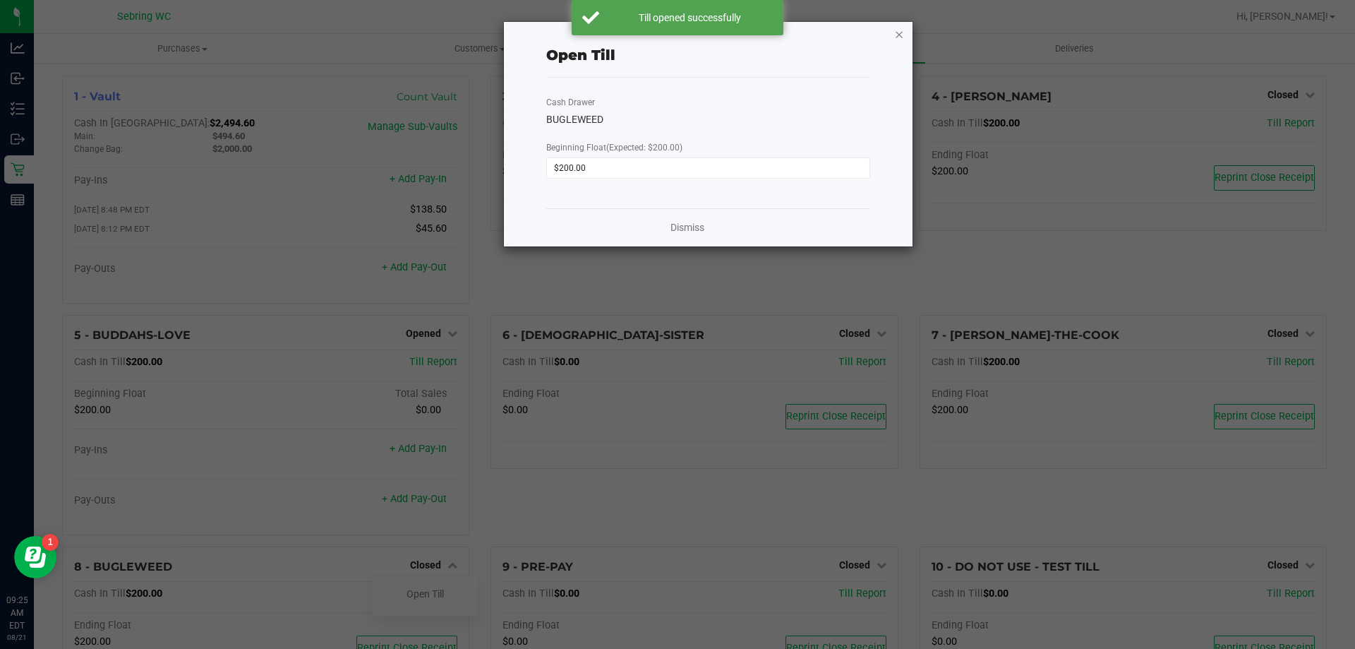
click at [902, 35] on icon "button" at bounding box center [899, 33] width 10 height 17
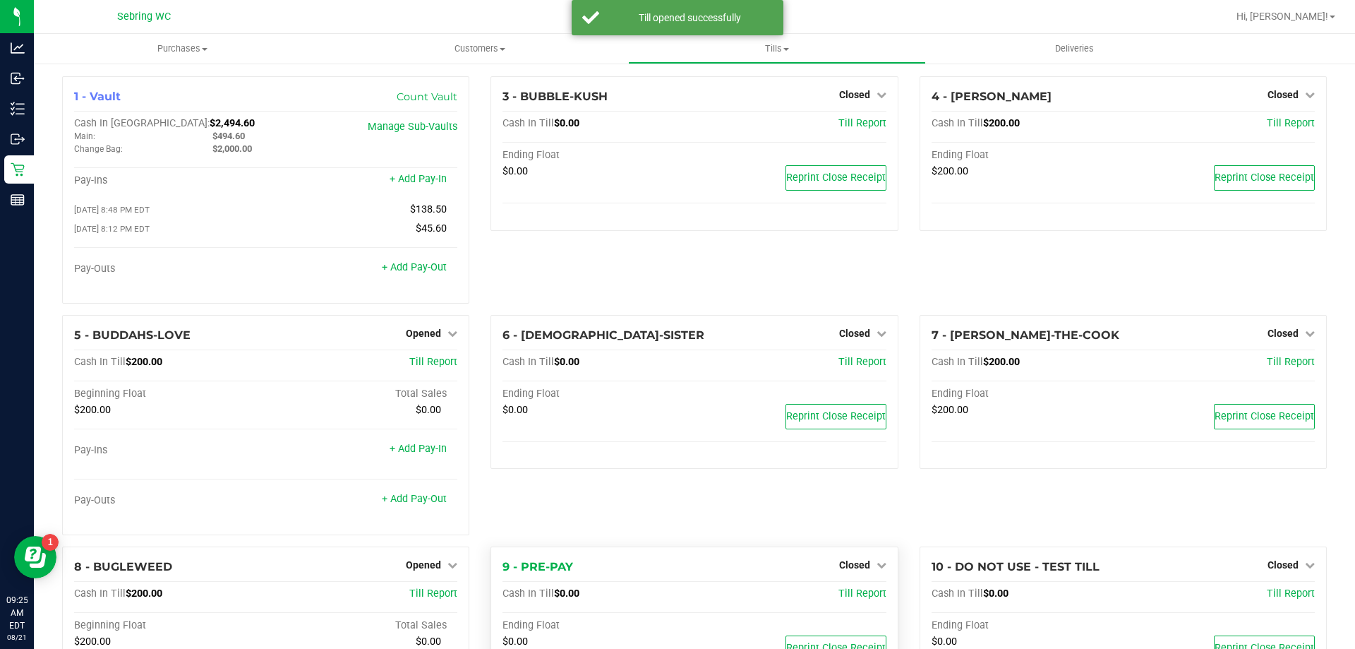
click at [856, 560] on div "Closed" at bounding box center [862, 564] width 47 height 17
click at [856, 570] on span "Closed" at bounding box center [854, 564] width 31 height 11
click at [836, 599] on link "Open Till" at bounding box center [854, 593] width 37 height 11
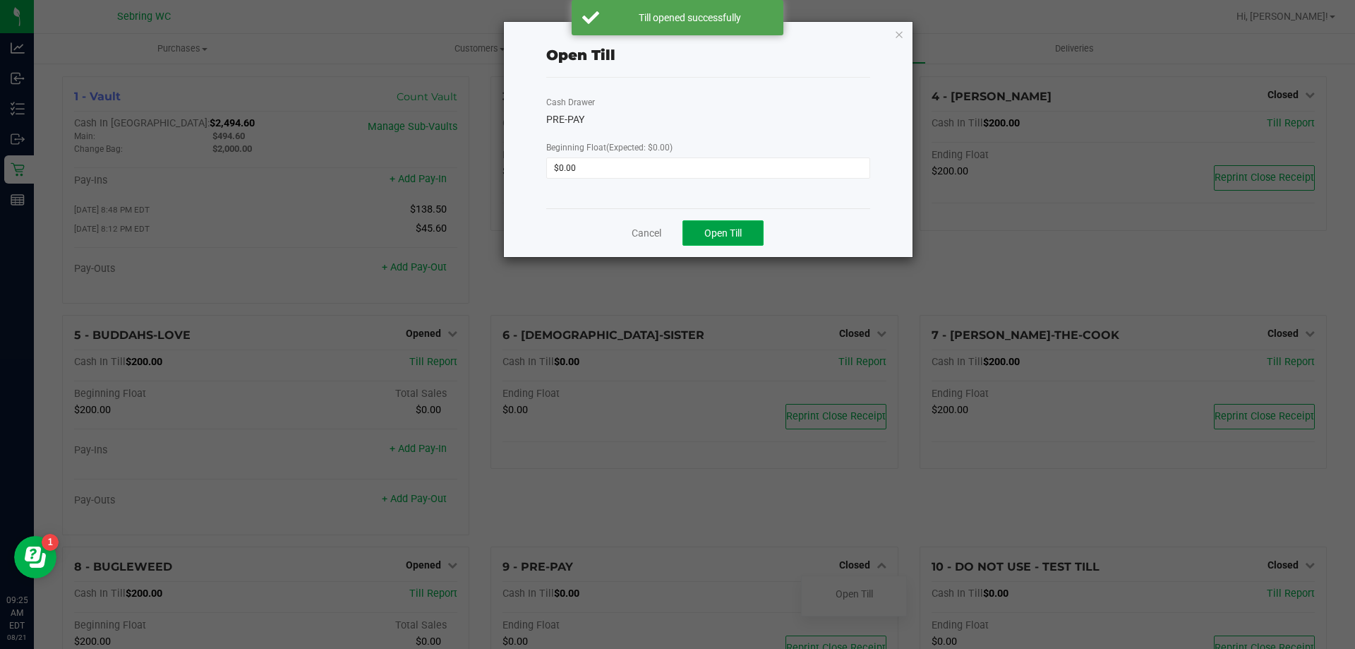
click at [755, 236] on button "Open Till" at bounding box center [723, 232] width 81 height 25
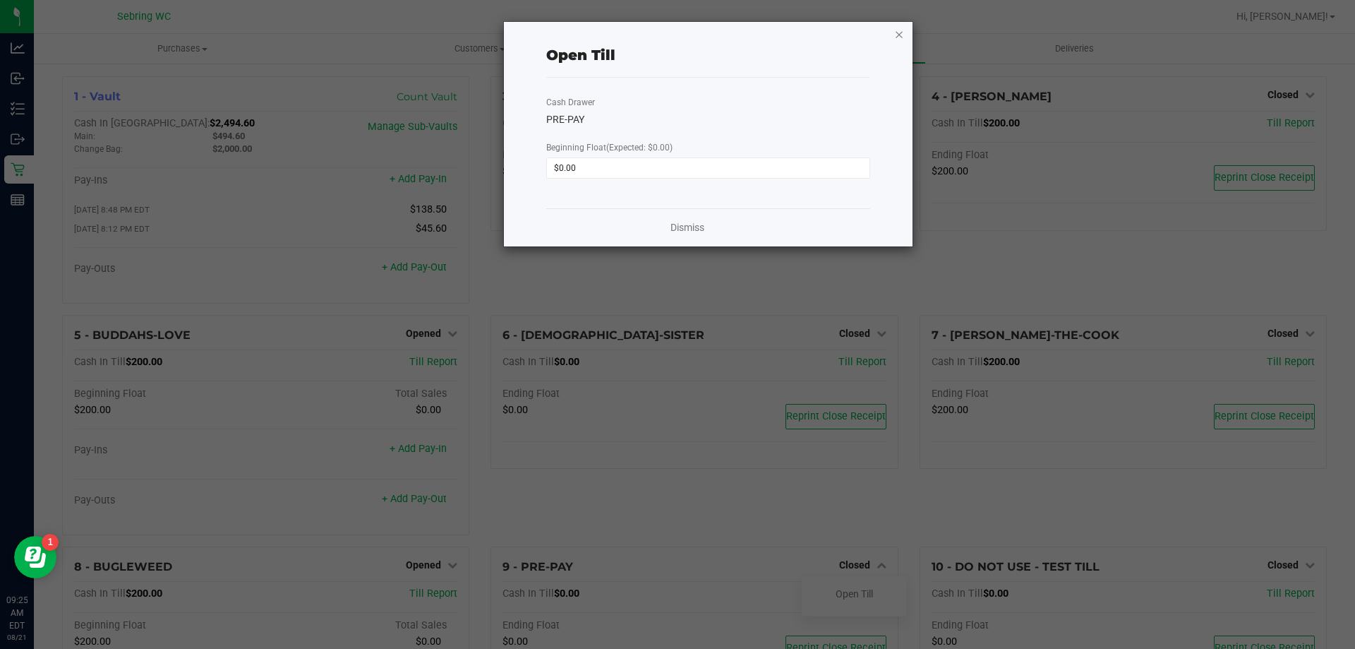
click at [898, 34] on icon "button" at bounding box center [899, 33] width 10 height 17
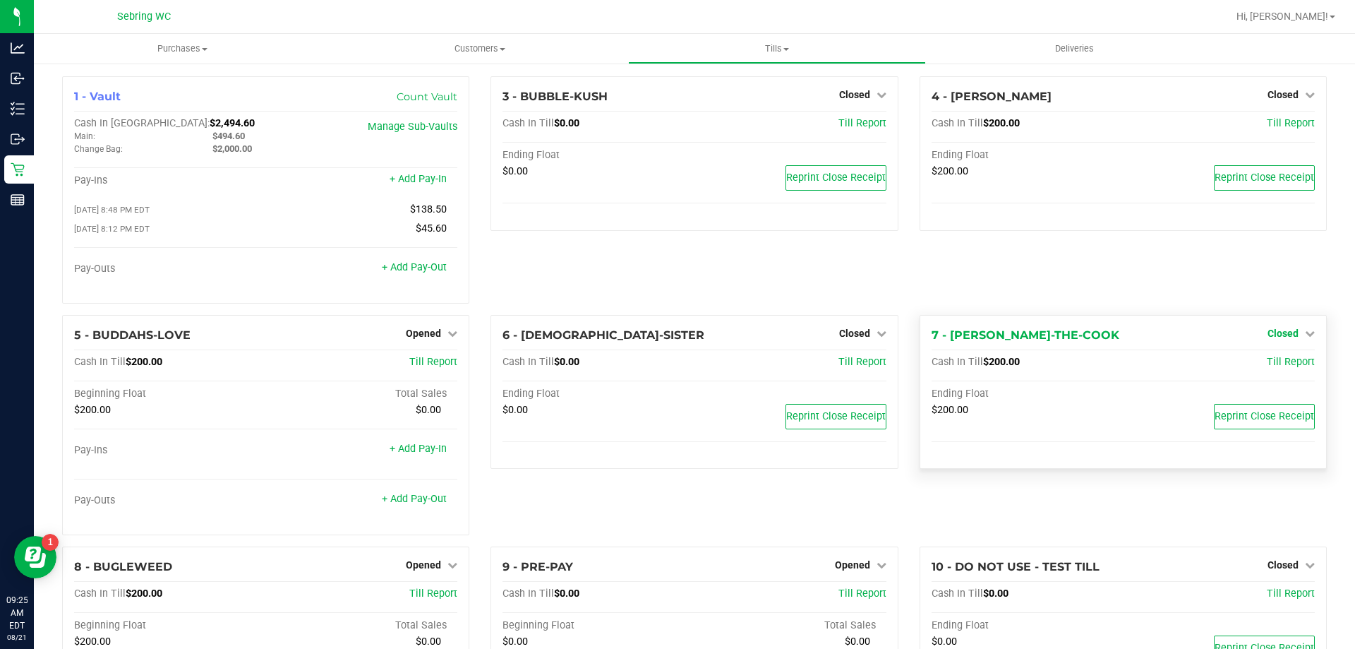
click at [1287, 332] on span "Closed" at bounding box center [1283, 332] width 31 height 11
click at [1254, 371] on div "Open Till" at bounding box center [1282, 363] width 104 height 18
click at [1273, 365] on link "Open Till" at bounding box center [1282, 361] width 37 height 11
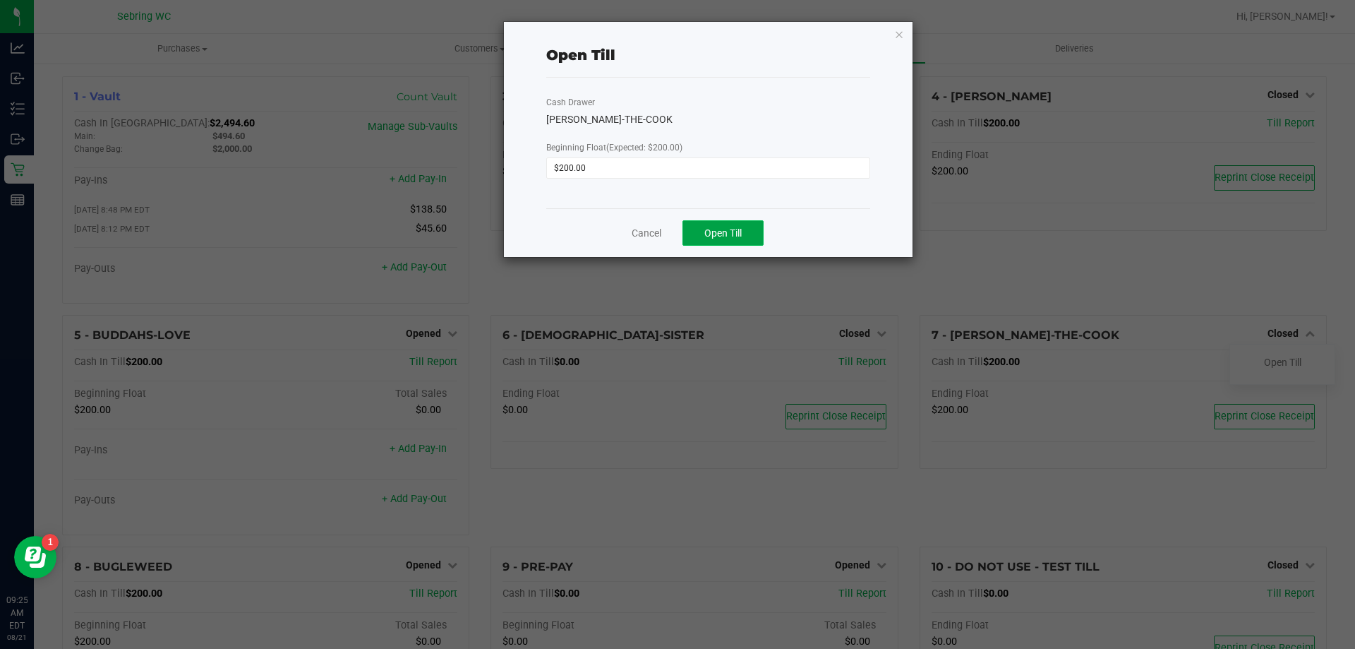
click at [735, 227] on span "Open Till" at bounding box center [722, 232] width 37 height 11
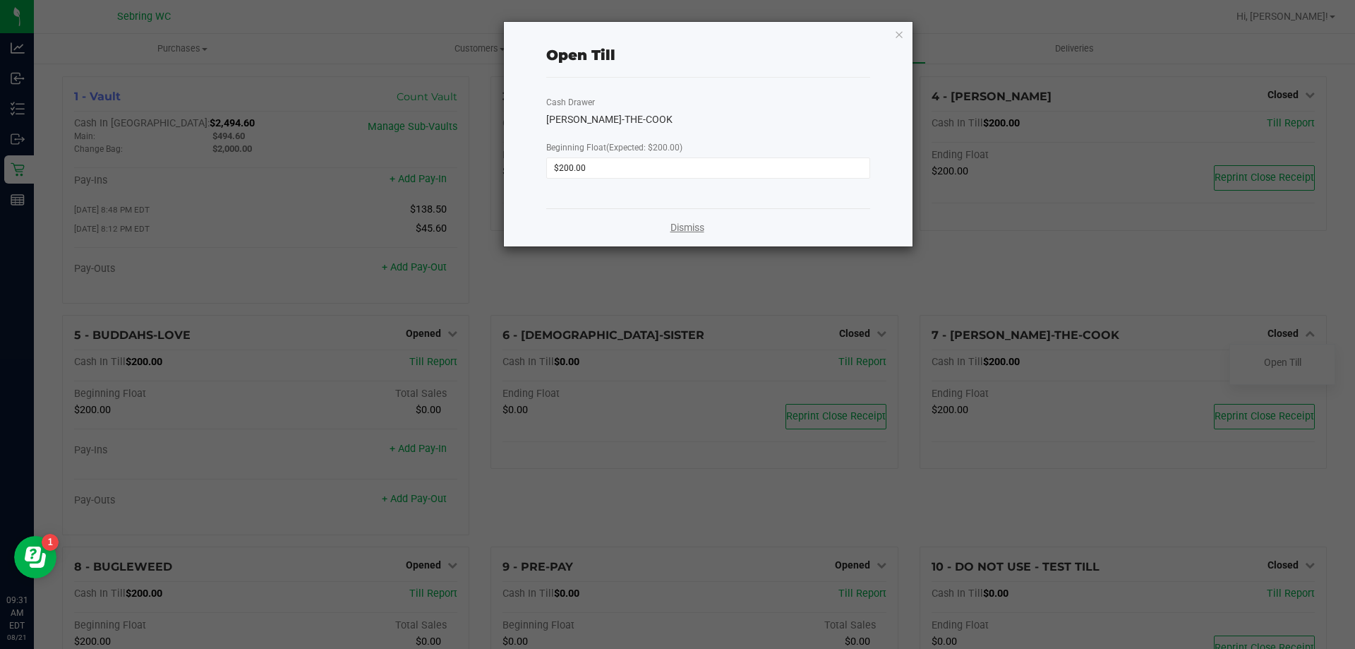
click at [700, 229] on link "Dismiss" at bounding box center [688, 227] width 34 height 15
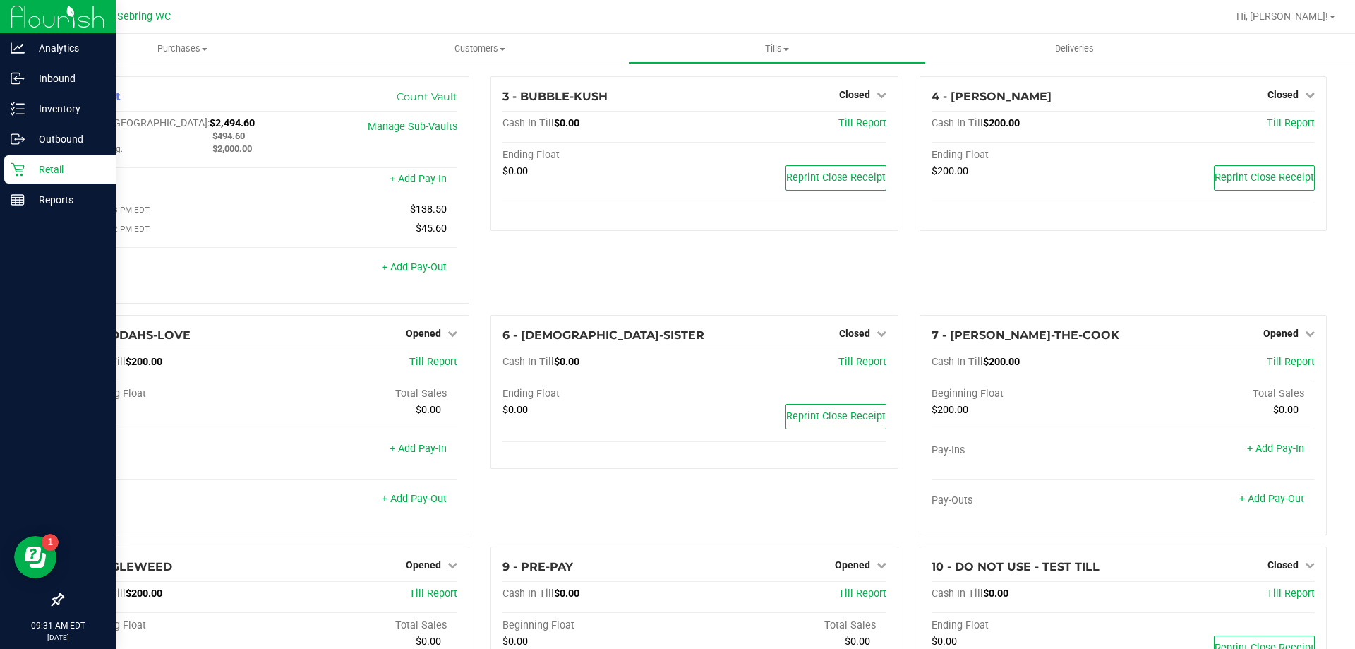
click at [47, 173] on p "Retail" at bounding box center [67, 169] width 85 height 17
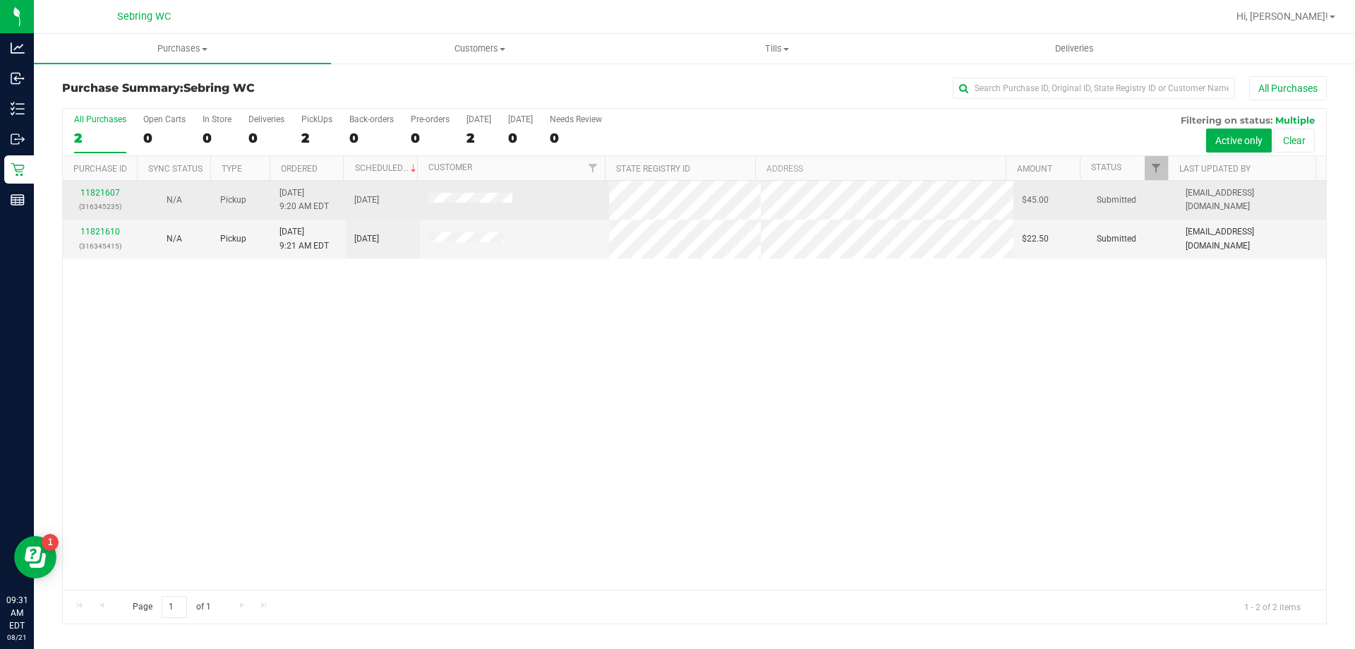
click at [83, 198] on div "11821607 (316345235)" at bounding box center [99, 199] width 57 height 27
click at [108, 190] on link "11821607" at bounding box center [100, 193] width 40 height 10
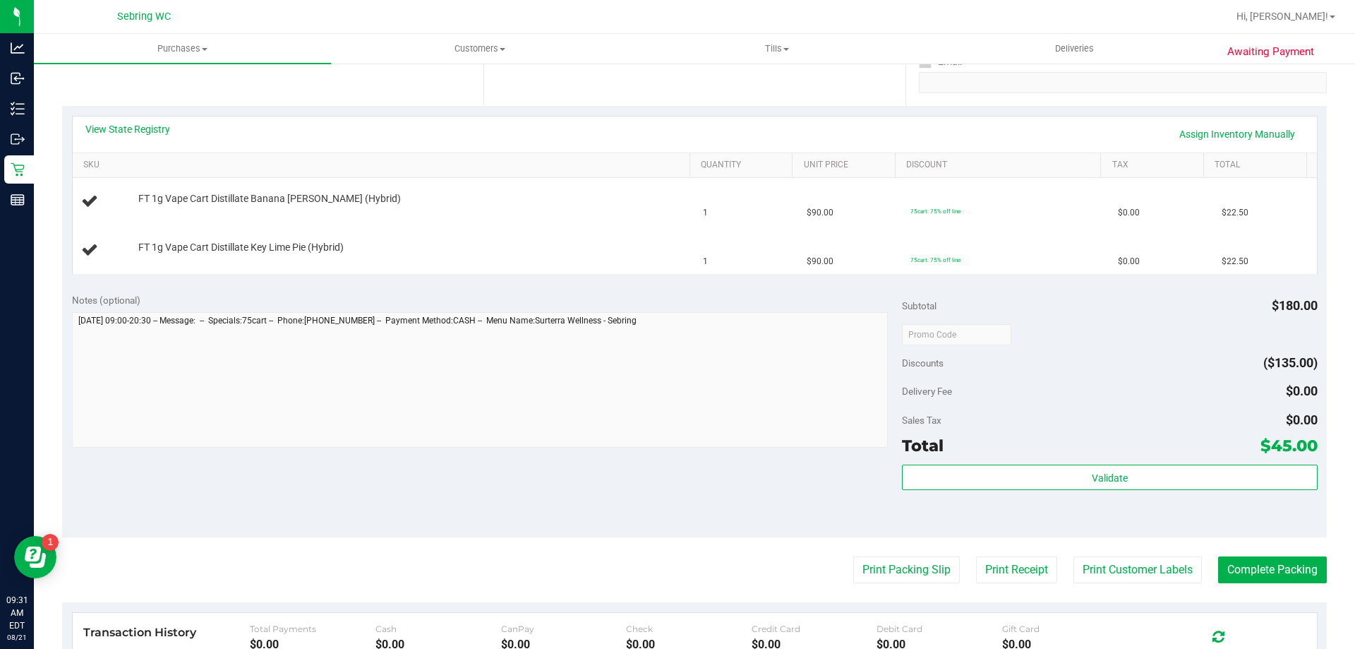
scroll to position [282, 0]
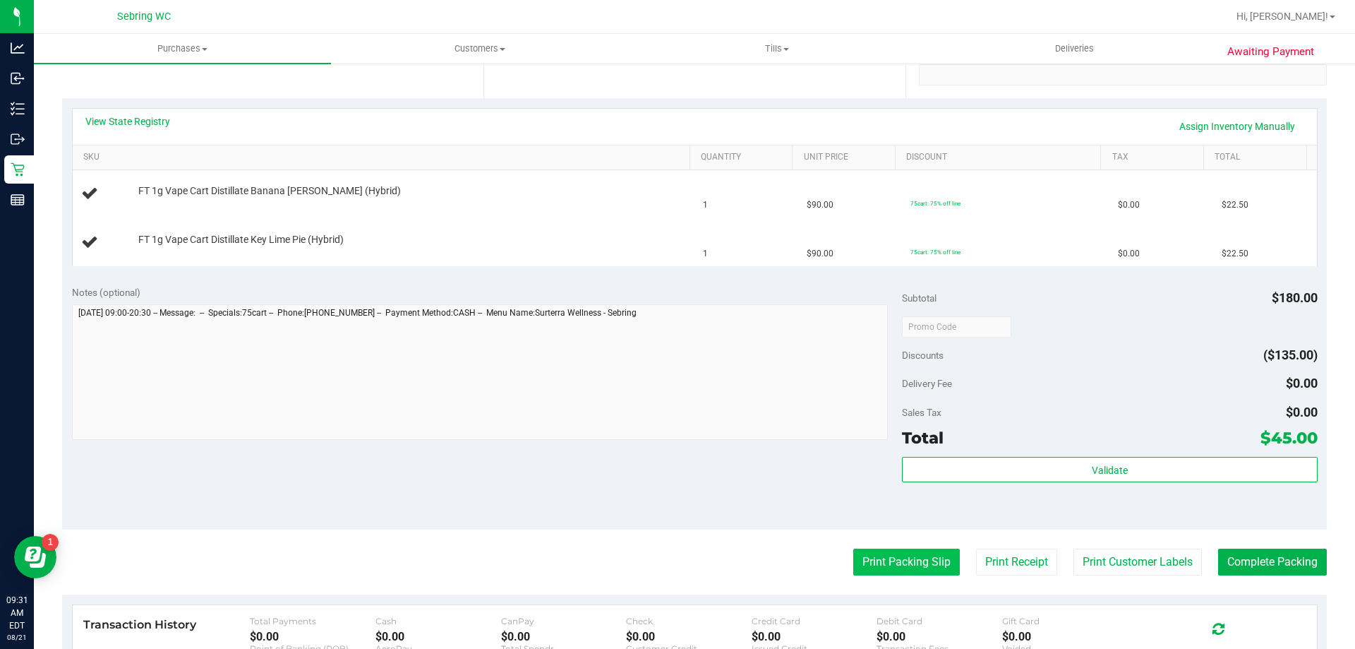
click at [853, 570] on button "Print Packing Slip" at bounding box center [906, 561] width 107 height 27
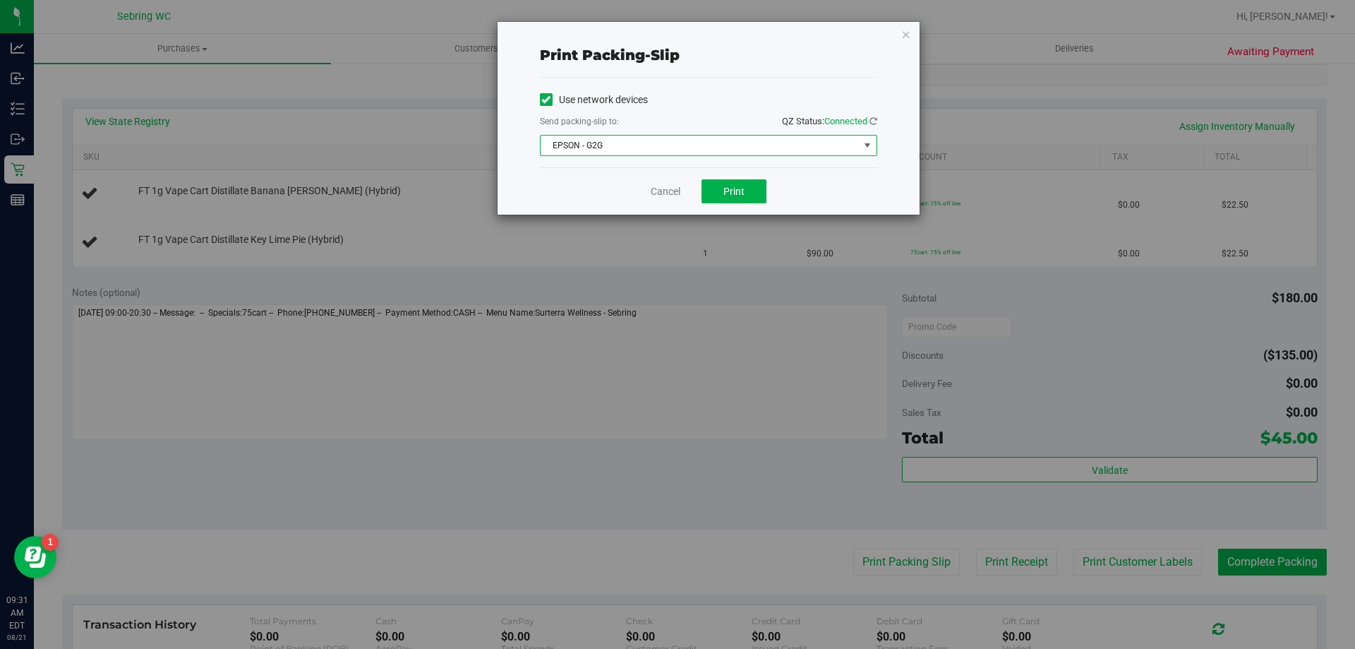
click at [658, 149] on span "EPSON - G2G" at bounding box center [700, 146] width 318 height 20
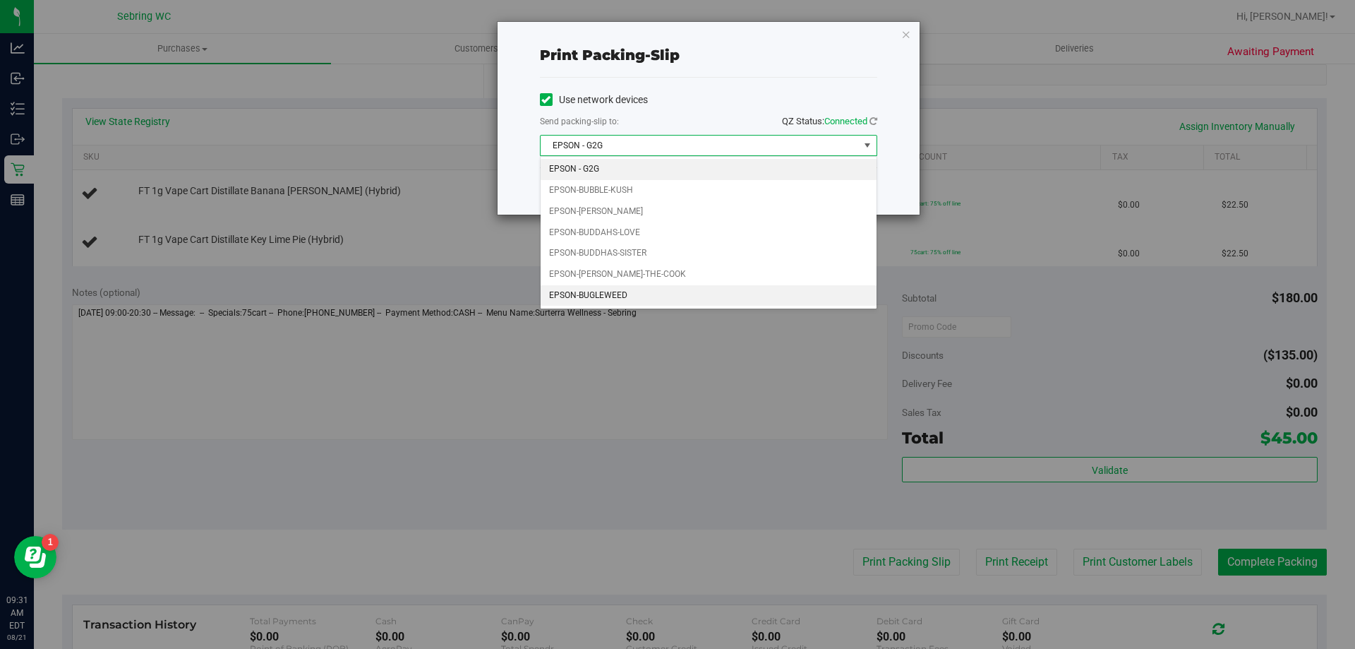
click at [628, 304] on li "EPSON-BUGLEWEED" at bounding box center [709, 295] width 336 height 21
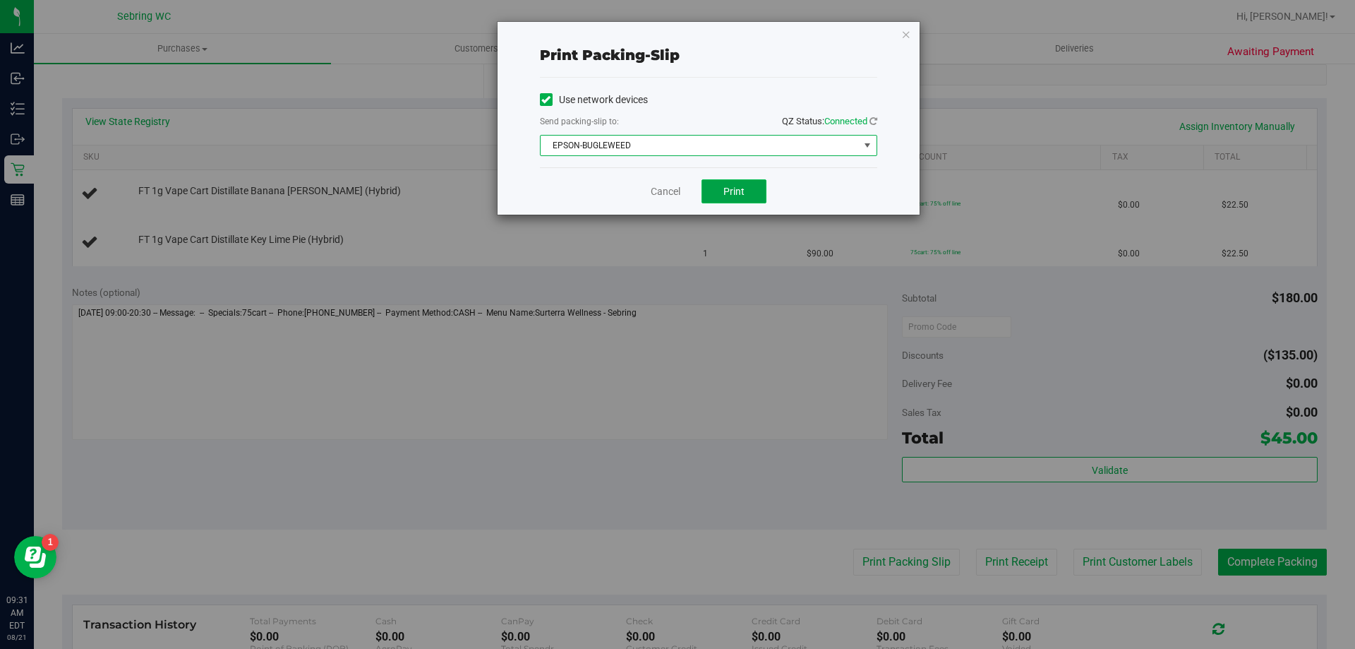
click at [740, 189] on span "Print" at bounding box center [733, 191] width 21 height 11
click at [661, 184] on link "Cancel" at bounding box center [666, 191] width 30 height 15
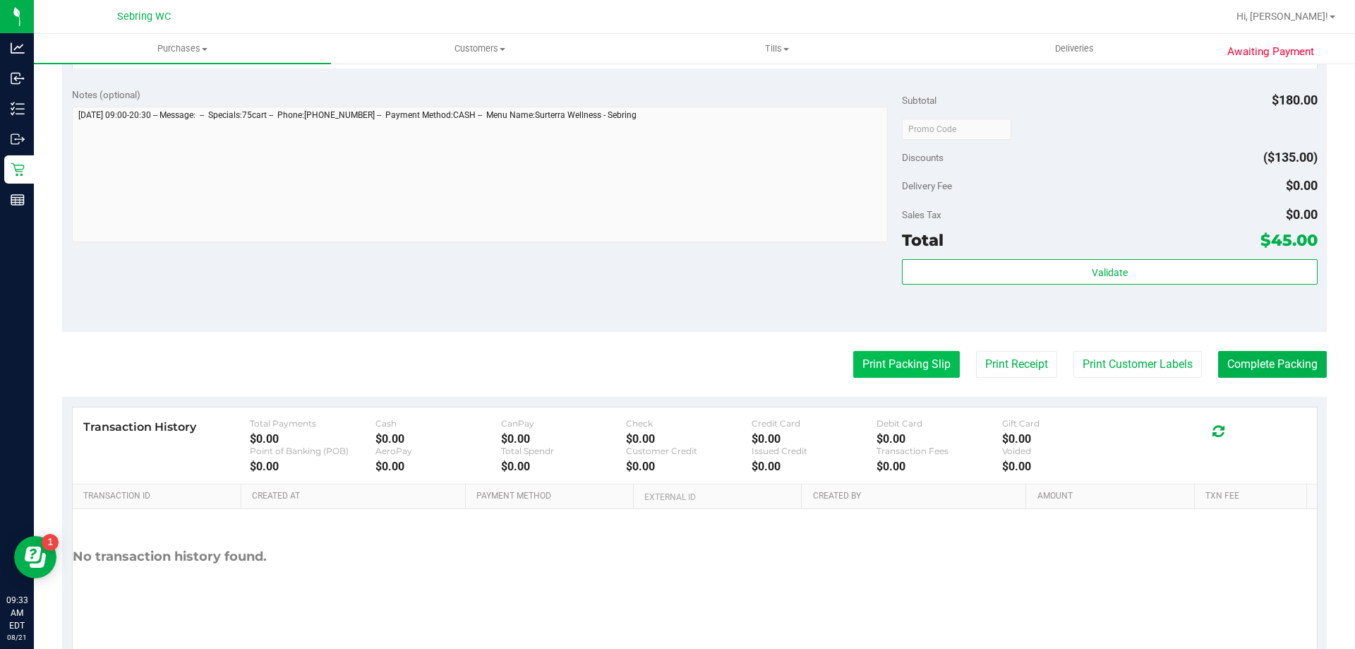
scroll to position [553, 0]
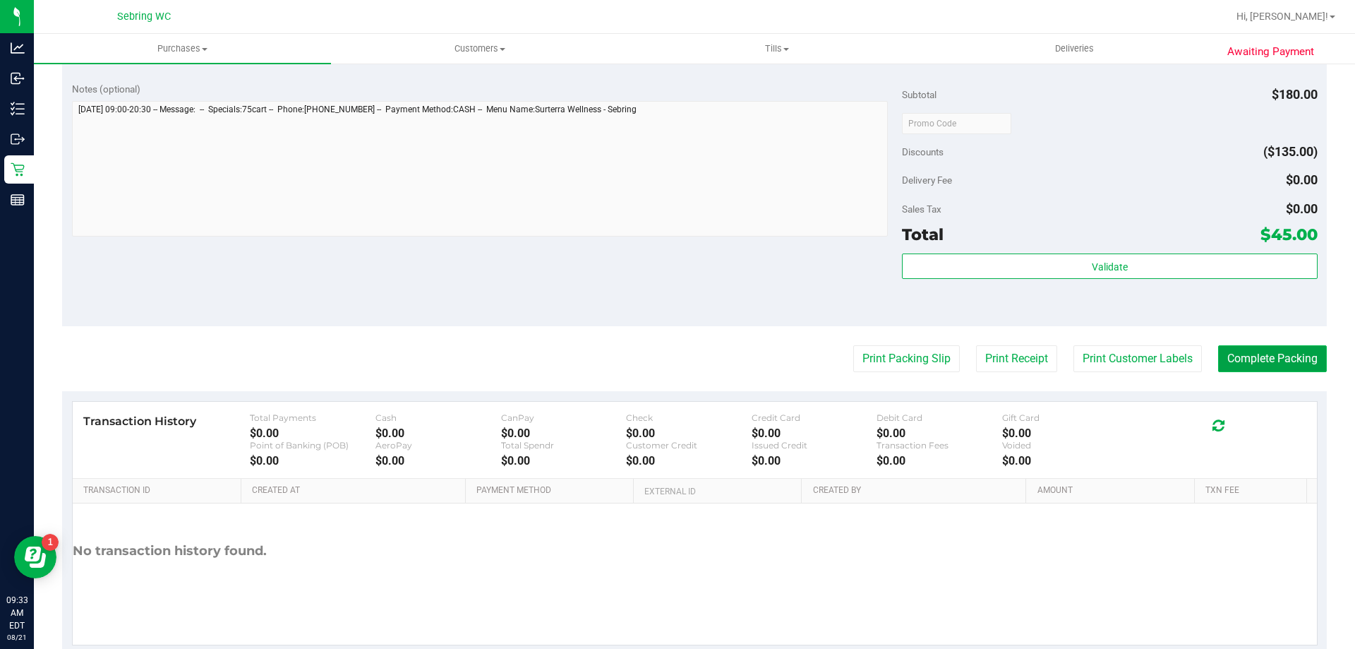
click at [1265, 361] on button "Complete Packing" at bounding box center [1272, 358] width 109 height 27
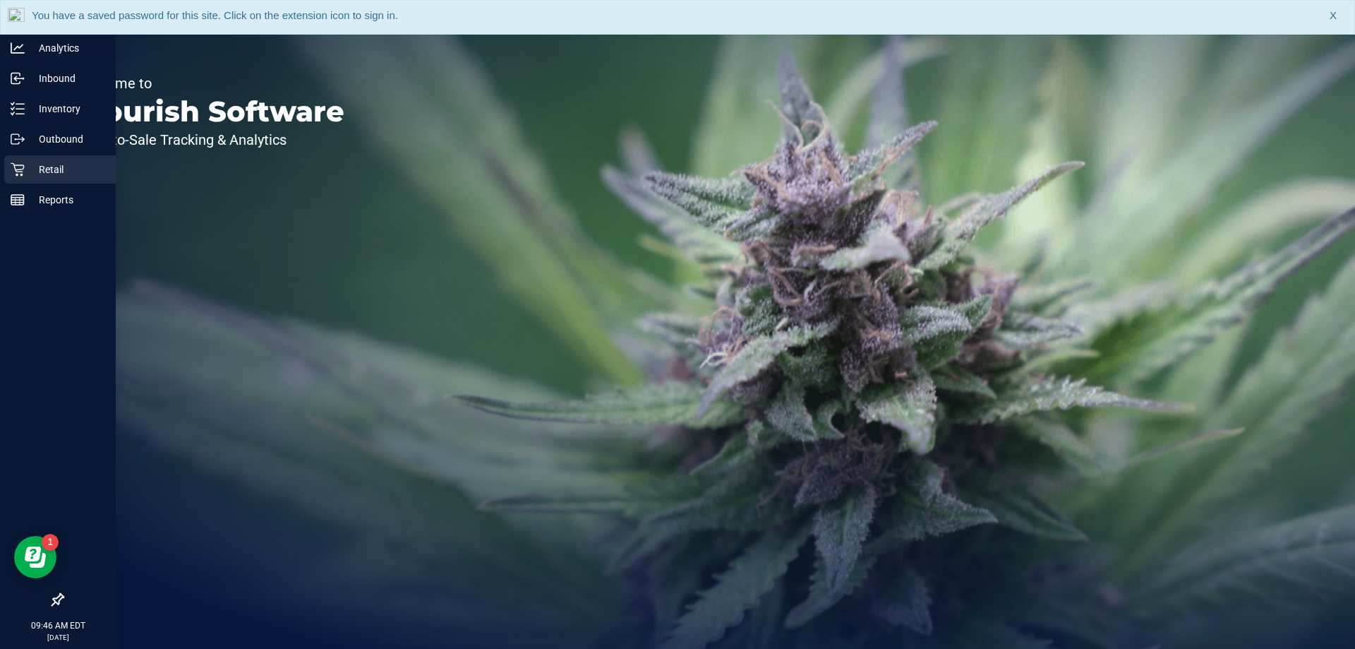
click at [12, 169] on icon at bounding box center [18, 169] width 14 height 14
